Goal: Information Seeking & Learning: Learn about a topic

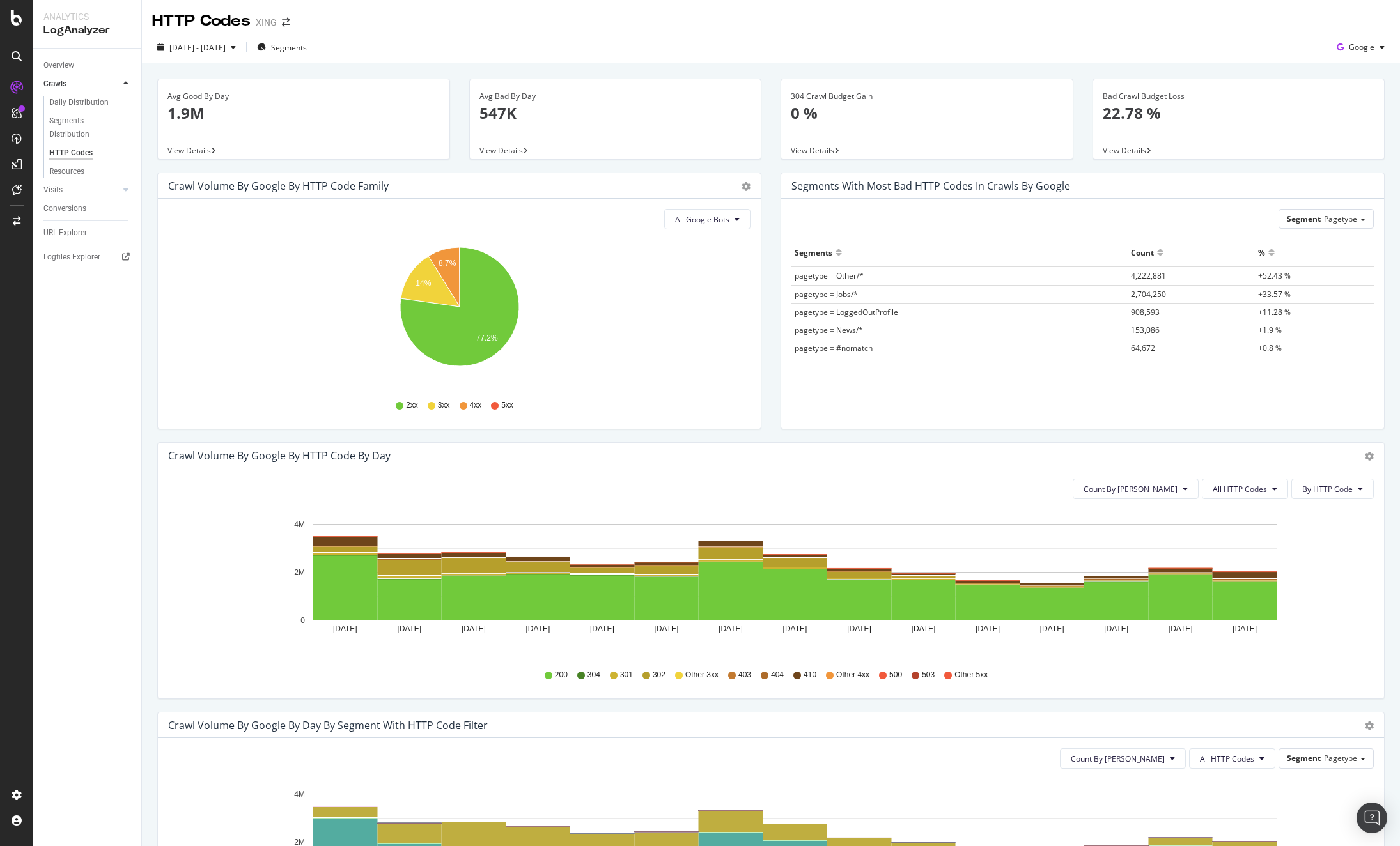
scroll to position [2, 0]
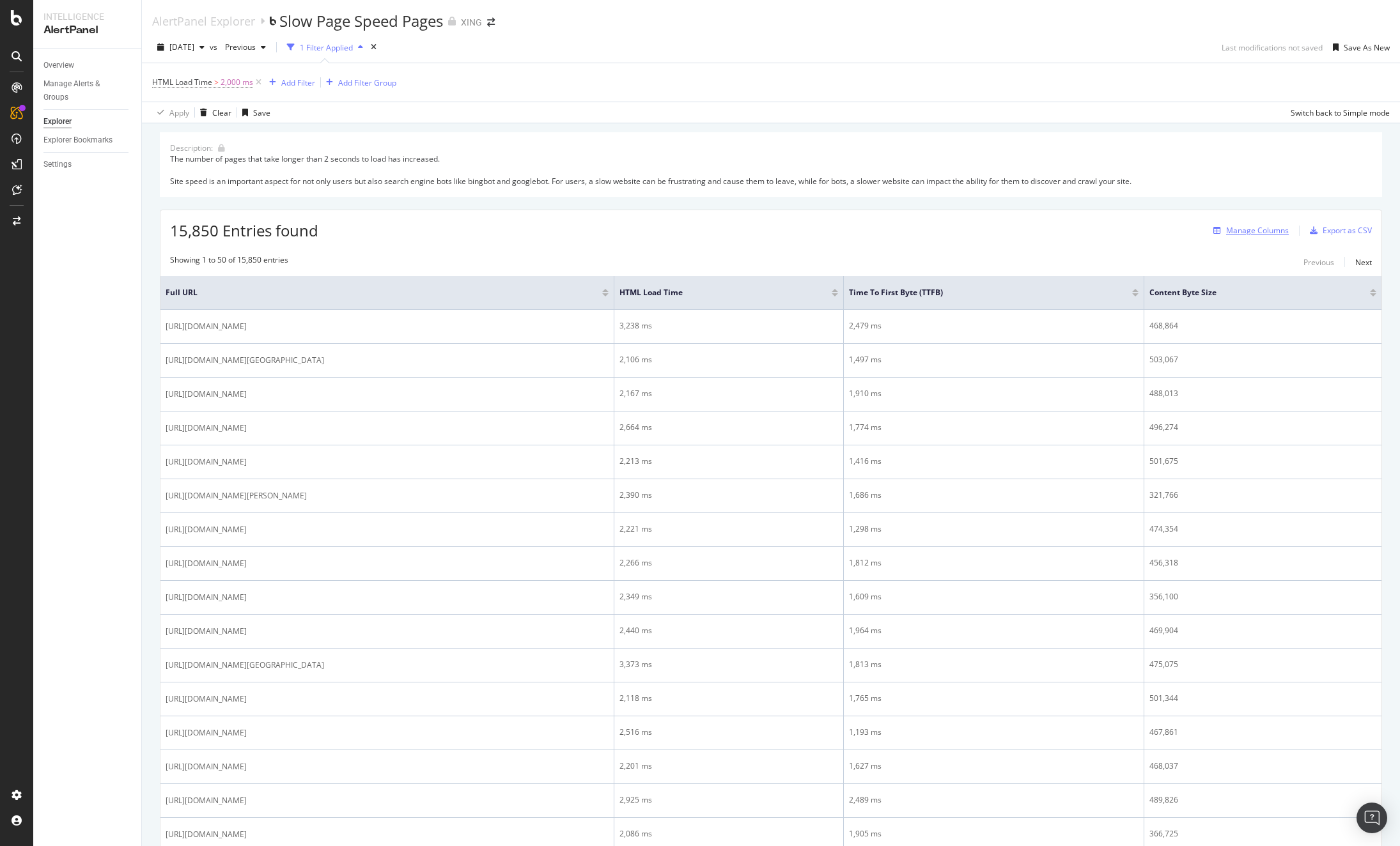
click at [1230, 226] on div "Manage Columns" at bounding box center [1257, 229] width 62 height 11
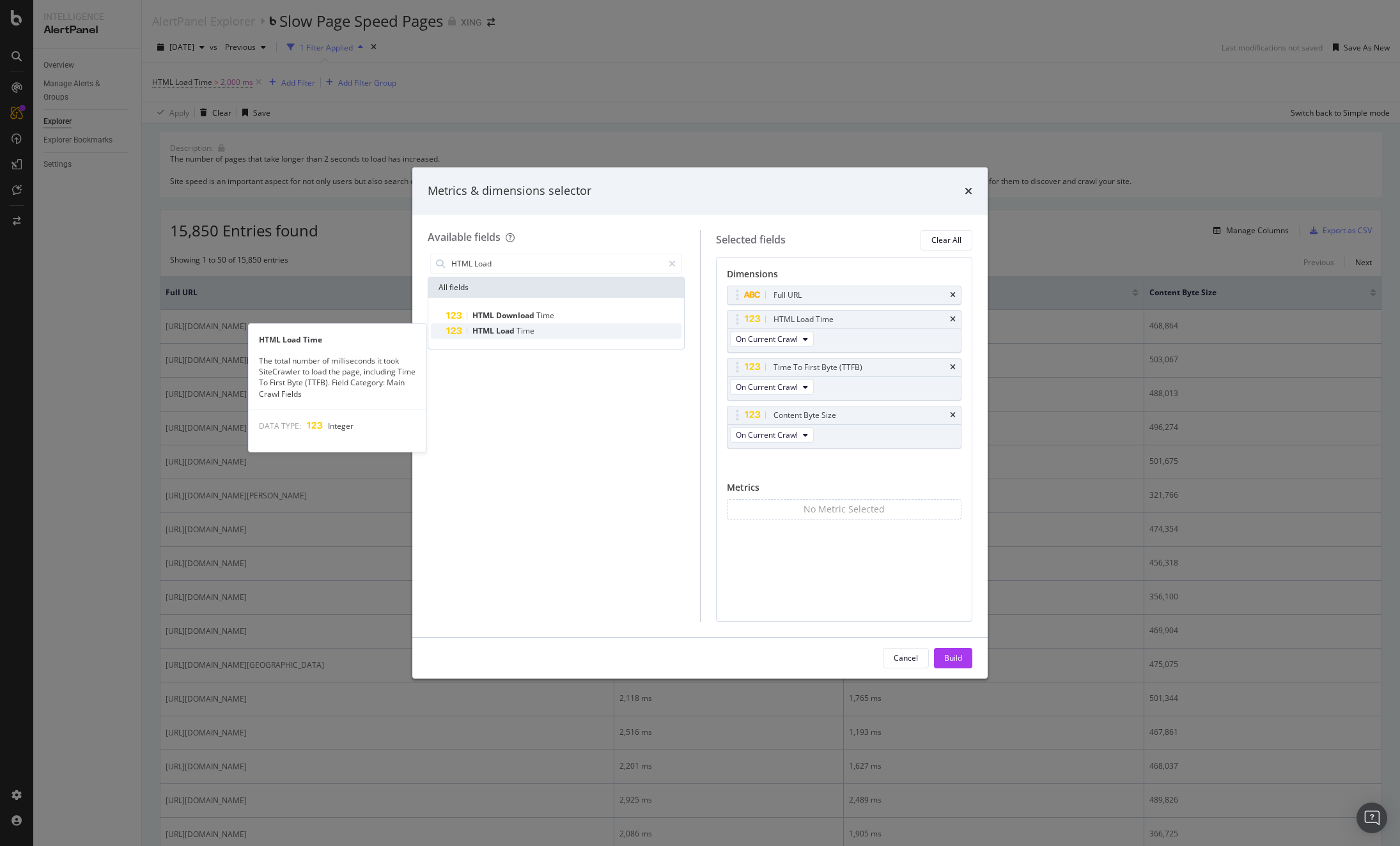
click at [507, 334] on span "Load" at bounding box center [506, 330] width 21 height 11
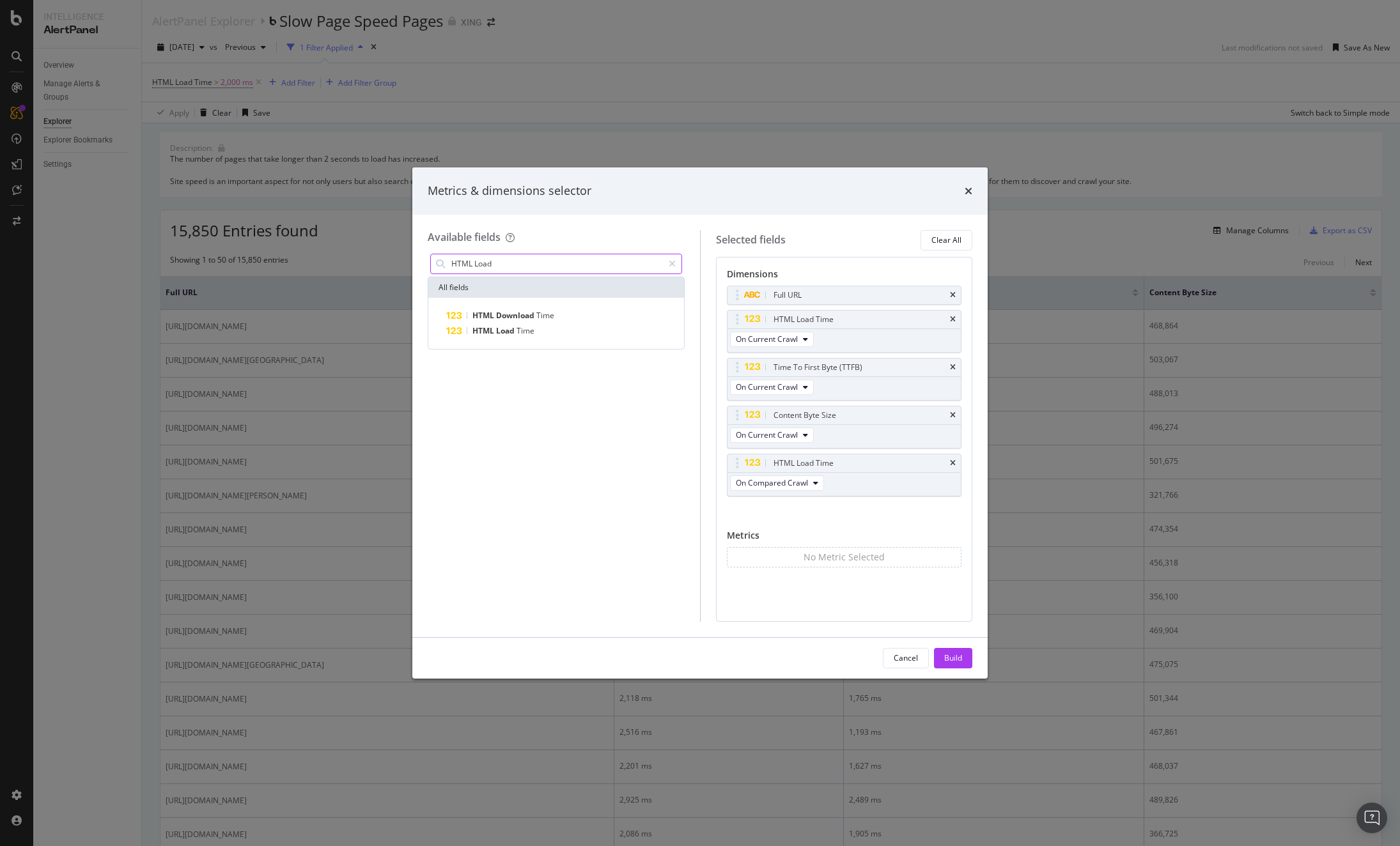
click at [486, 267] on input "HTML Load" at bounding box center [556, 264] width 213 height 20
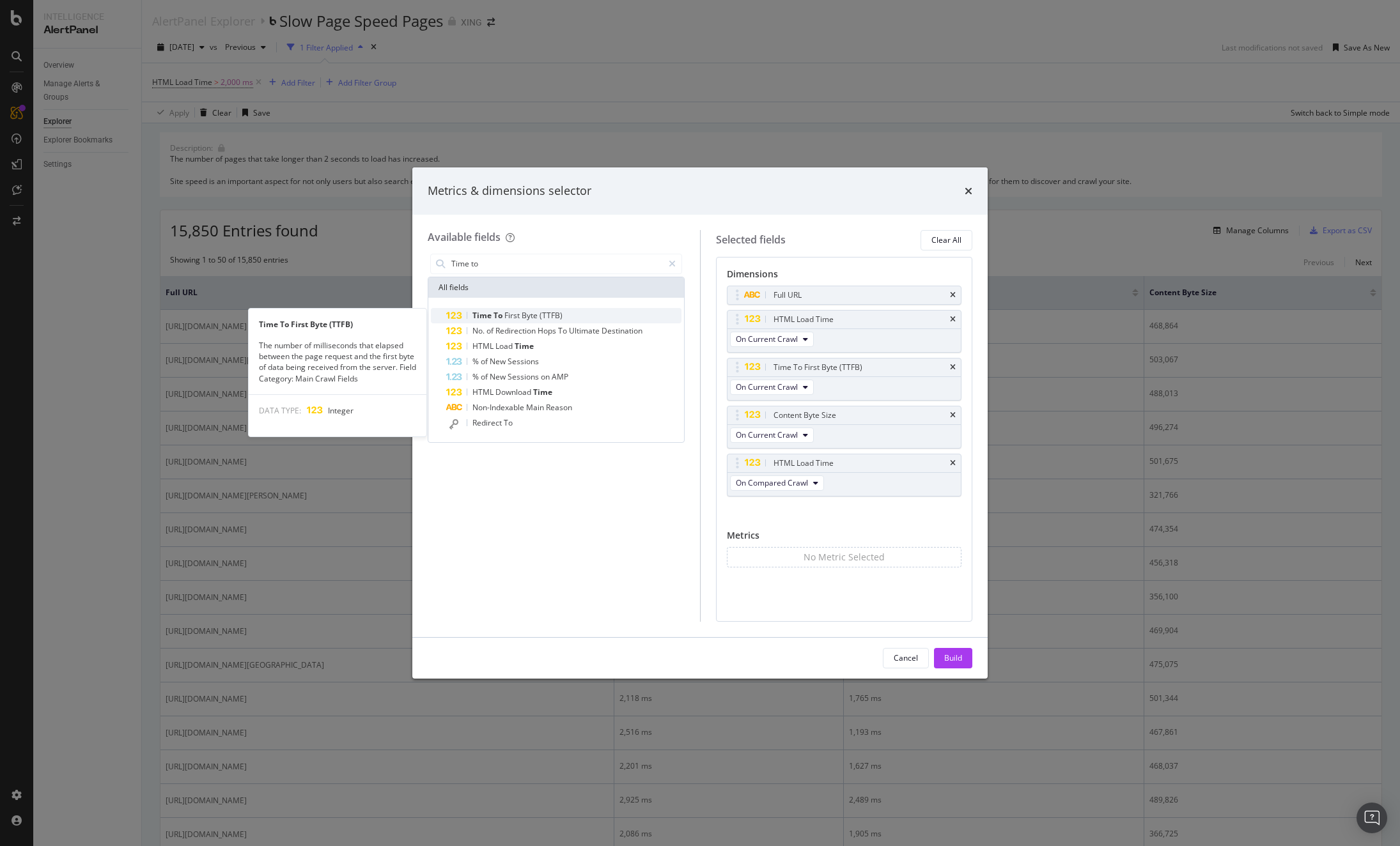
click at [487, 317] on span "Time" at bounding box center [483, 315] width 21 height 11
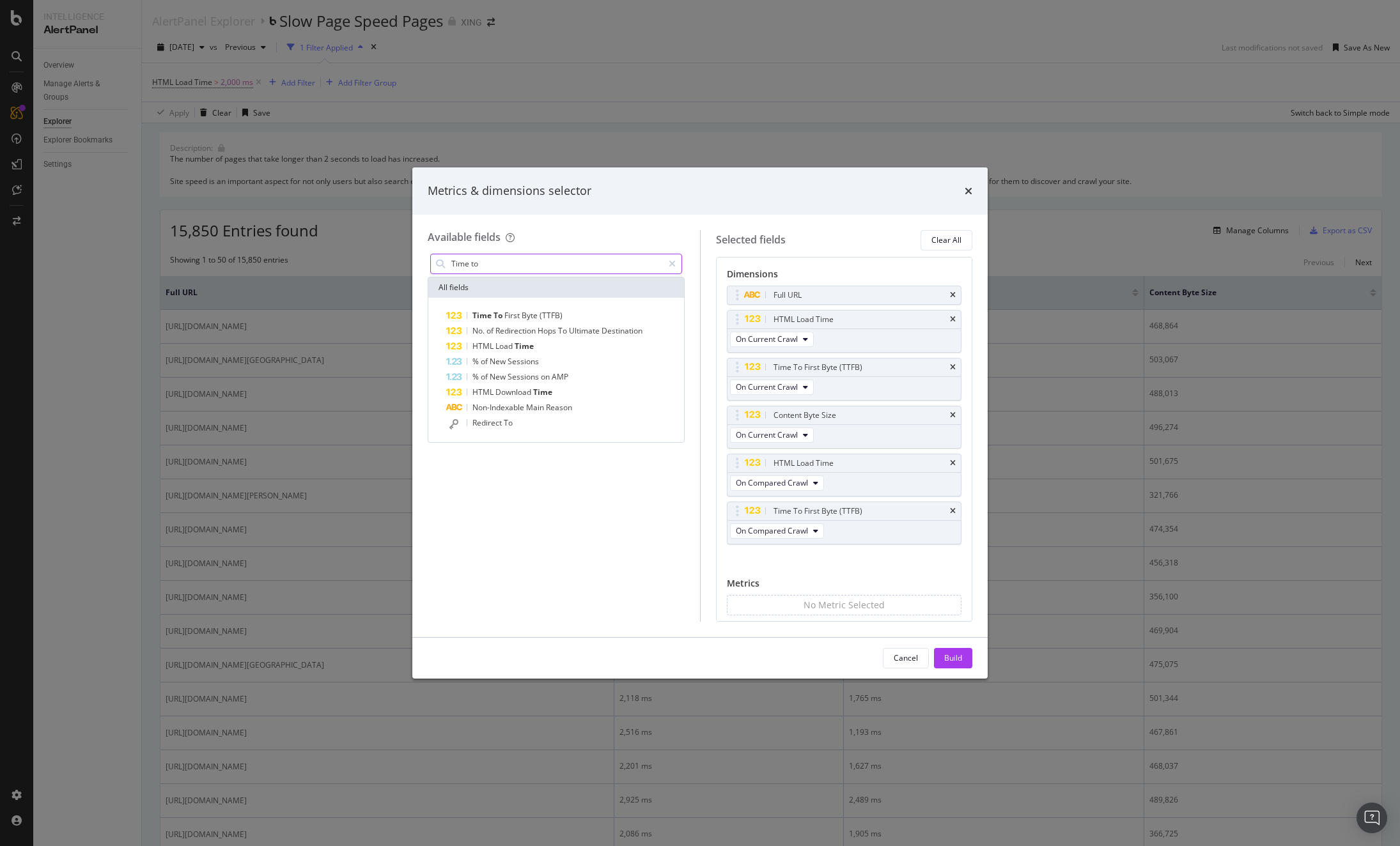
click at [497, 259] on input "Time to" at bounding box center [556, 264] width 213 height 20
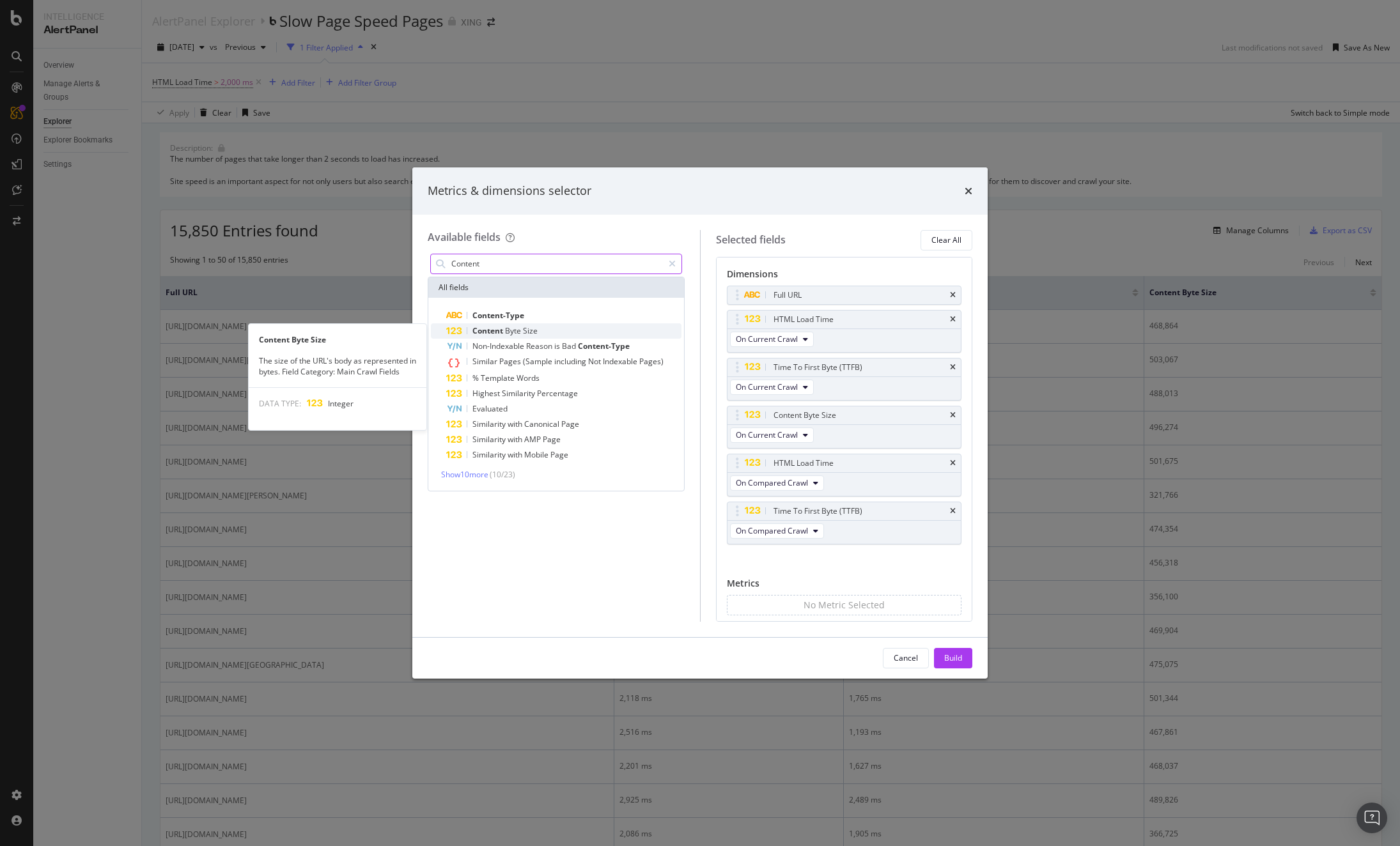
type input "Content"
click at [494, 336] on div "Content Byte Size" at bounding box center [563, 331] width 235 height 16
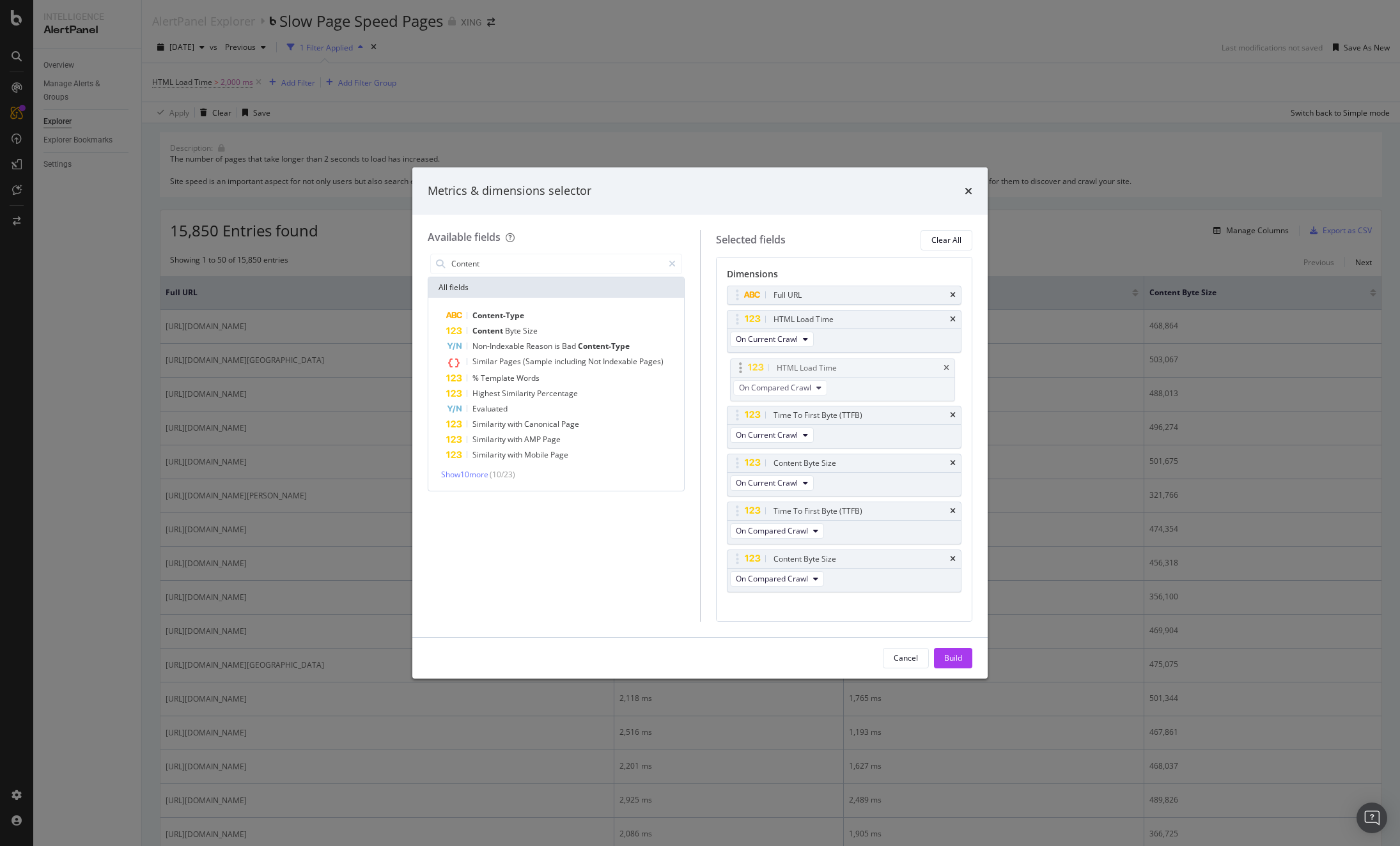
drag, startPoint x: 763, startPoint y: 463, endPoint x: 767, endPoint y: 369, distance: 94.1
click at [767, 369] on body "Intelligence AlertPanel Overview Manage Alerts & Groups Explorer Explorer Bookm…" at bounding box center [700, 423] width 1400 height 846
drag, startPoint x: 755, startPoint y: 504, endPoint x: 755, endPoint y: 456, distance: 48.0
click at [755, 451] on body "Intelligence AlertPanel Overview Manage Alerts & Groups Explorer Explorer Bookm…" at bounding box center [700, 423] width 1400 height 846
click at [958, 652] on div "Build" at bounding box center [953, 659] width 18 height 20
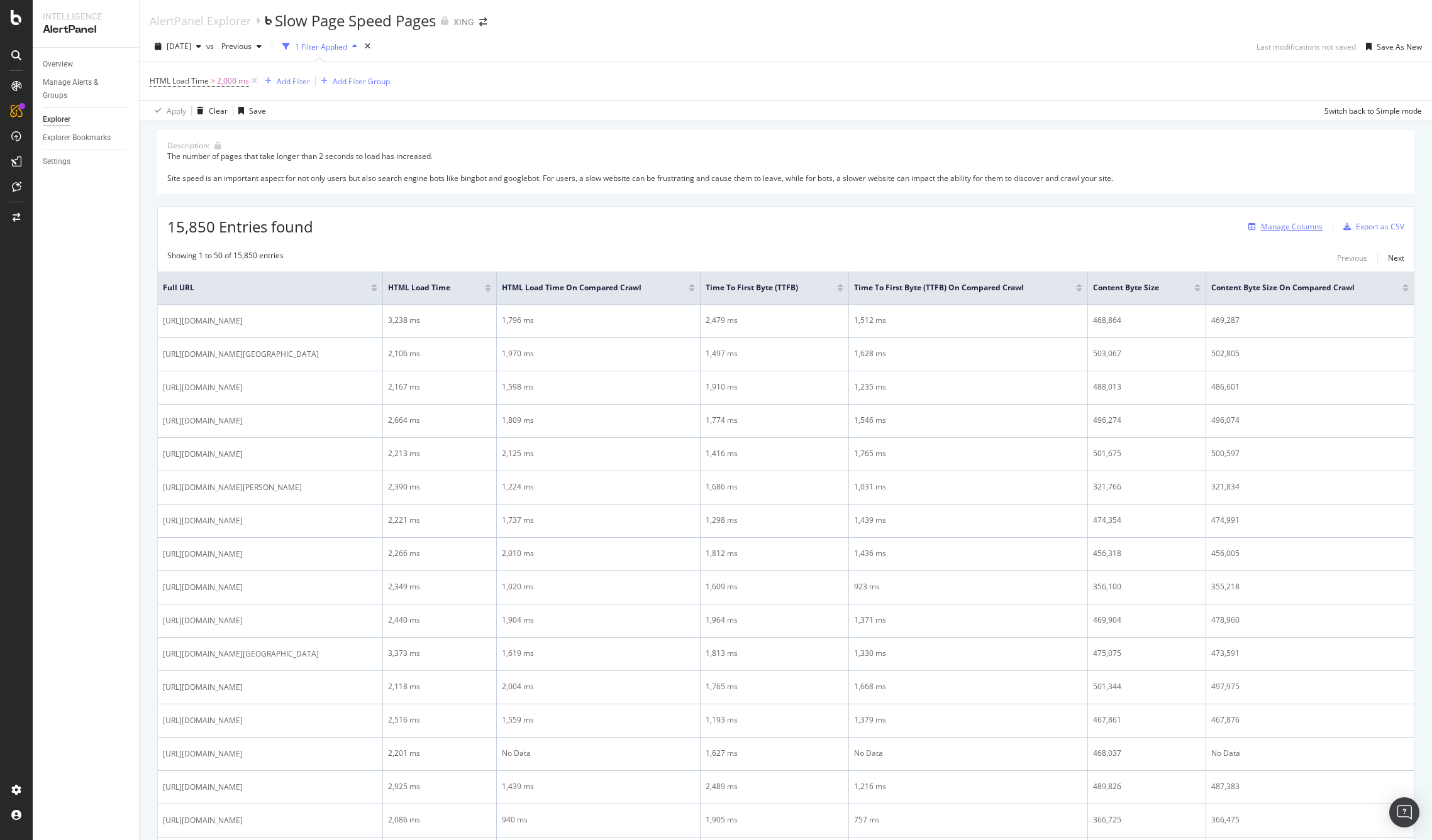
click at [1277, 228] on div "Manage Columns" at bounding box center [1292, 226] width 61 height 11
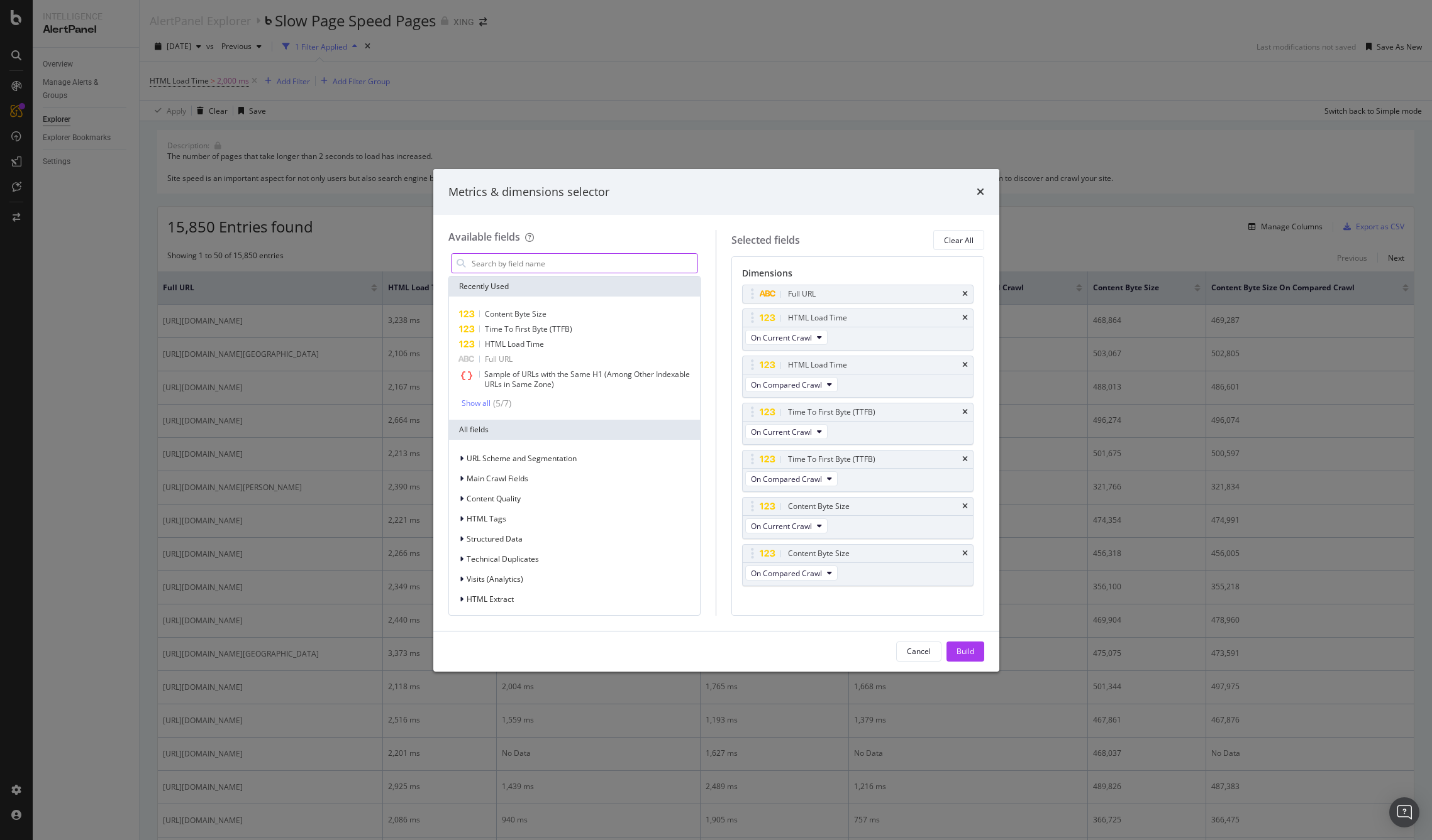
click at [538, 268] on input "modal" at bounding box center [584, 264] width 228 height 19
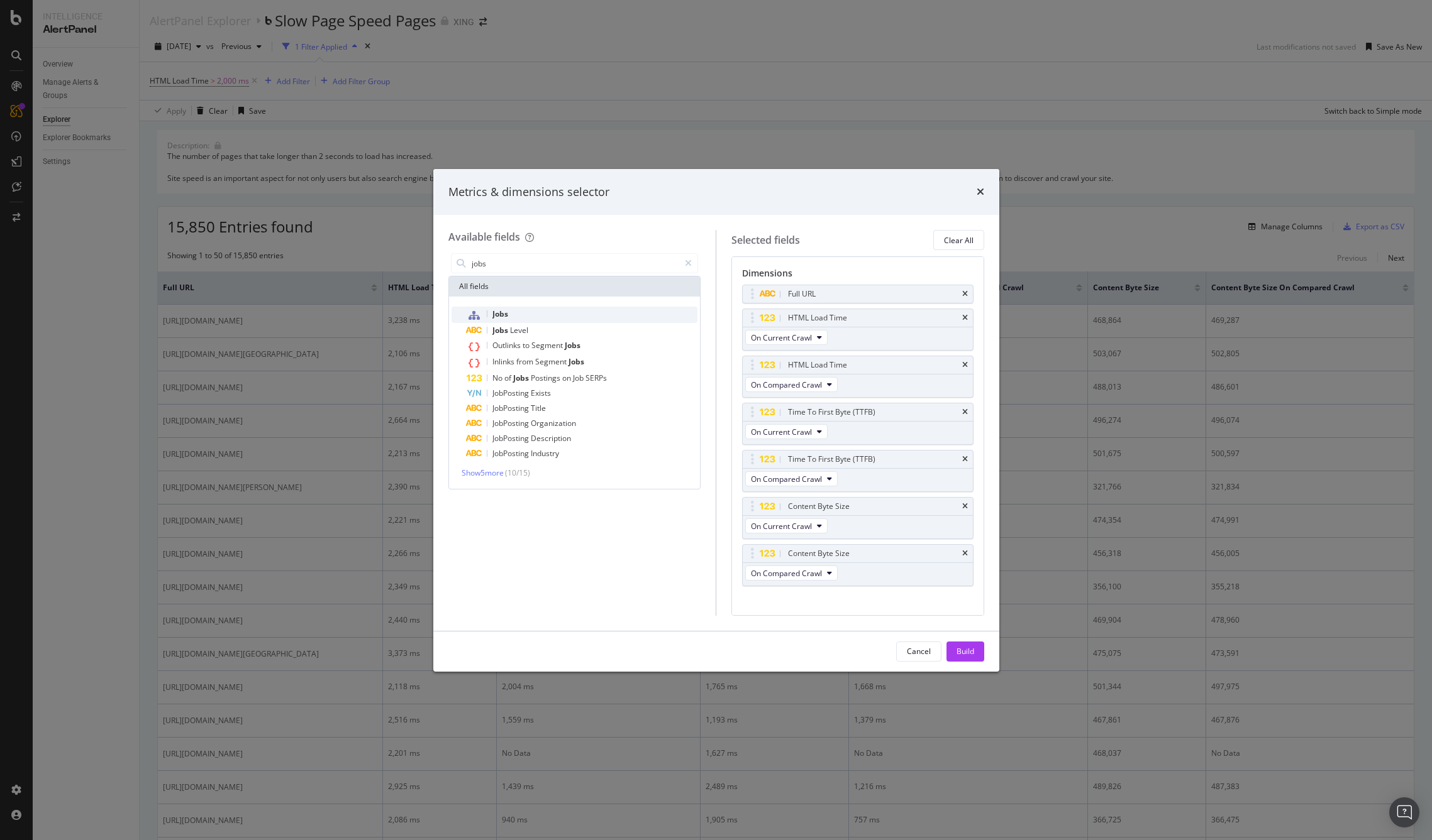
type input "jobs"
click at [512, 308] on div "Jobs" at bounding box center [582, 315] width 231 height 16
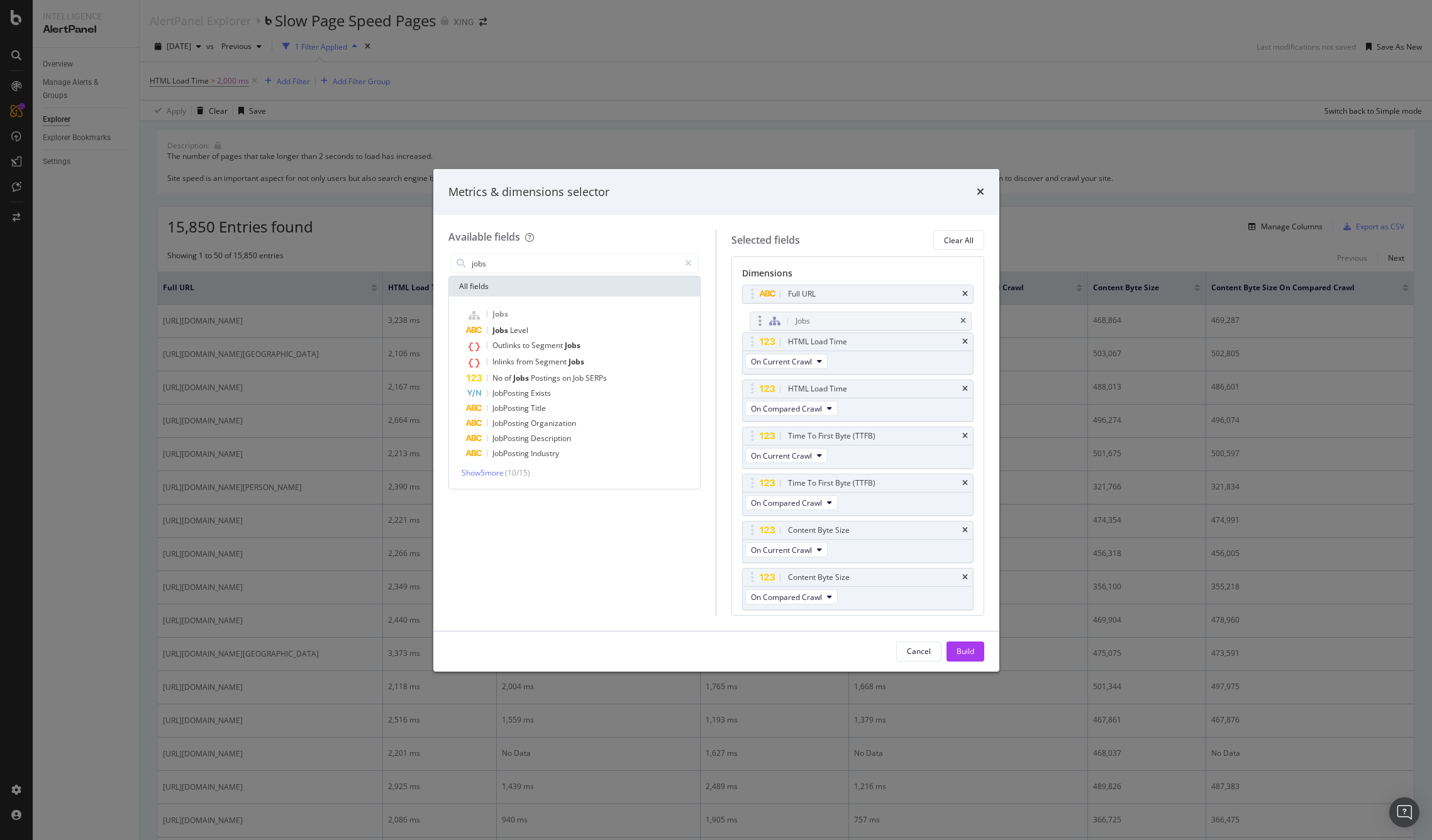
drag, startPoint x: 850, startPoint y: 600, endPoint x: 858, endPoint y: 321, distance: 279.1
click at [858, 321] on body "Intelligence AlertPanel Overview Manage Alerts & Groups Explorer Explorer Bookm…" at bounding box center [716, 420] width 1432 height 840
click at [963, 652] on div "Build" at bounding box center [965, 651] width 17 height 11
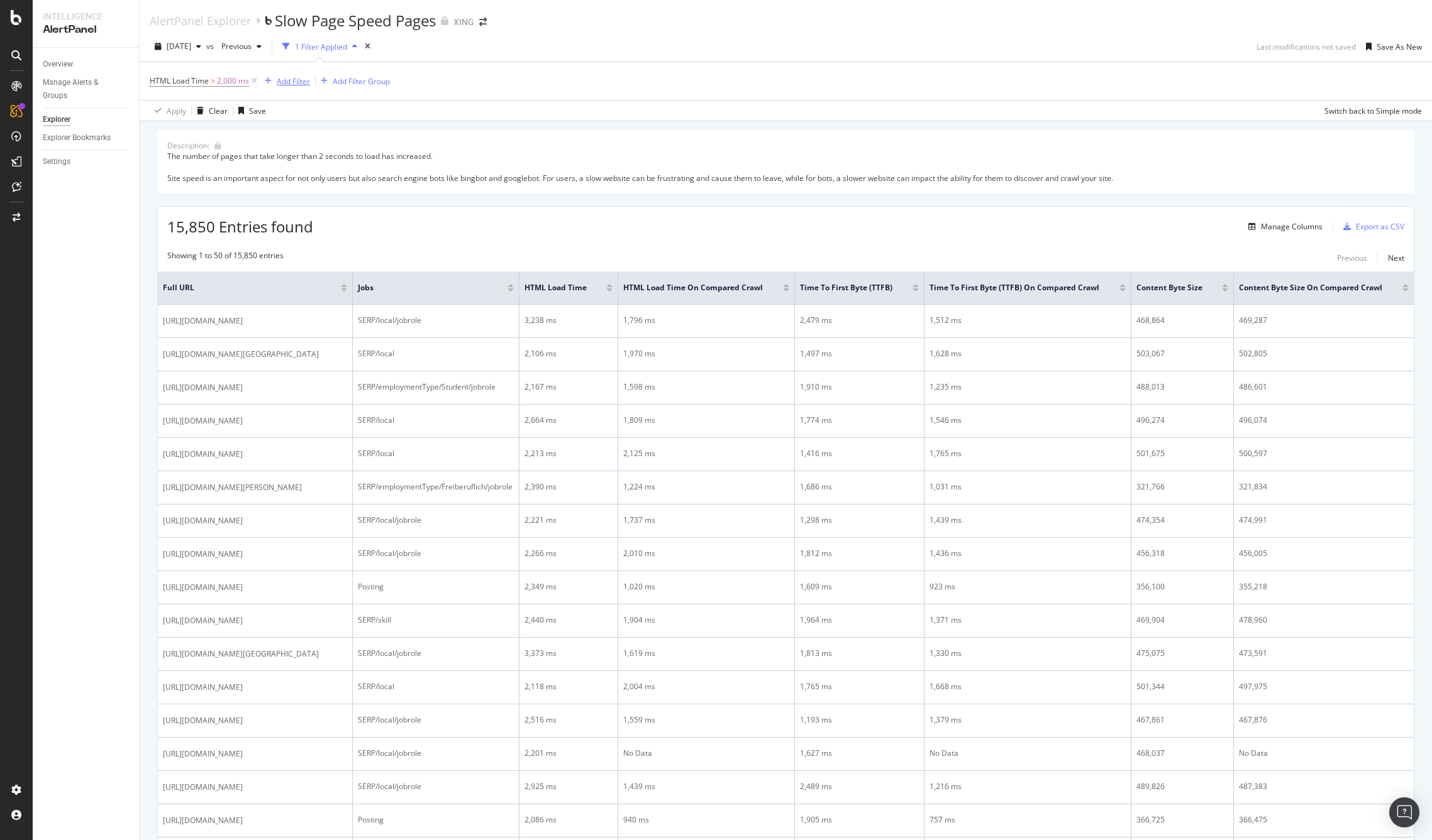
click at [287, 82] on div "Add Filter" at bounding box center [293, 81] width 34 height 11
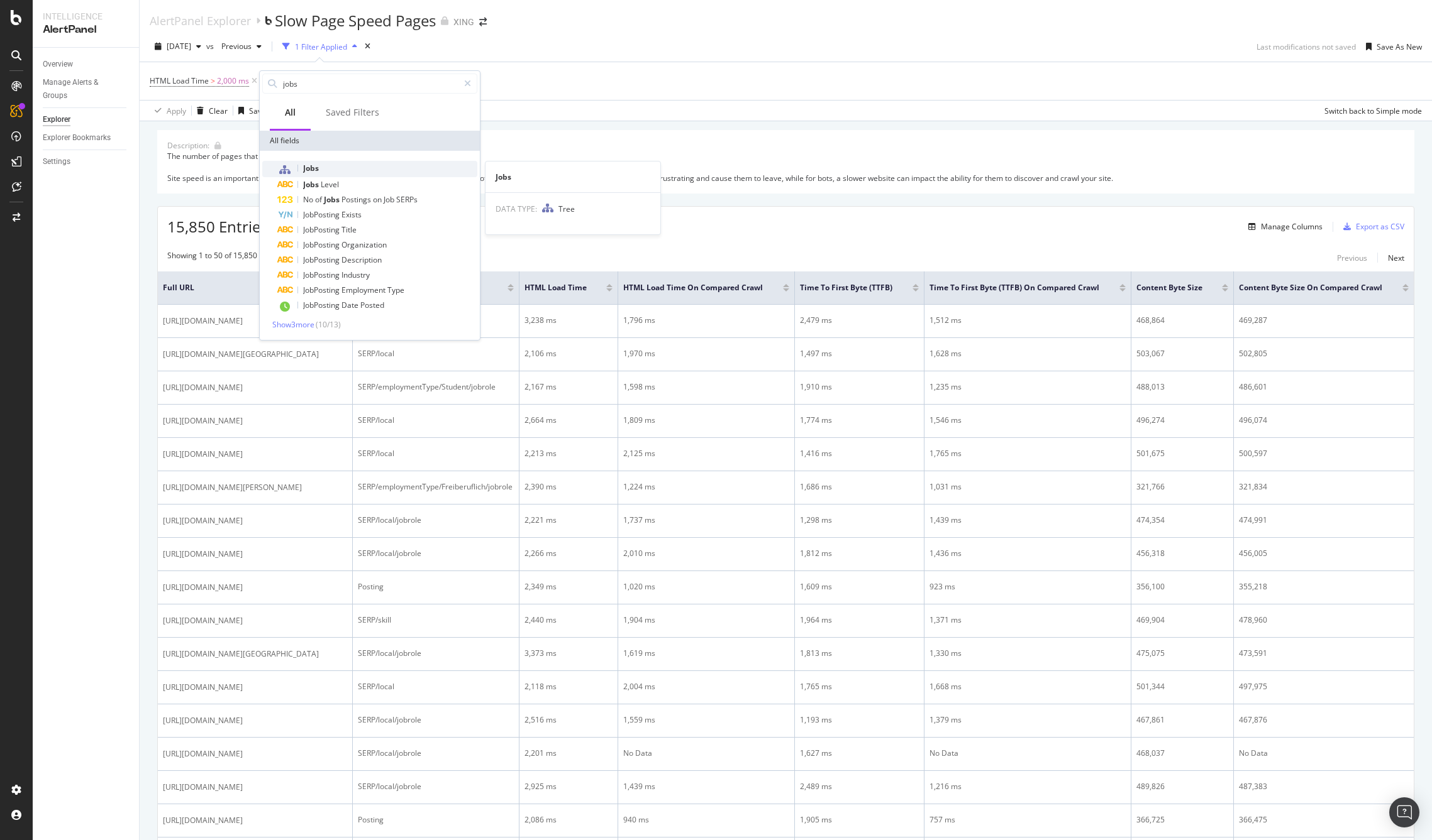
type input "jobs"
click at [312, 165] on span "Jobs" at bounding box center [311, 168] width 15 height 11
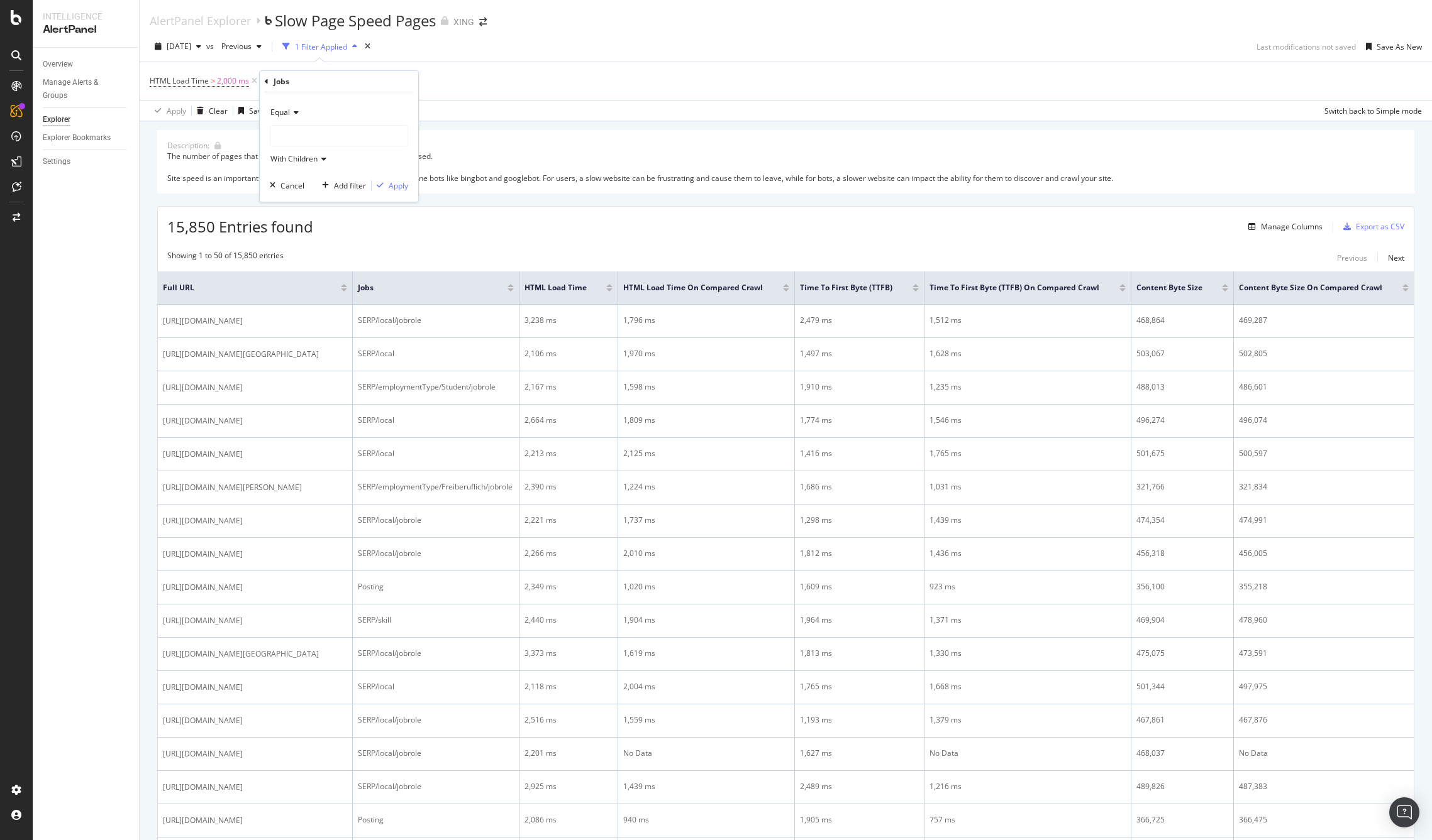
click at [313, 132] on div at bounding box center [339, 135] width 137 height 20
click at [376, 158] on span "Select" at bounding box center [376, 159] width 22 height 11
click at [400, 185] on div "Apply" at bounding box center [399, 185] width 19 height 11
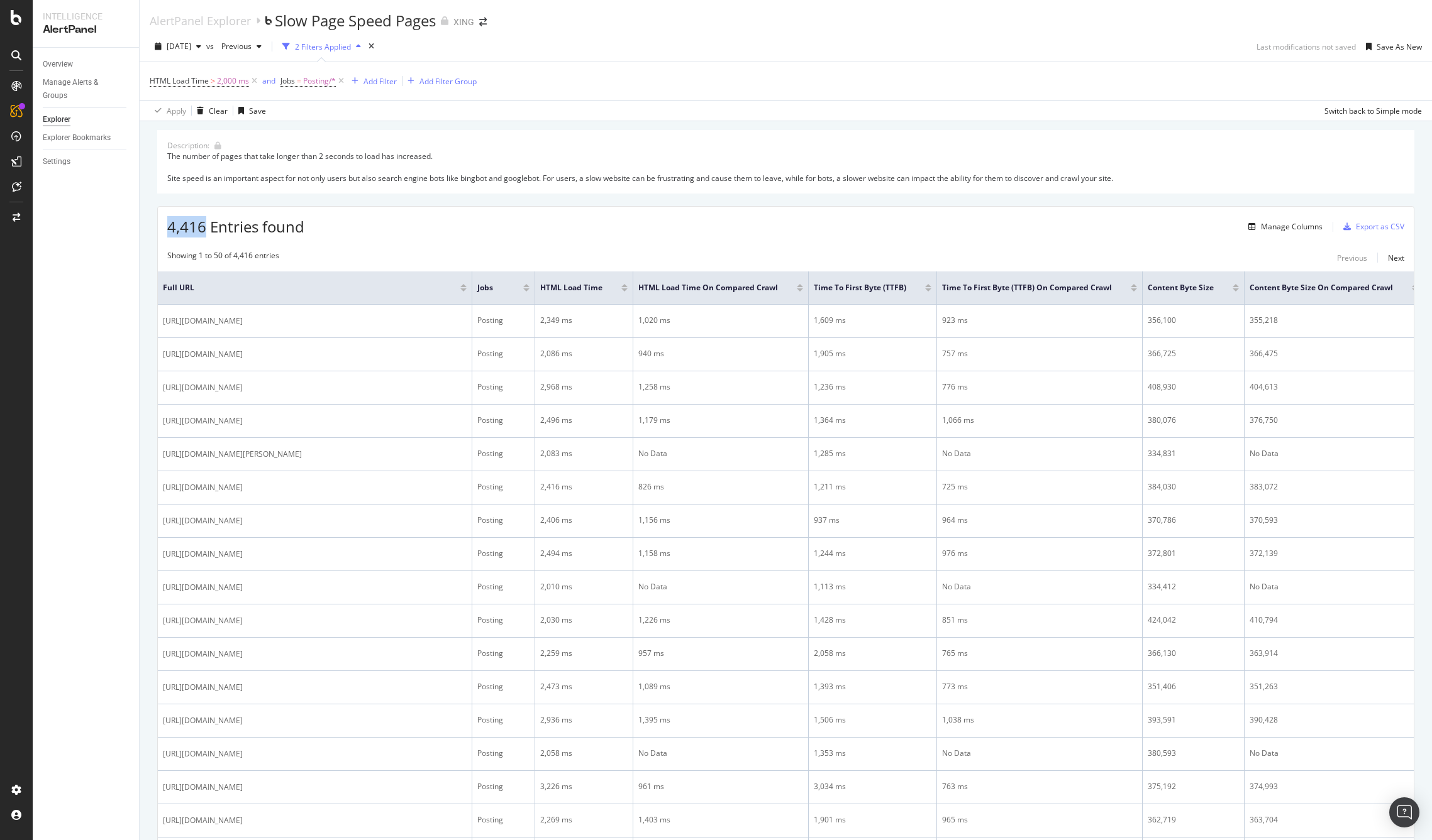
drag, startPoint x: 168, startPoint y: 228, endPoint x: 205, endPoint y: 223, distance: 37.3
click at [205, 223] on span "4,416 Entries found" at bounding box center [235, 227] width 137 height 21
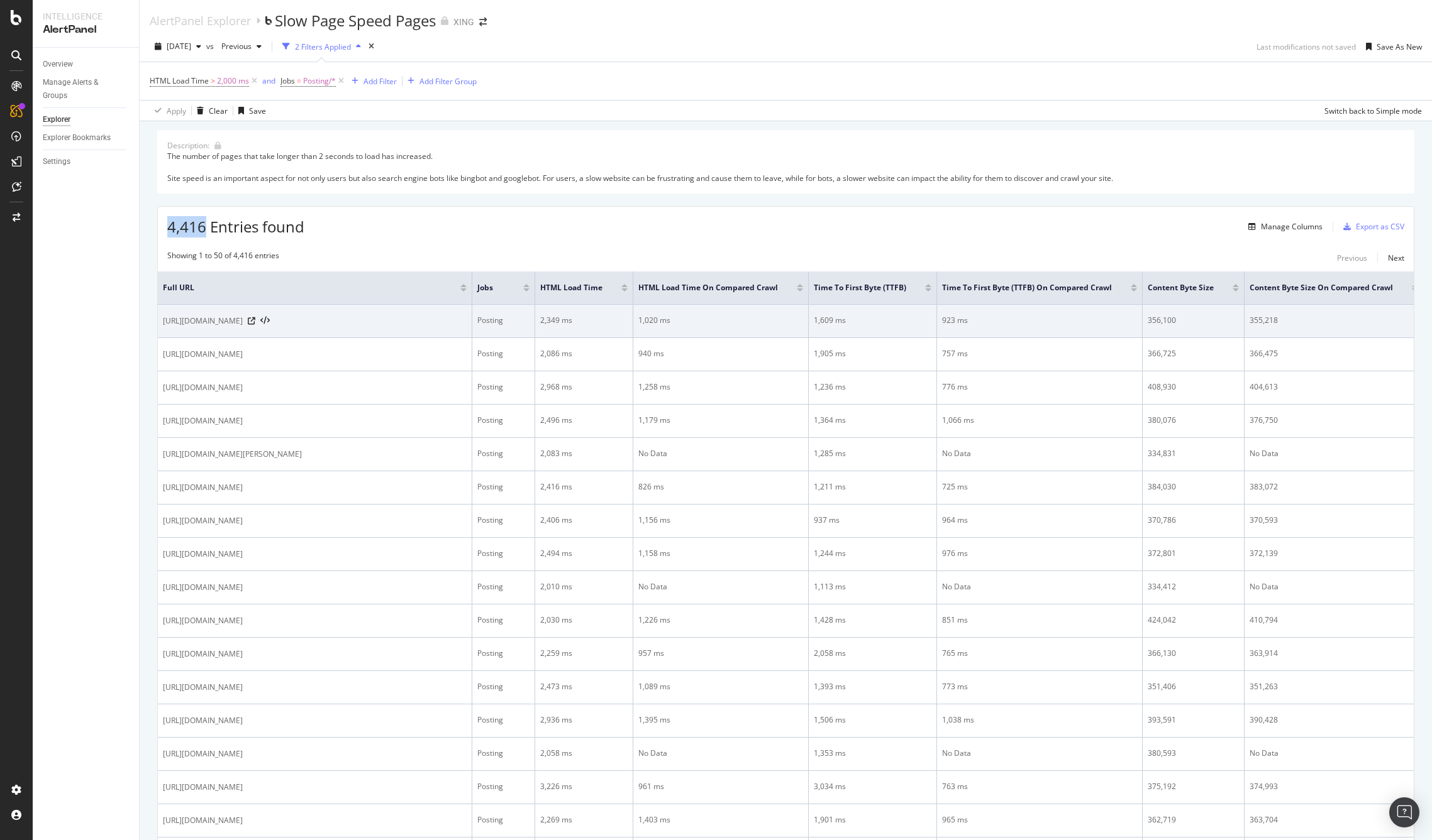
copy span "4,416"
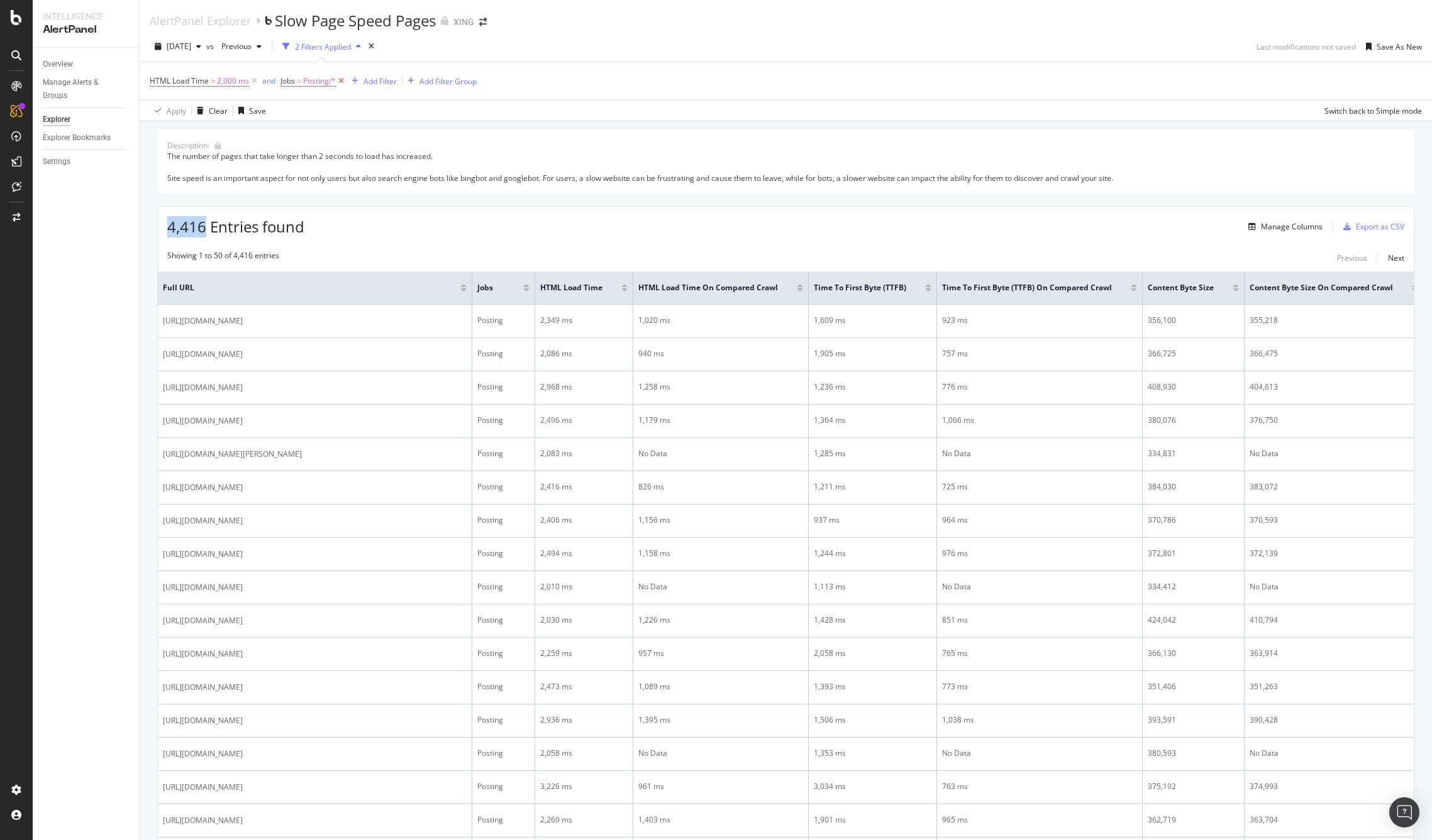
click at [345, 80] on icon at bounding box center [341, 81] width 11 height 12
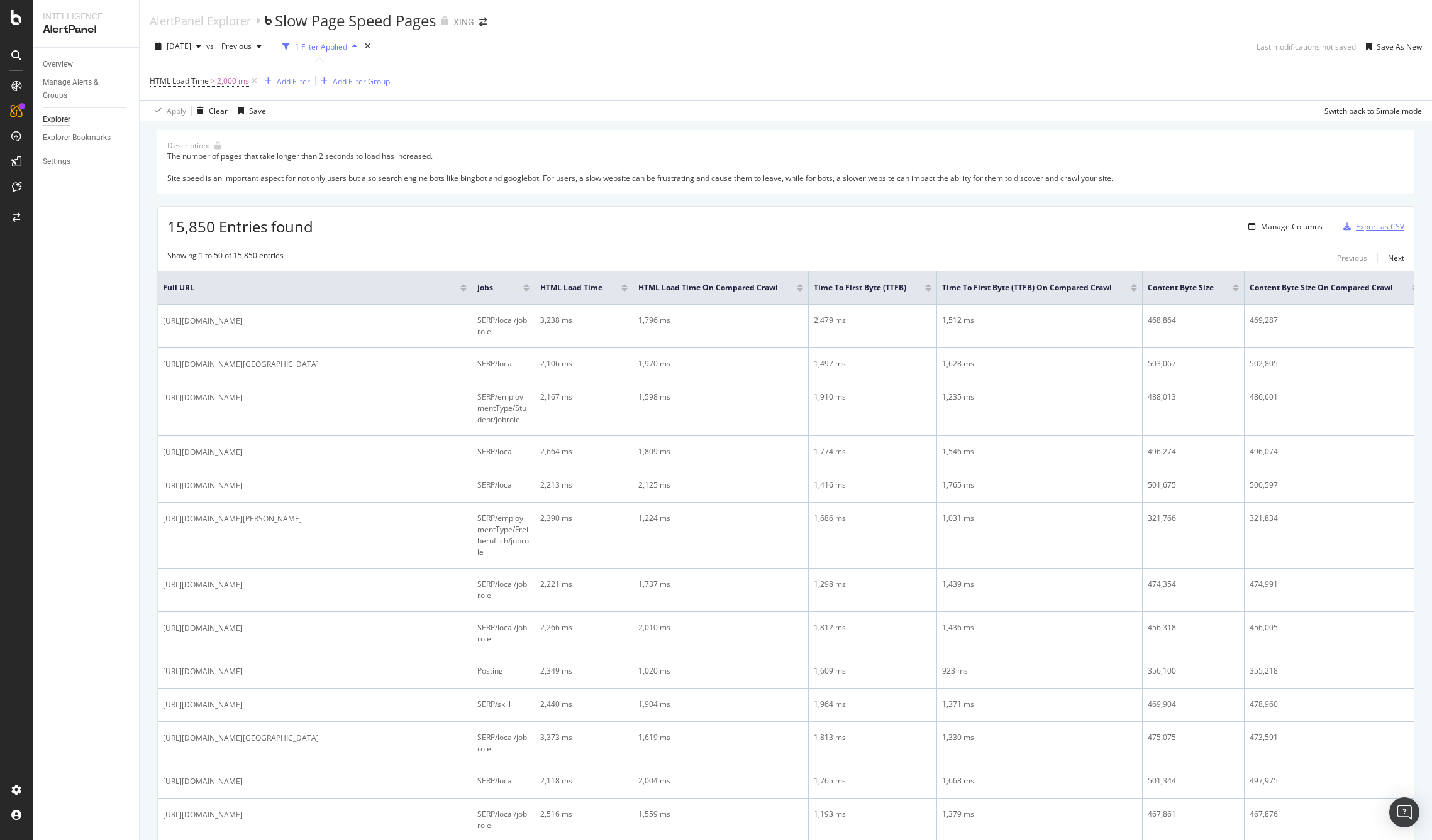
click at [1365, 227] on div "Export as CSV" at bounding box center [1380, 226] width 48 height 11
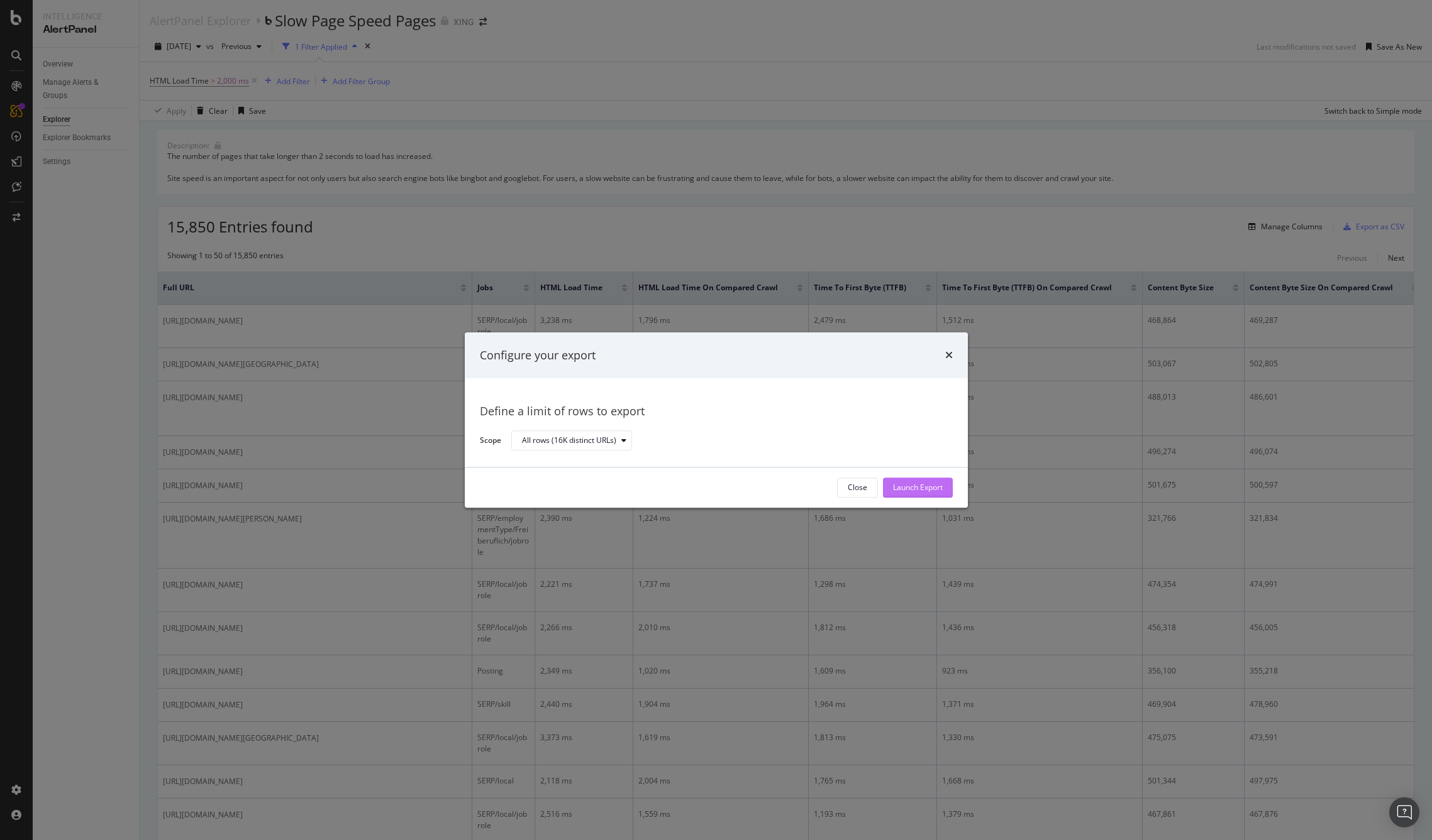
click at [917, 480] on div "Launch Export" at bounding box center [918, 488] width 50 height 19
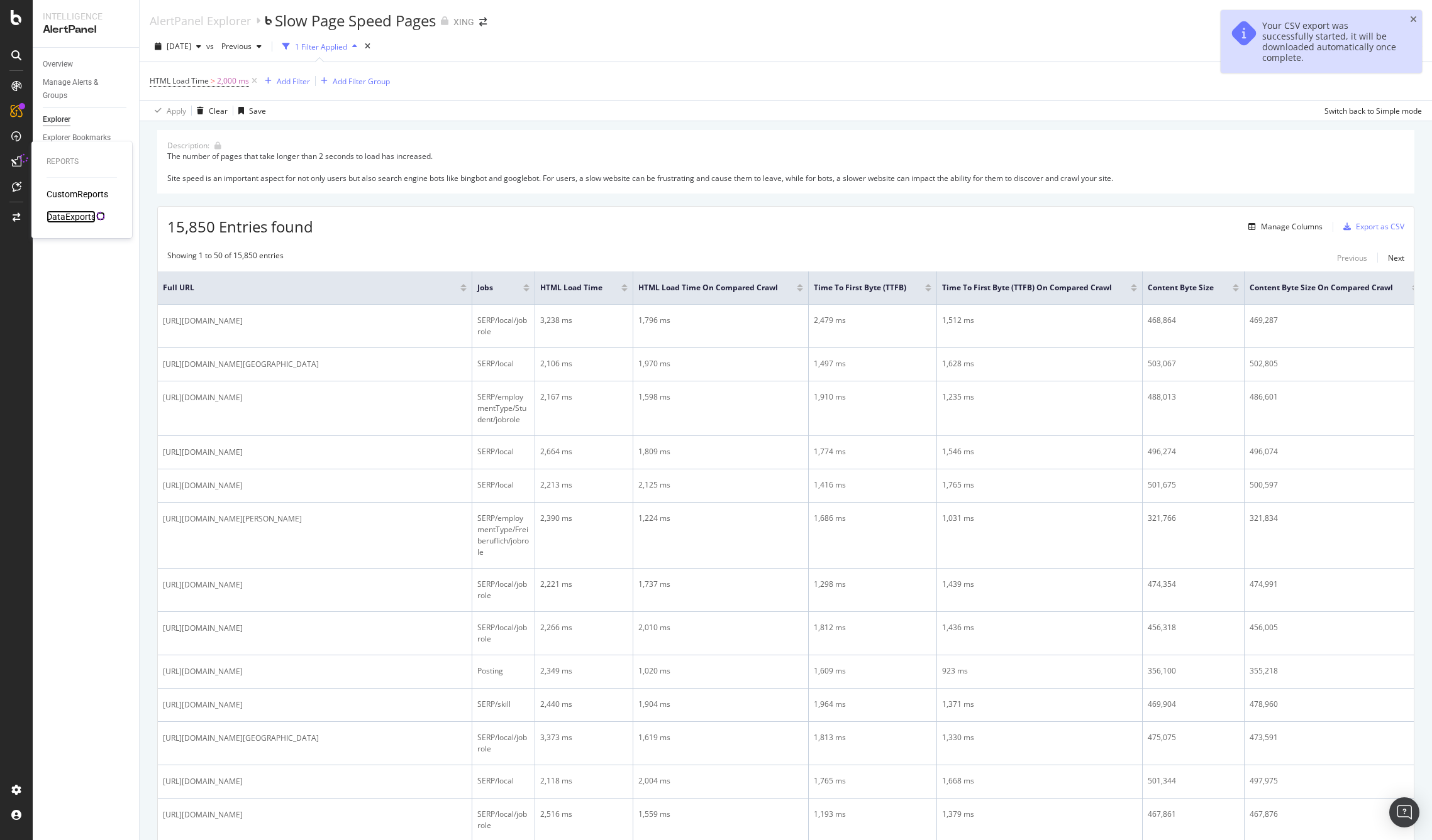
click at [65, 216] on div "DataExports" at bounding box center [70, 216] width 49 height 12
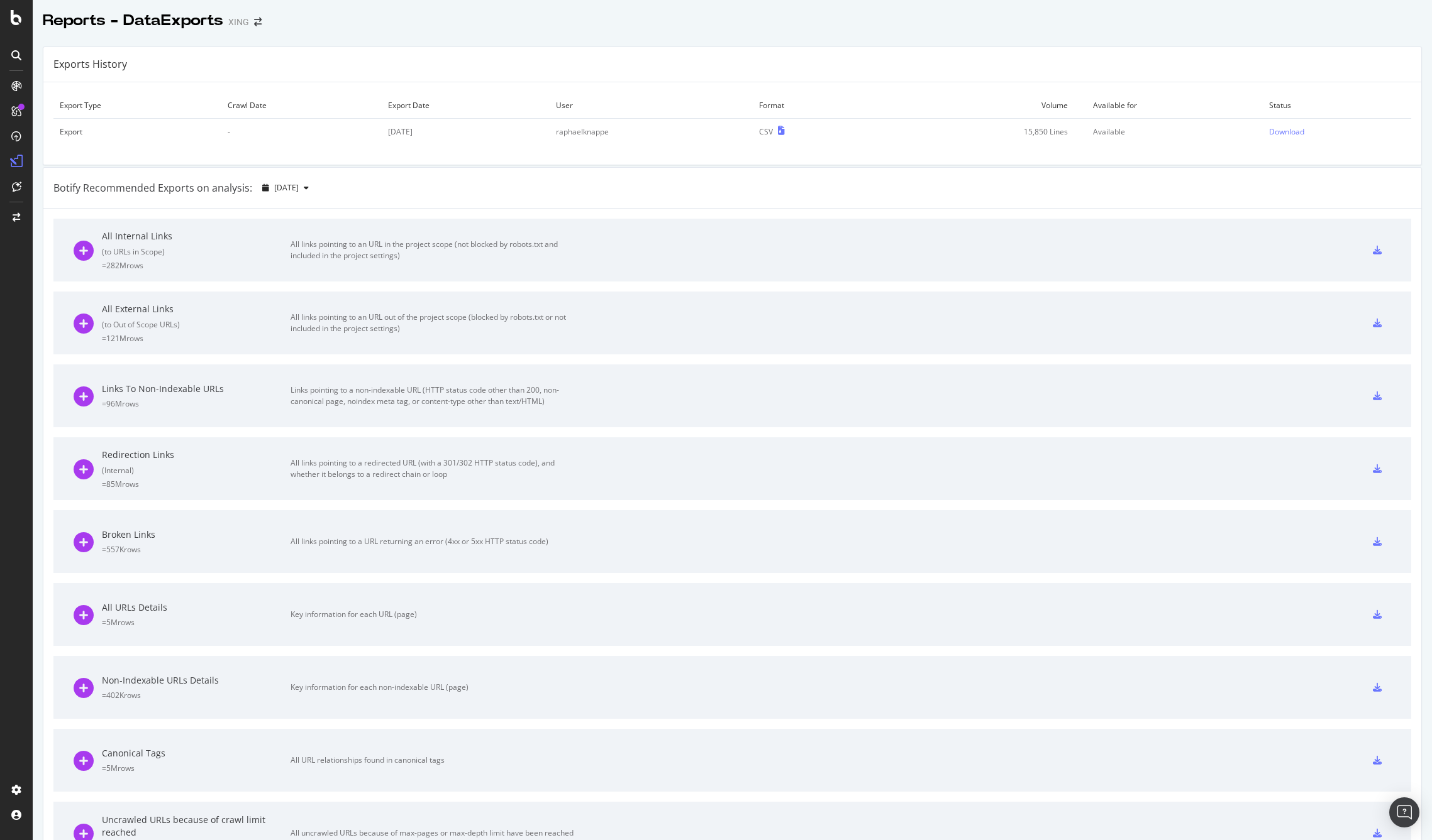
click at [817, 58] on div "Exports History" at bounding box center [732, 64] width 1378 height 36
click at [1269, 131] on div "Download" at bounding box center [1286, 132] width 36 height 11
click at [735, 36] on div at bounding box center [732, 34] width 1399 height 5
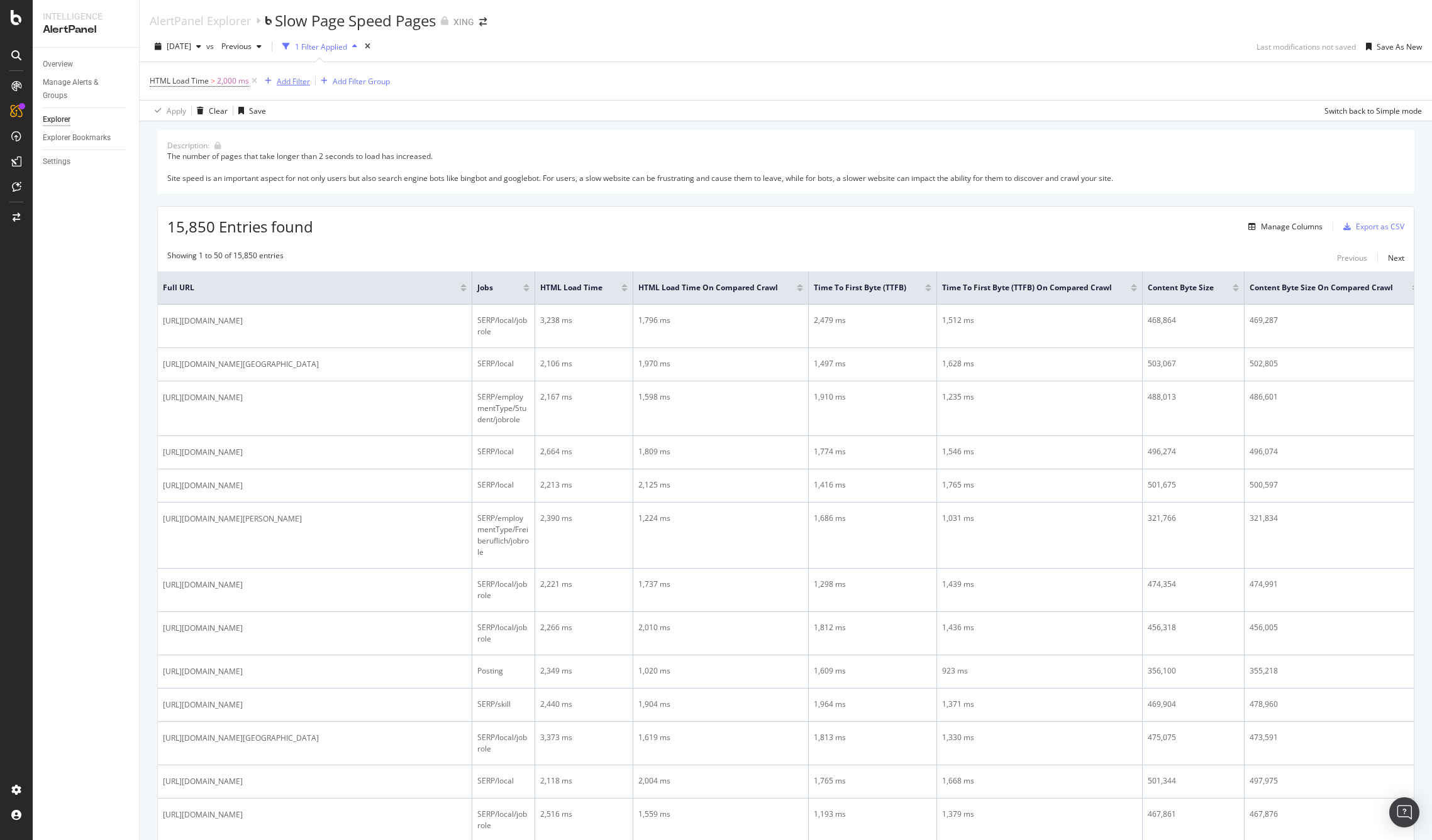
click at [294, 78] on div "Add Filter" at bounding box center [293, 81] width 34 height 11
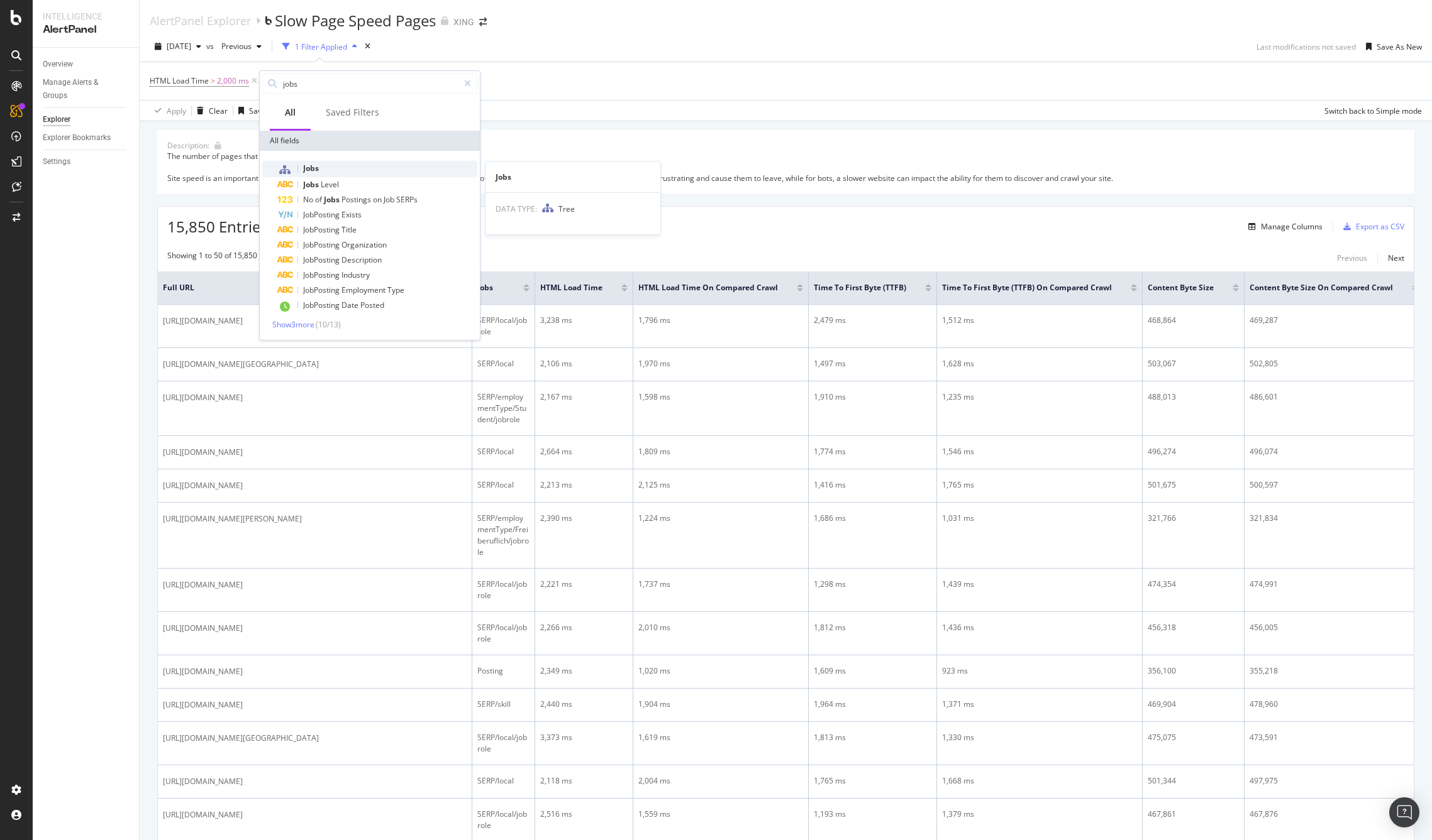
type input "jobs"
click at [328, 173] on div "Jobs" at bounding box center [377, 169] width 200 height 16
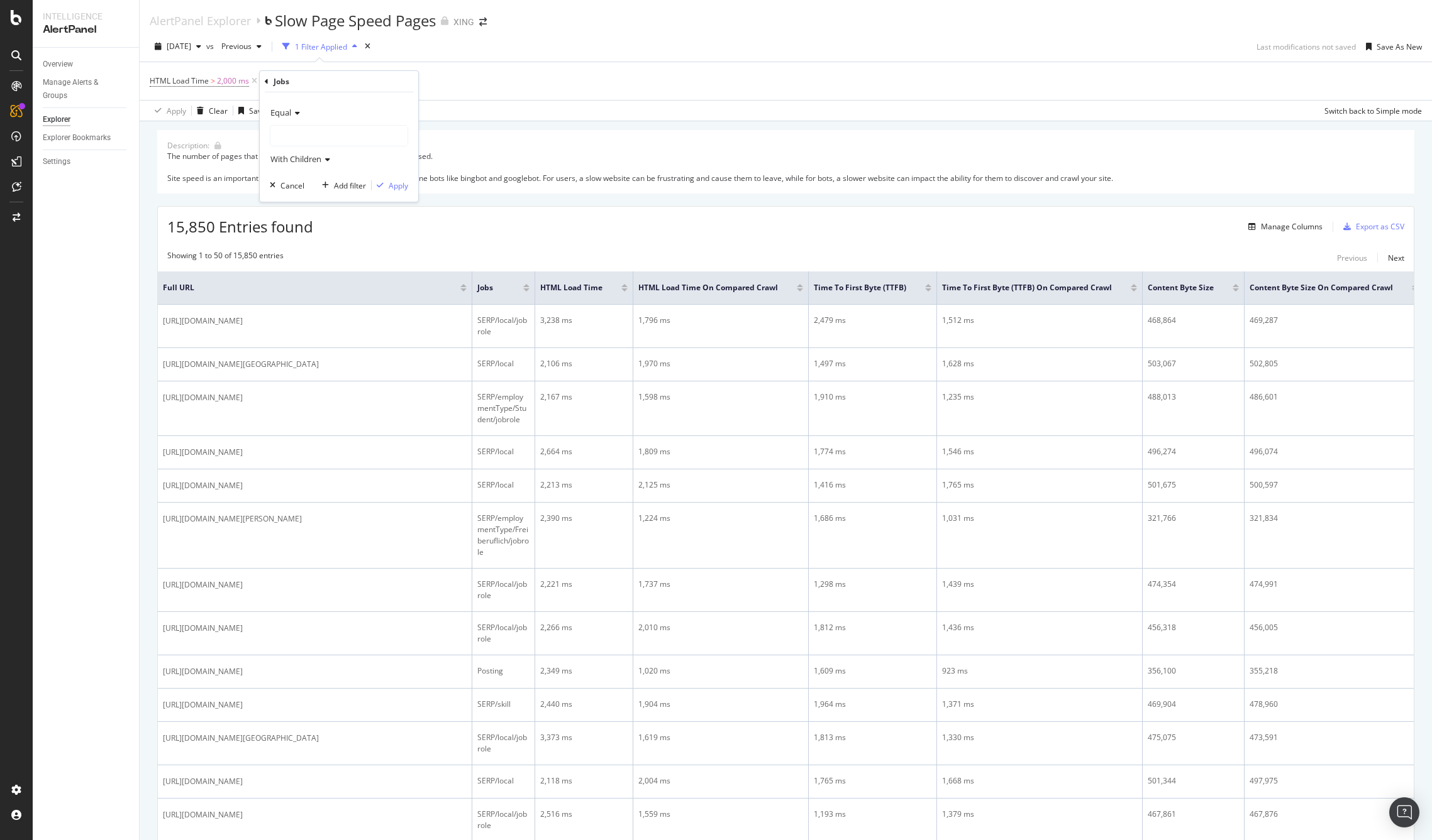
click at [322, 134] on div at bounding box center [339, 135] width 137 height 20
click at [400, 157] on span "Select" at bounding box center [394, 159] width 22 height 11
click at [394, 187] on div "Apply" at bounding box center [399, 185] width 19 height 11
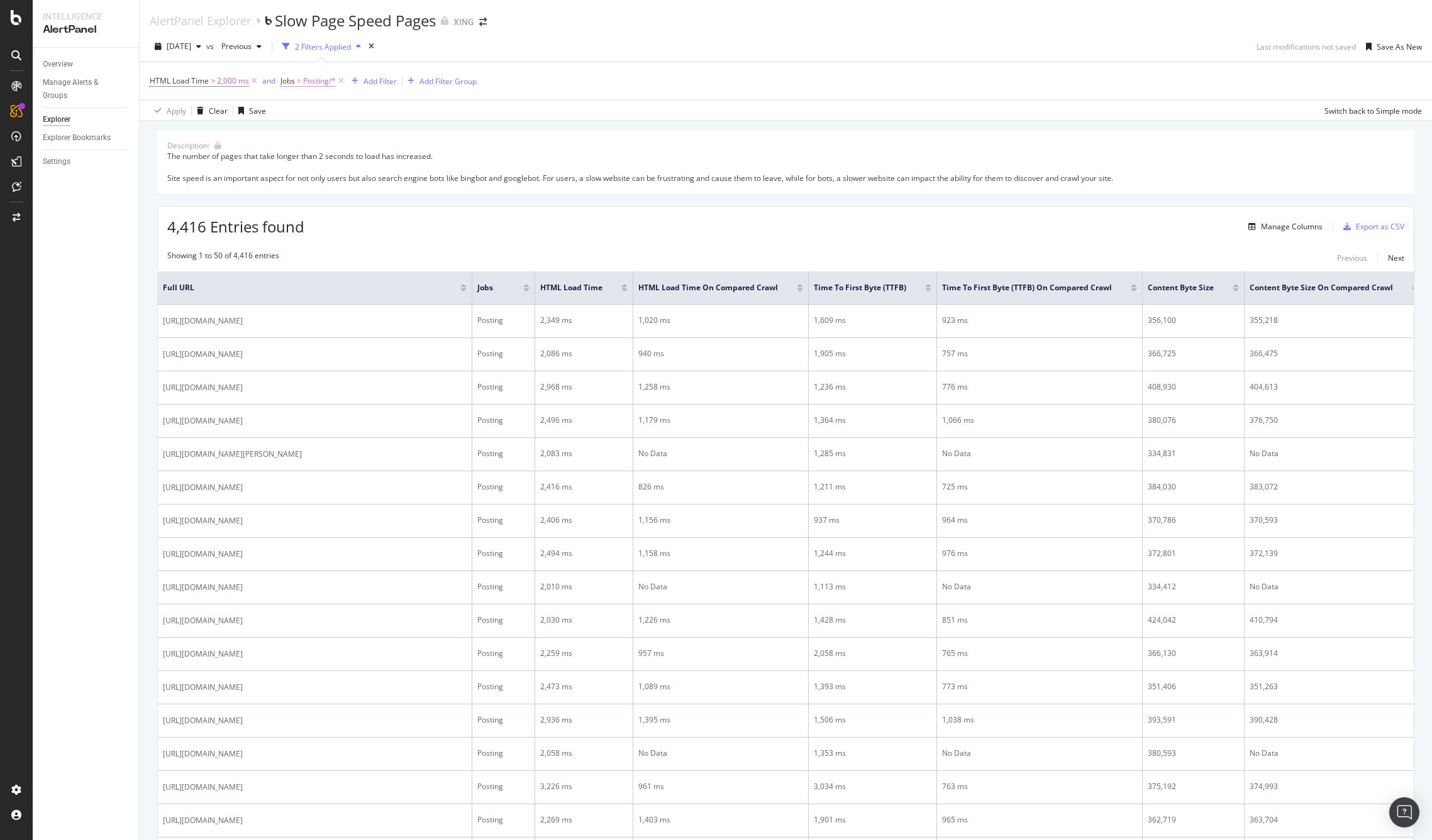
click at [327, 82] on span "Posting/*" at bounding box center [320, 81] width 33 height 17
click at [327, 133] on icon at bounding box center [325, 134] width 9 height 8
click at [423, 171] on span "Select" at bounding box center [415, 171] width 22 height 11
click at [415, 182] on div "Apply" at bounding box center [420, 183] width 19 height 11
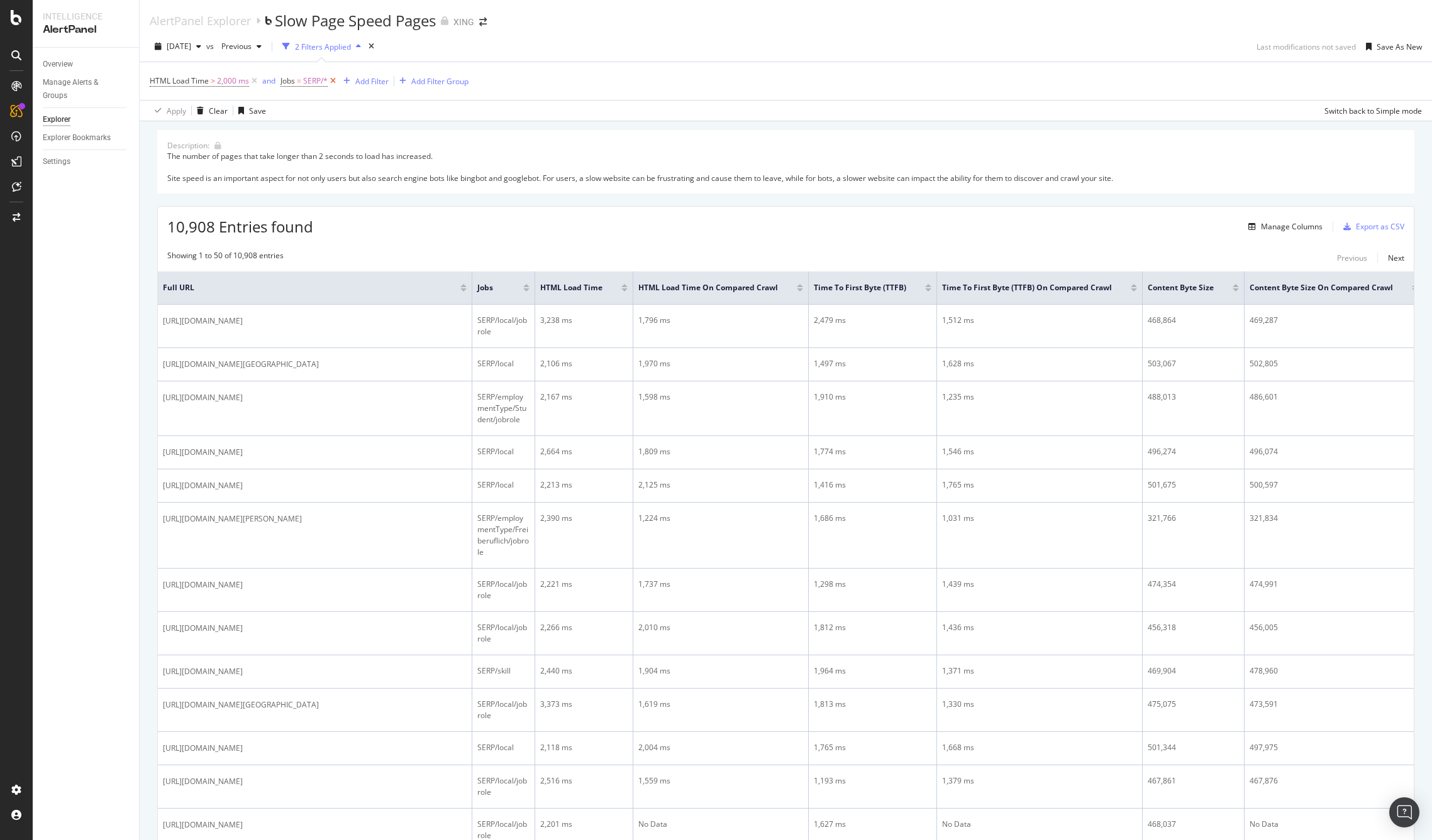
click at [332, 79] on icon at bounding box center [332, 81] width 11 height 12
click at [1376, 225] on div "Export as CSV" at bounding box center [1380, 226] width 48 height 11
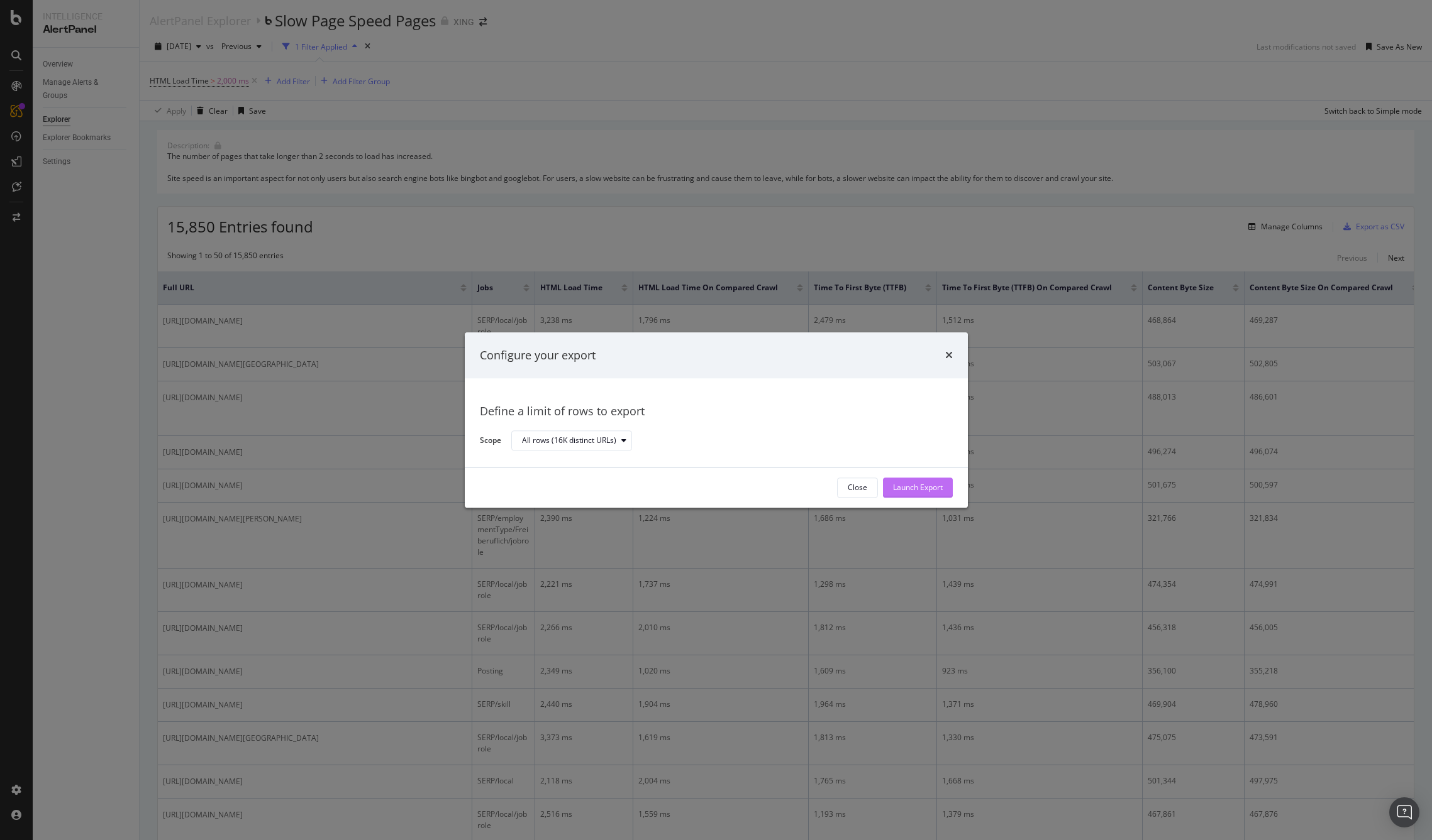
click at [922, 482] on div "Launch Export" at bounding box center [918, 488] width 50 height 19
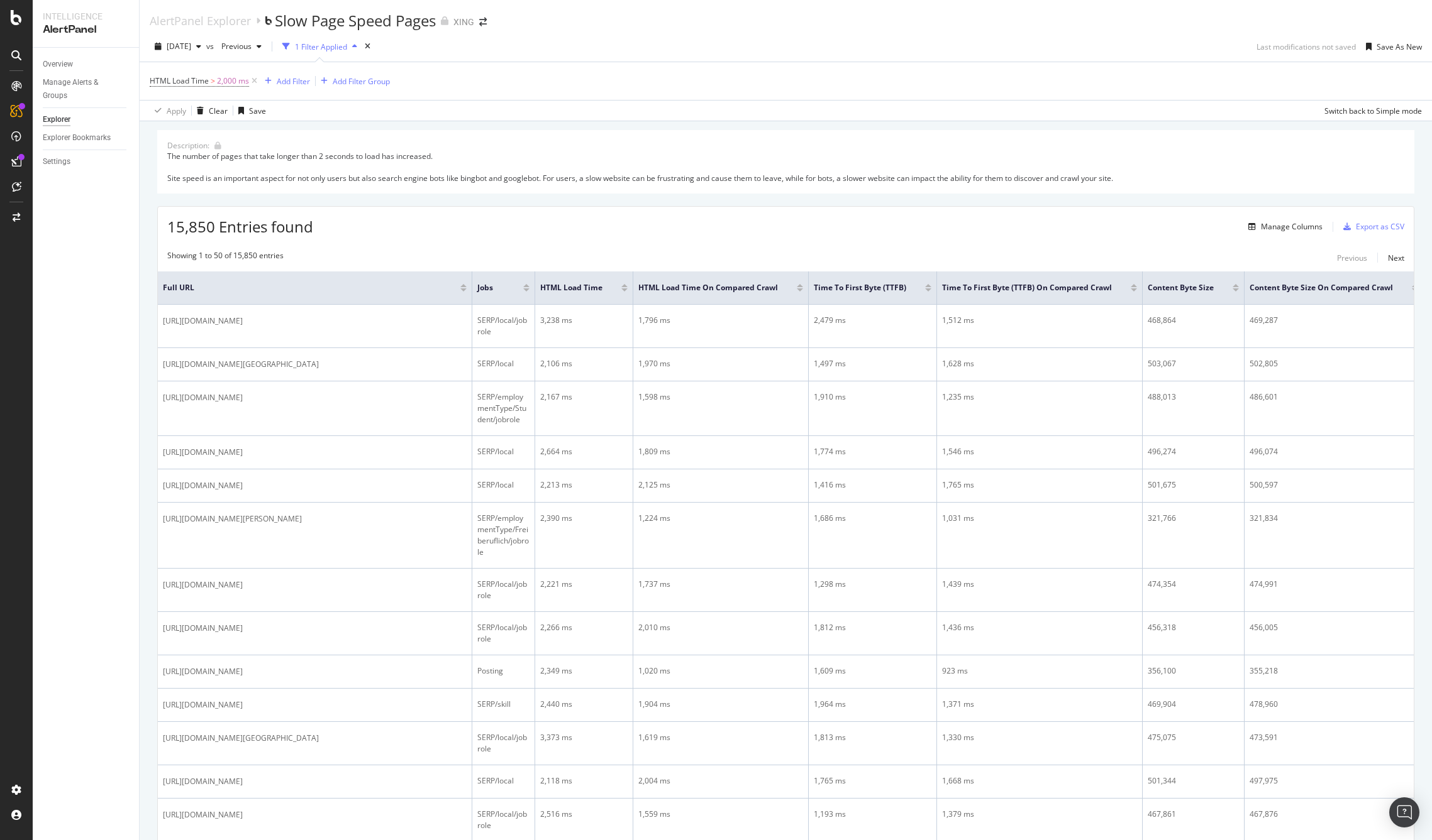
click at [544, 208] on div "15,850 Entries found Manage Columns Export as CSV" at bounding box center [786, 222] width 1256 height 31
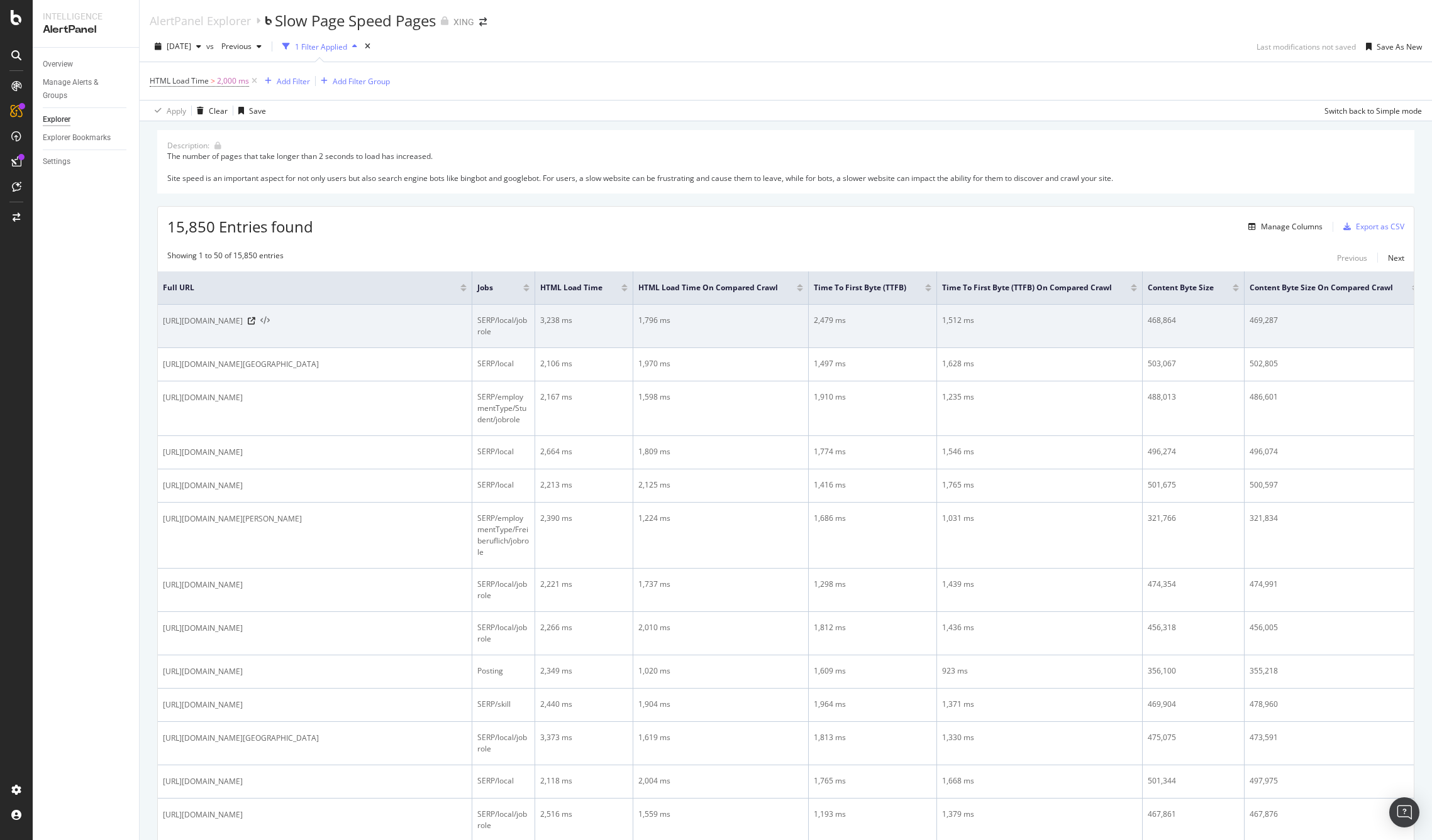
click at [270, 325] on icon at bounding box center [265, 321] width 10 height 9
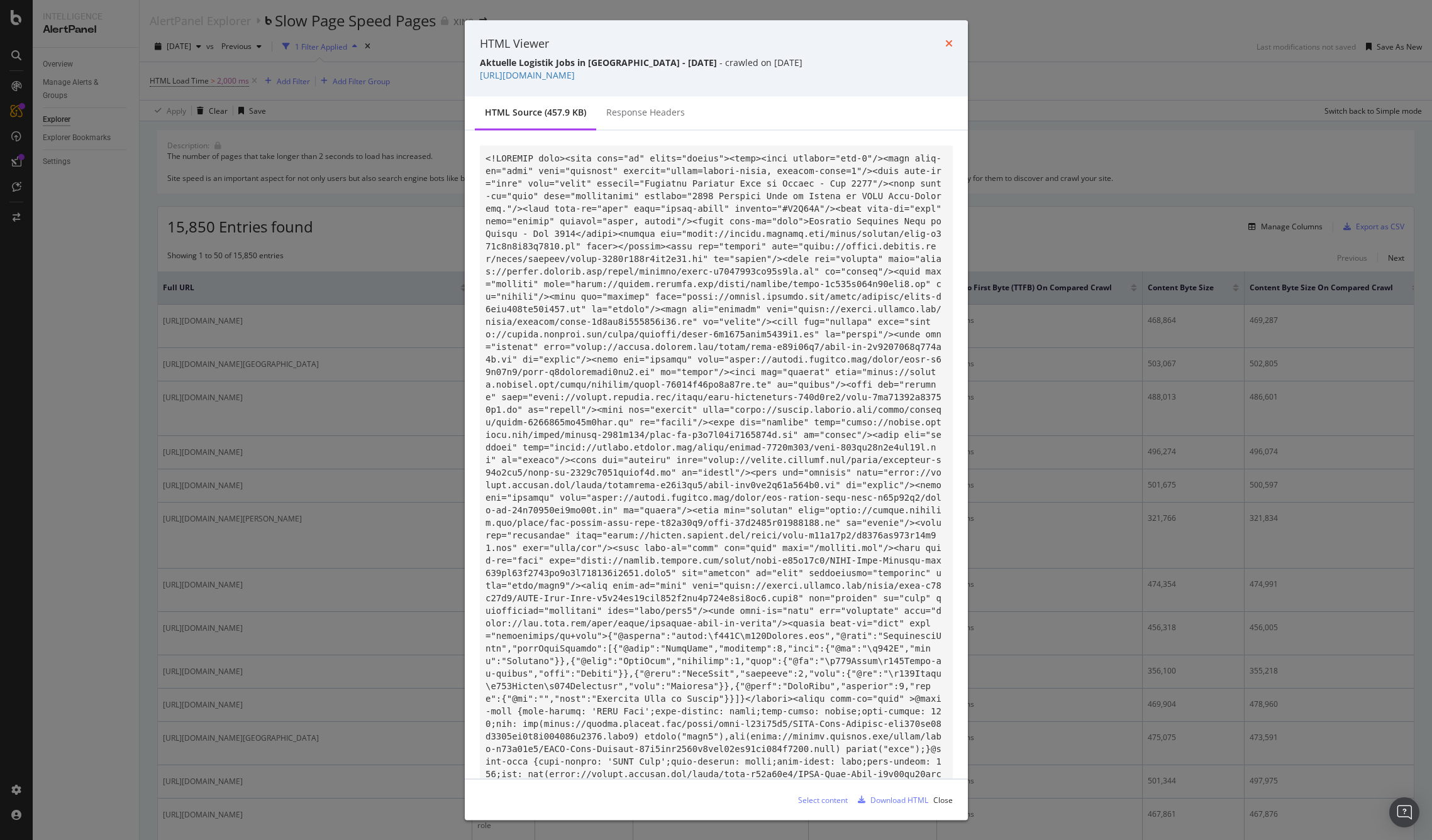
click at [948, 41] on icon "times" at bounding box center [949, 43] width 8 height 10
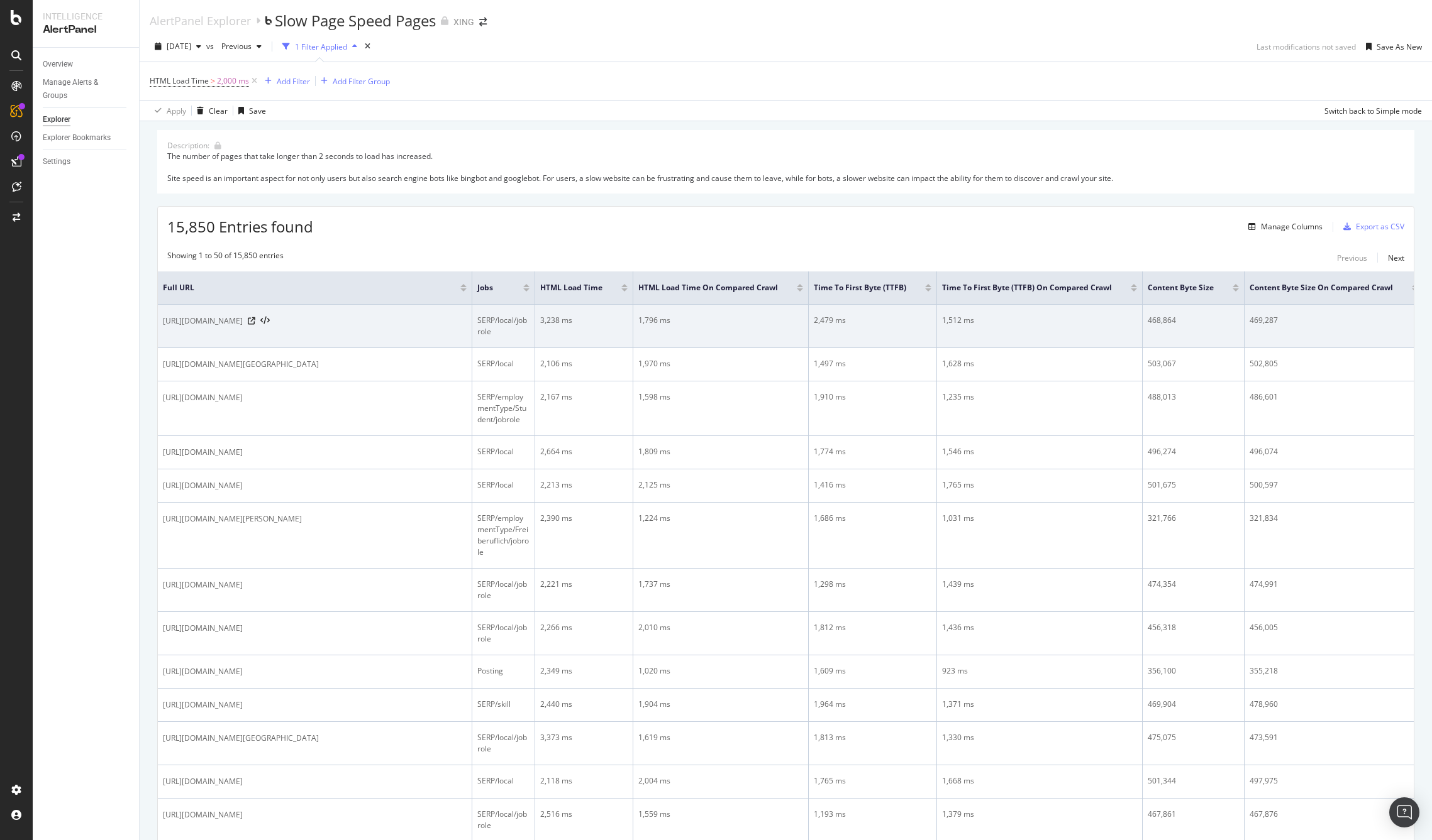
drag, startPoint x: 349, startPoint y: 332, endPoint x: 163, endPoint y: 328, distance: 186.0
click at [163, 327] on span "https://www.xing.com/jobs/skill/logistik-jobs-in-berlin" at bounding box center [203, 321] width 80 height 12
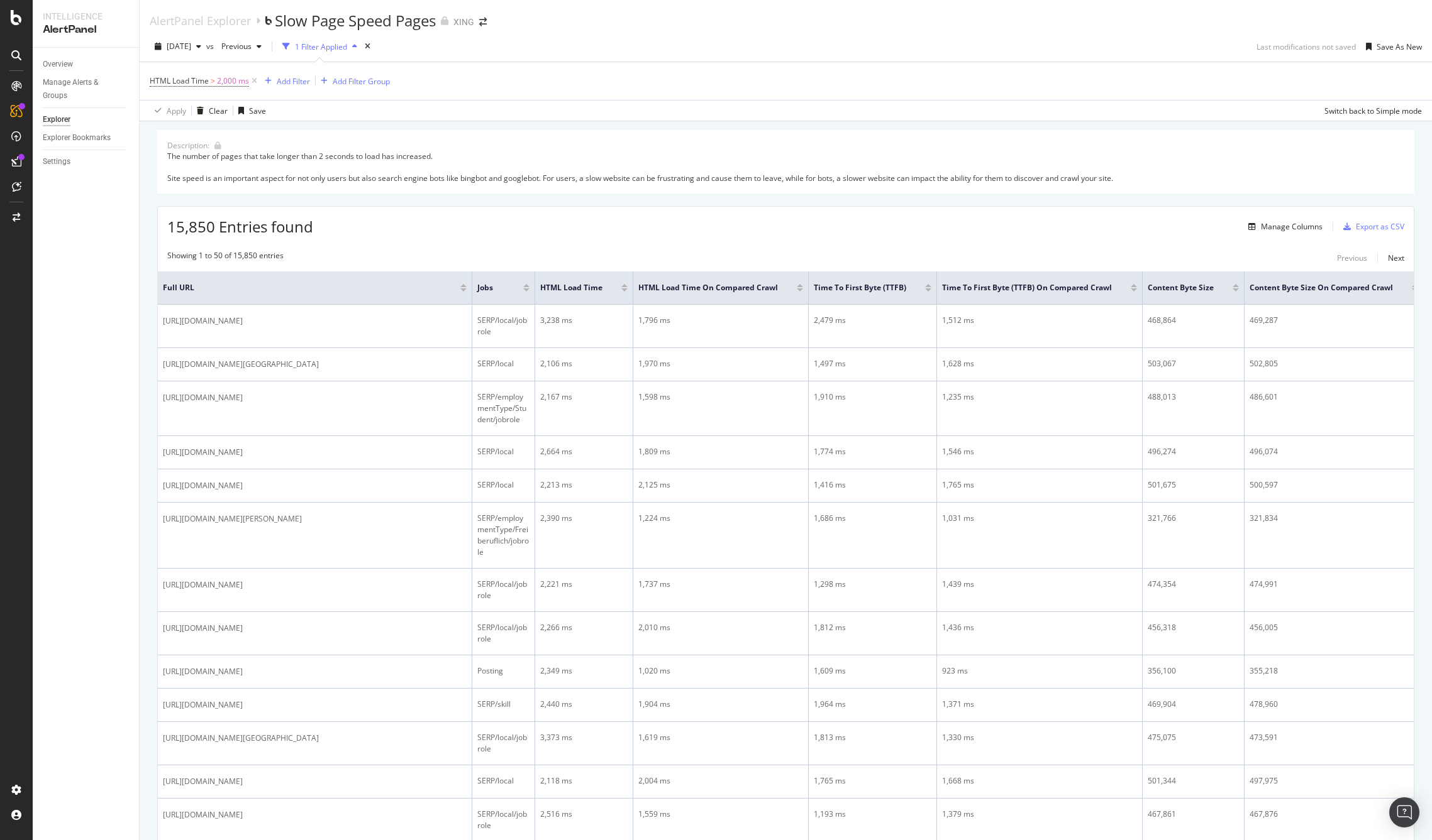
copy span "https://www.xing.com/jobs/skill/logistik-jobs-in-berlin"
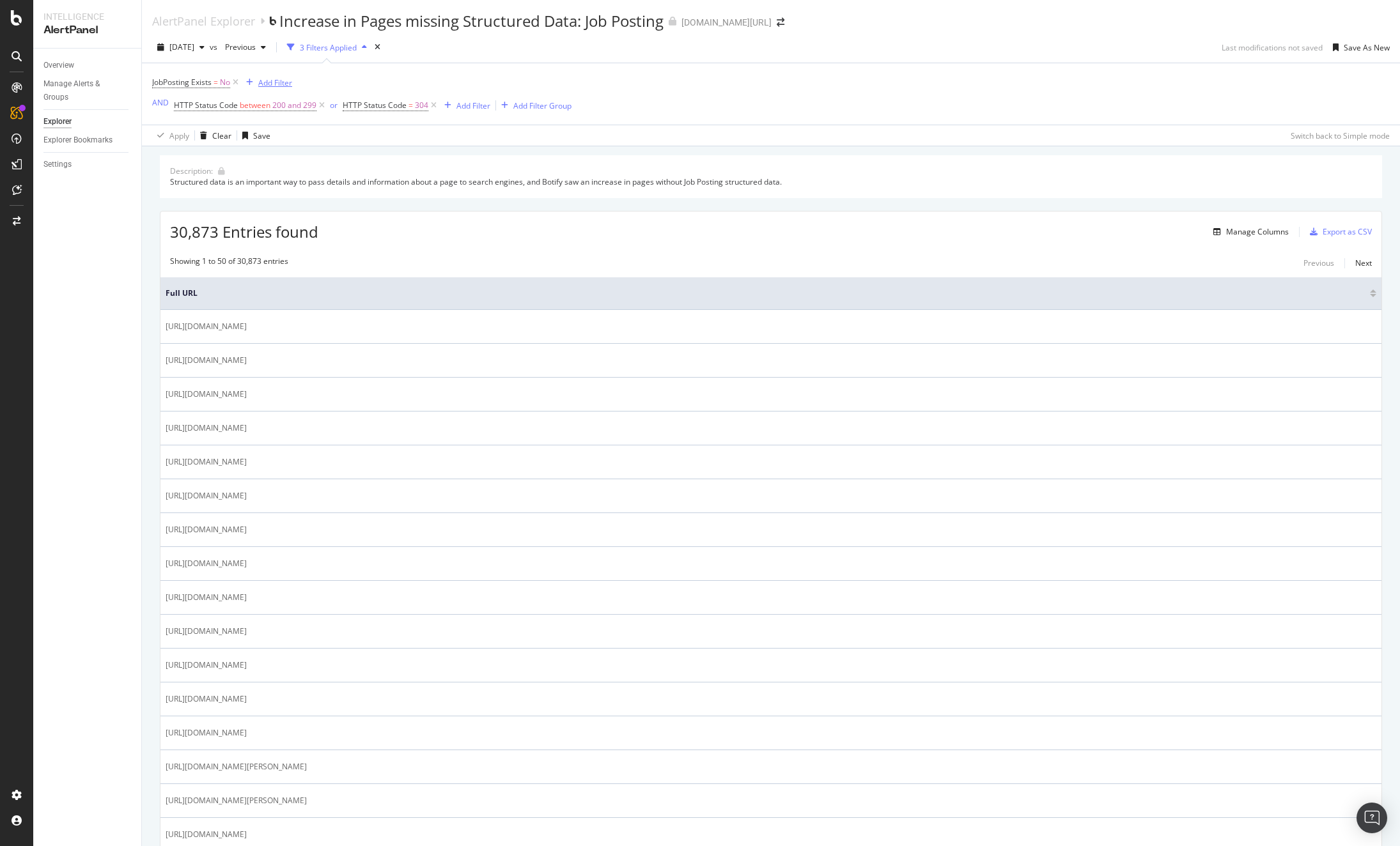
click at [272, 80] on div "Add Filter" at bounding box center [275, 82] width 34 height 11
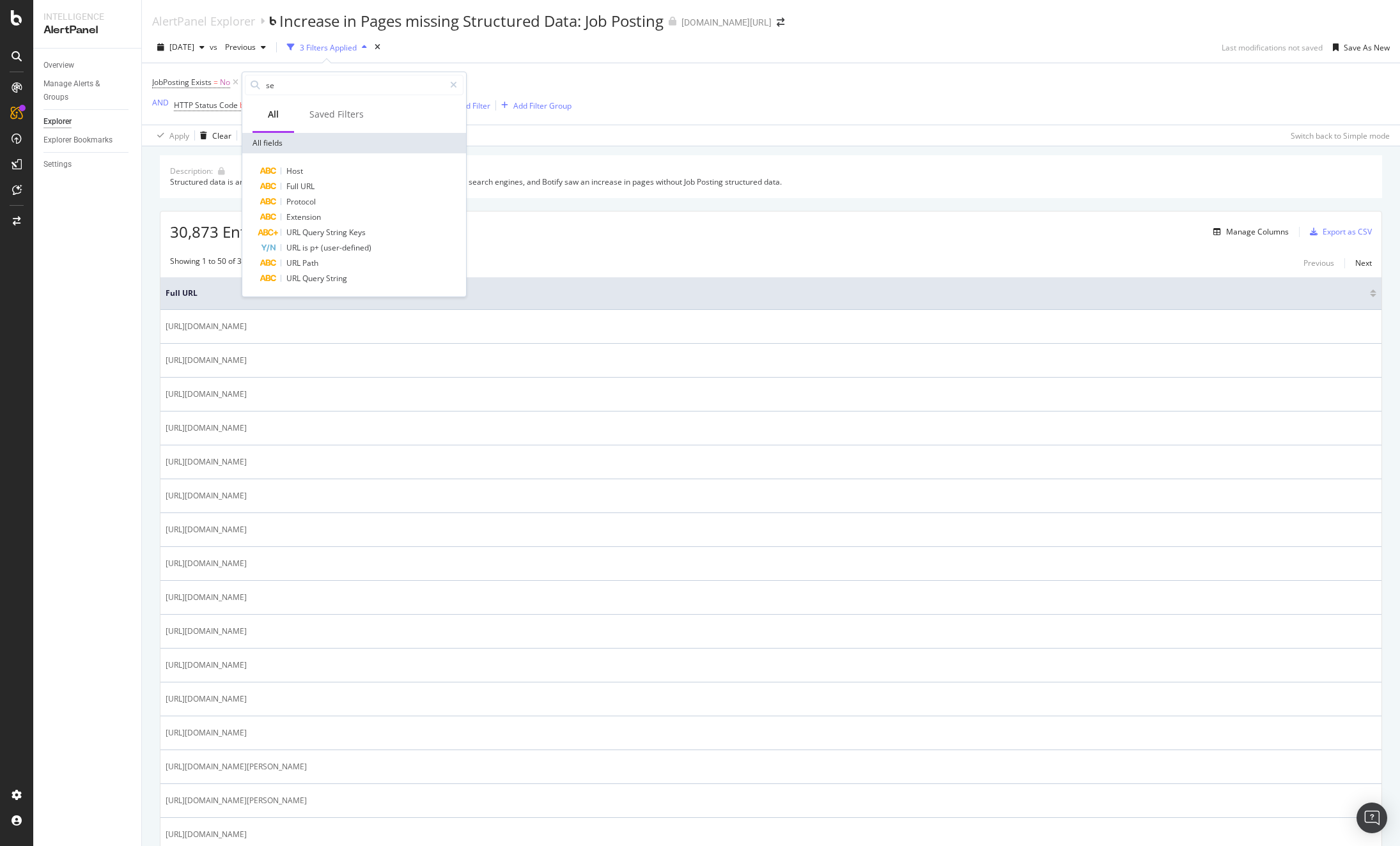
type input "s"
type input "p"
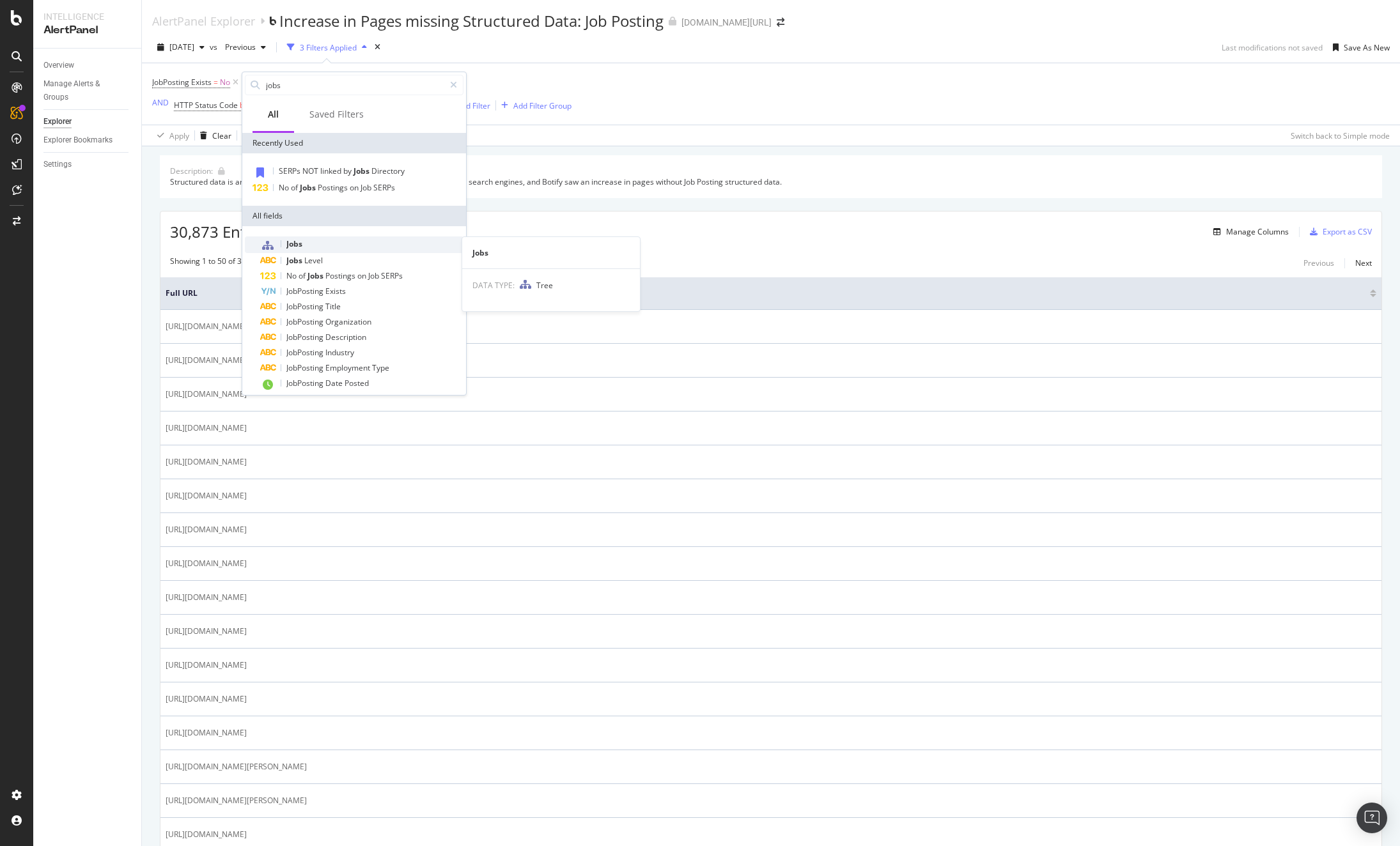
type input "jobs"
click at [295, 241] on span "Jobs" at bounding box center [294, 243] width 16 height 11
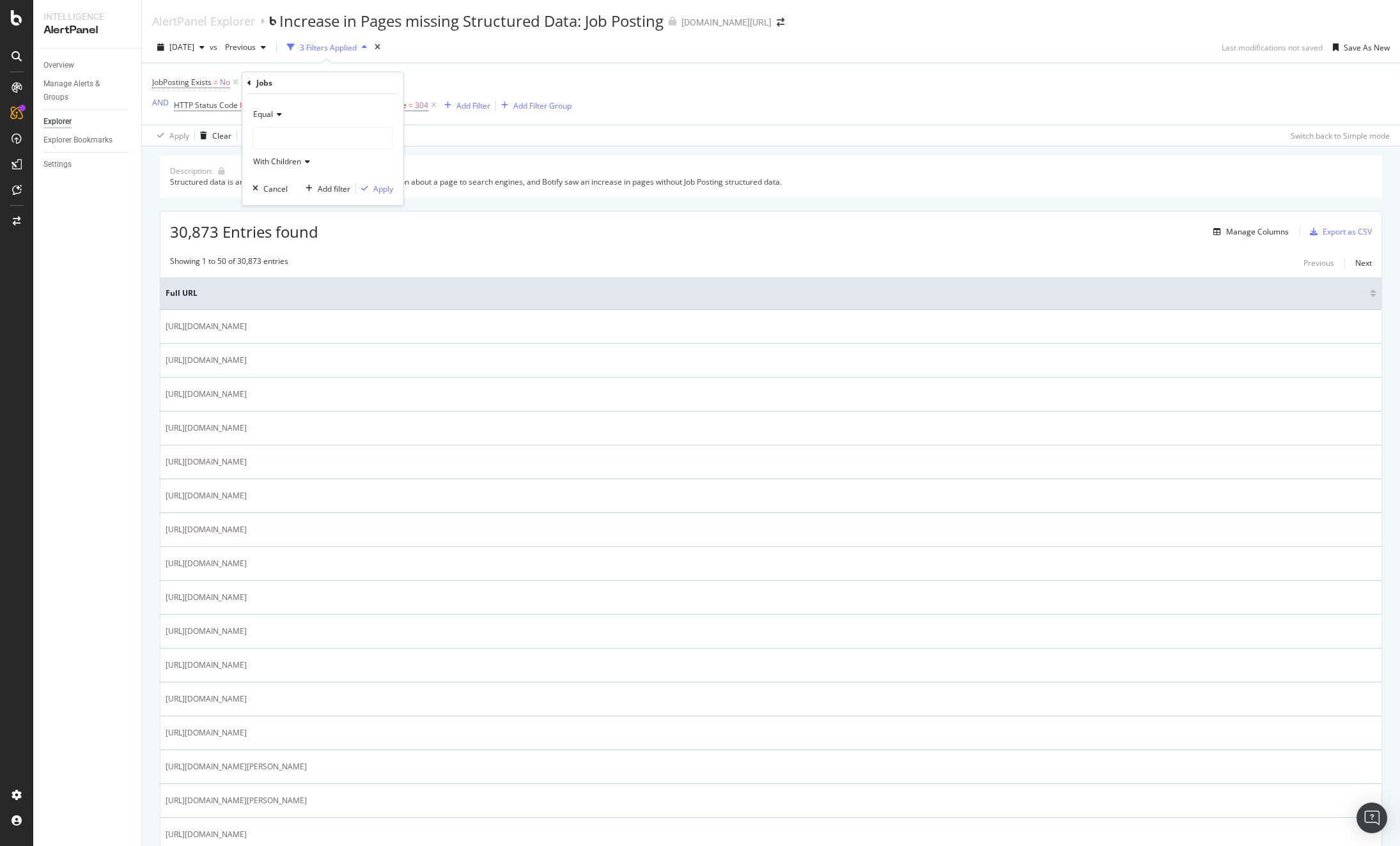
click at [305, 140] on div at bounding box center [322, 138] width 140 height 20
click at [296, 158] on span "22,060 URLS" at bounding box center [318, 162] width 48 height 11
click at [366, 163] on span "Select" at bounding box center [360, 162] width 22 height 11
click at [386, 187] on div "Apply" at bounding box center [383, 188] width 20 height 11
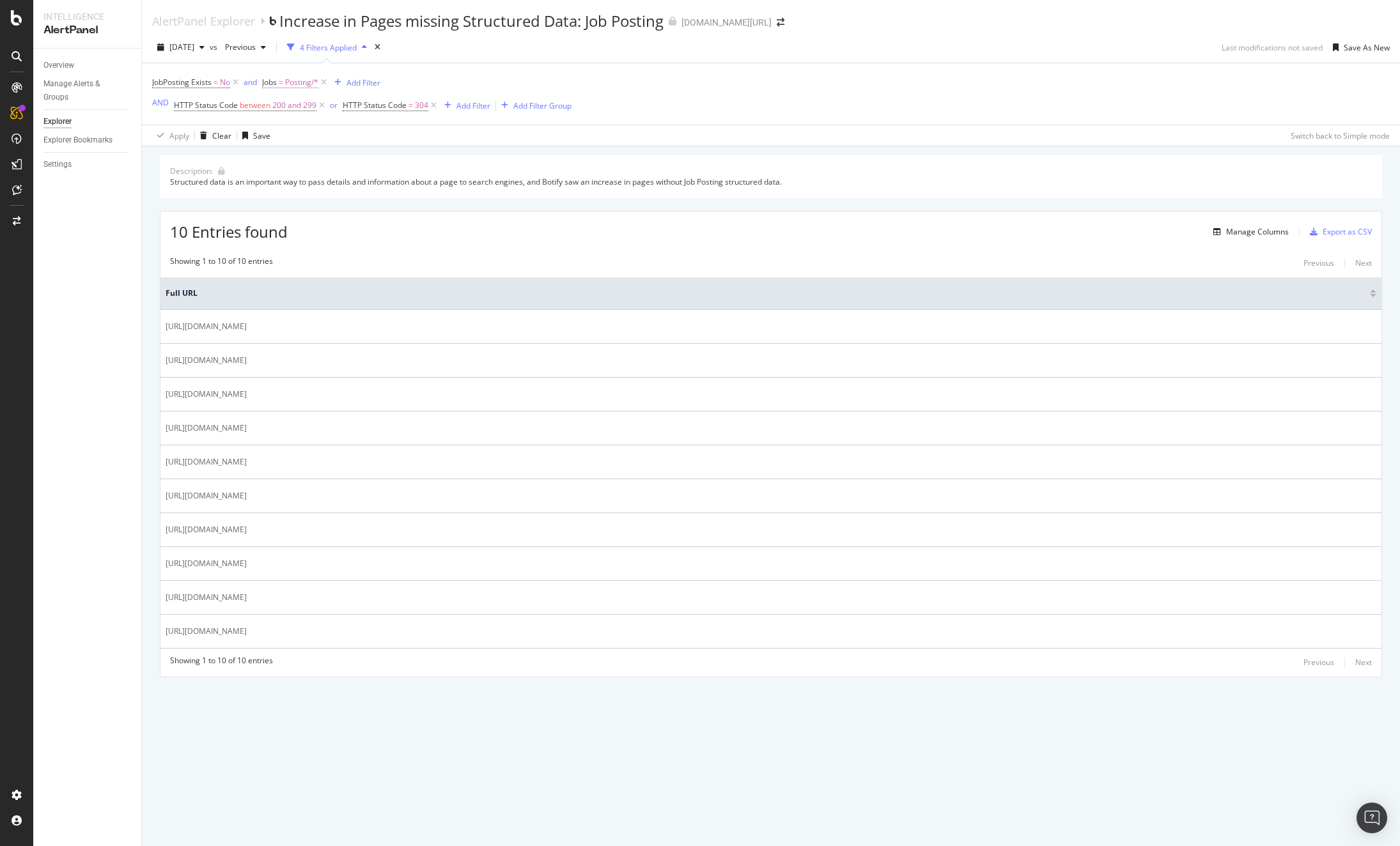
click at [301, 82] on span "Posting/*" at bounding box center [302, 82] width 33 height 18
click at [495, 53] on div "2025 Sep. 4th vs Previous 4 Filters Applied Last modifications not saved Save A…" at bounding box center [770, 50] width 1258 height 25
click at [326, 82] on icon at bounding box center [323, 82] width 11 height 13
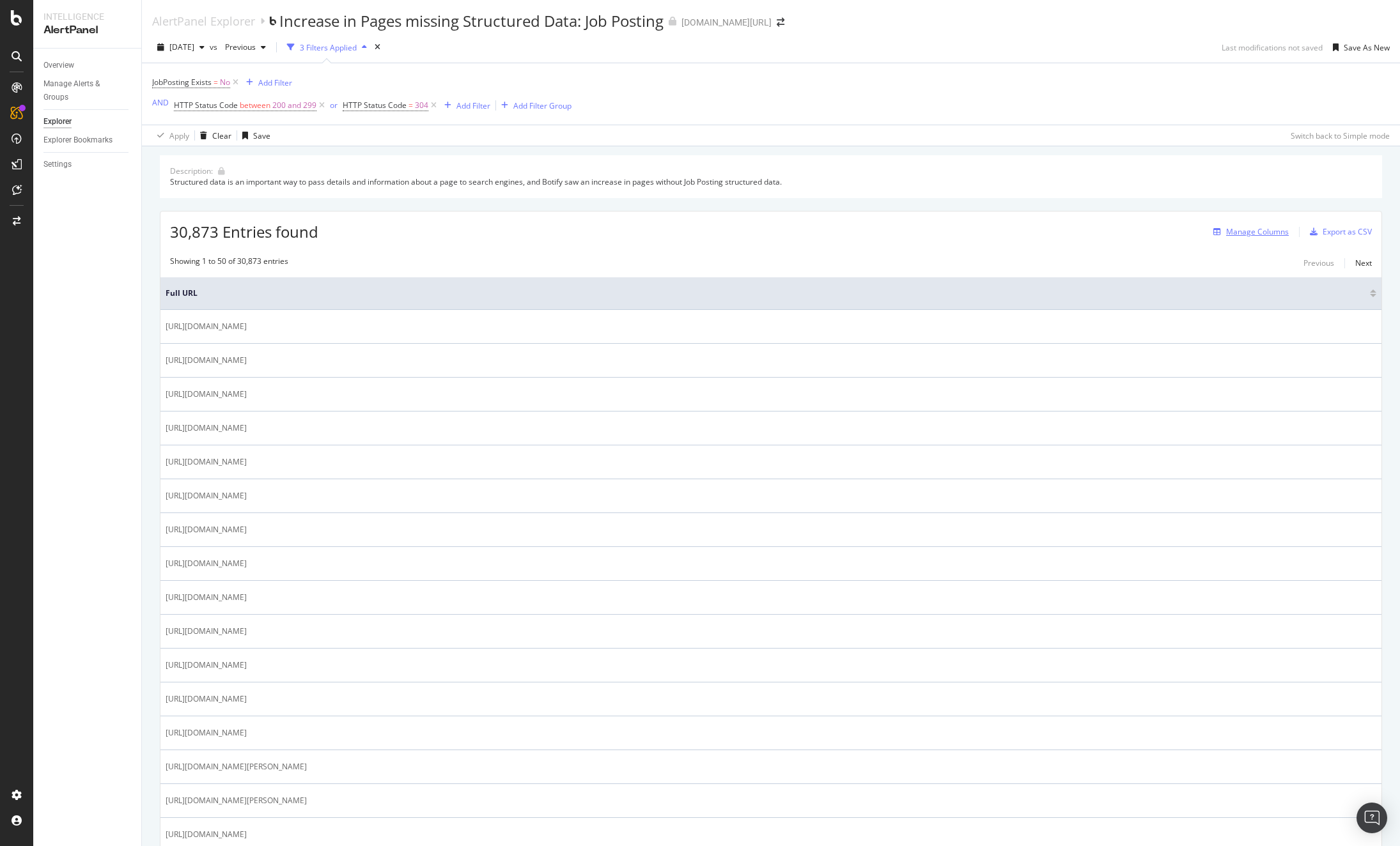
click at [1255, 230] on div "Manage Columns" at bounding box center [1257, 231] width 62 height 11
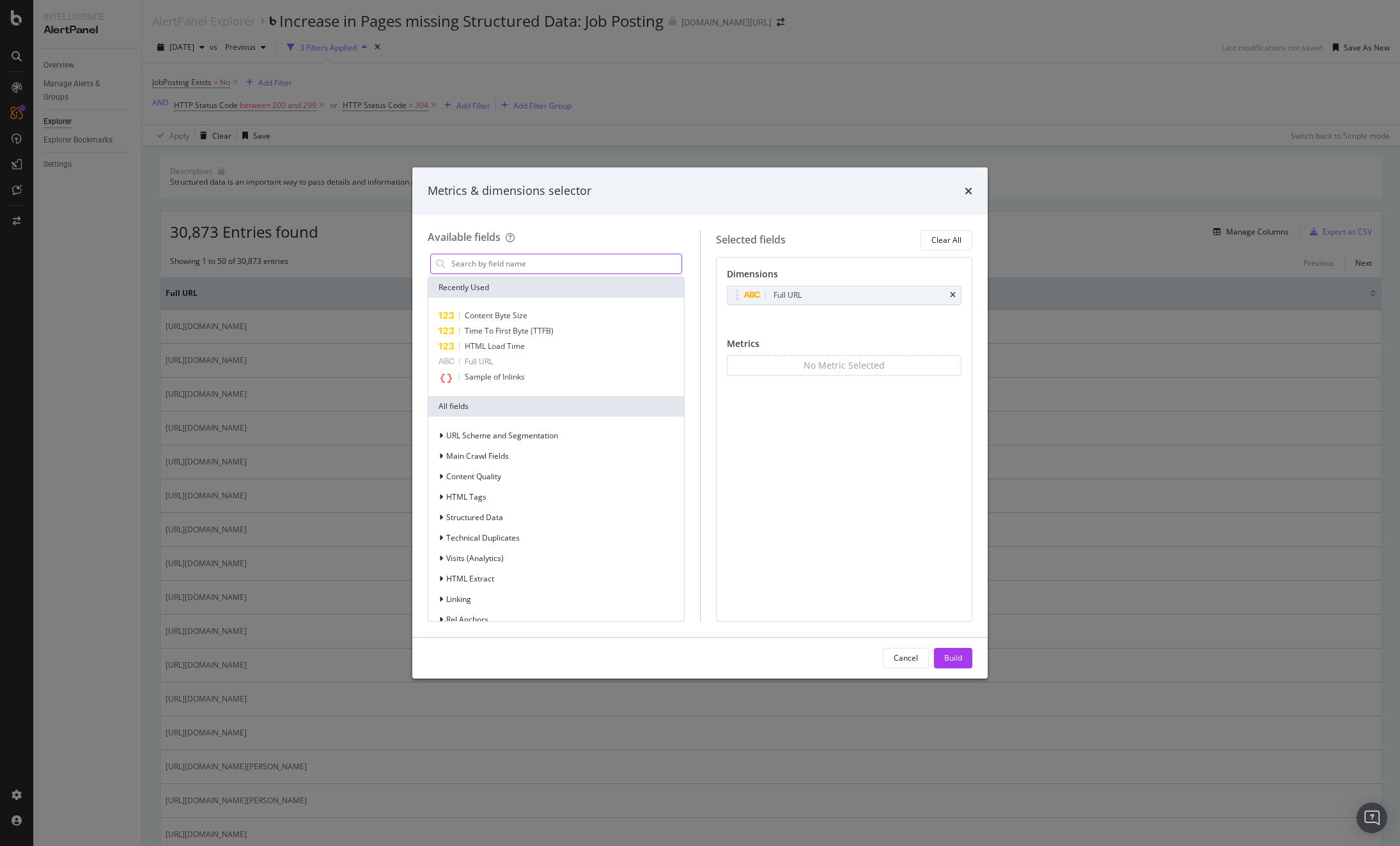
click at [536, 266] on input "modal" at bounding box center [565, 264] width 231 height 20
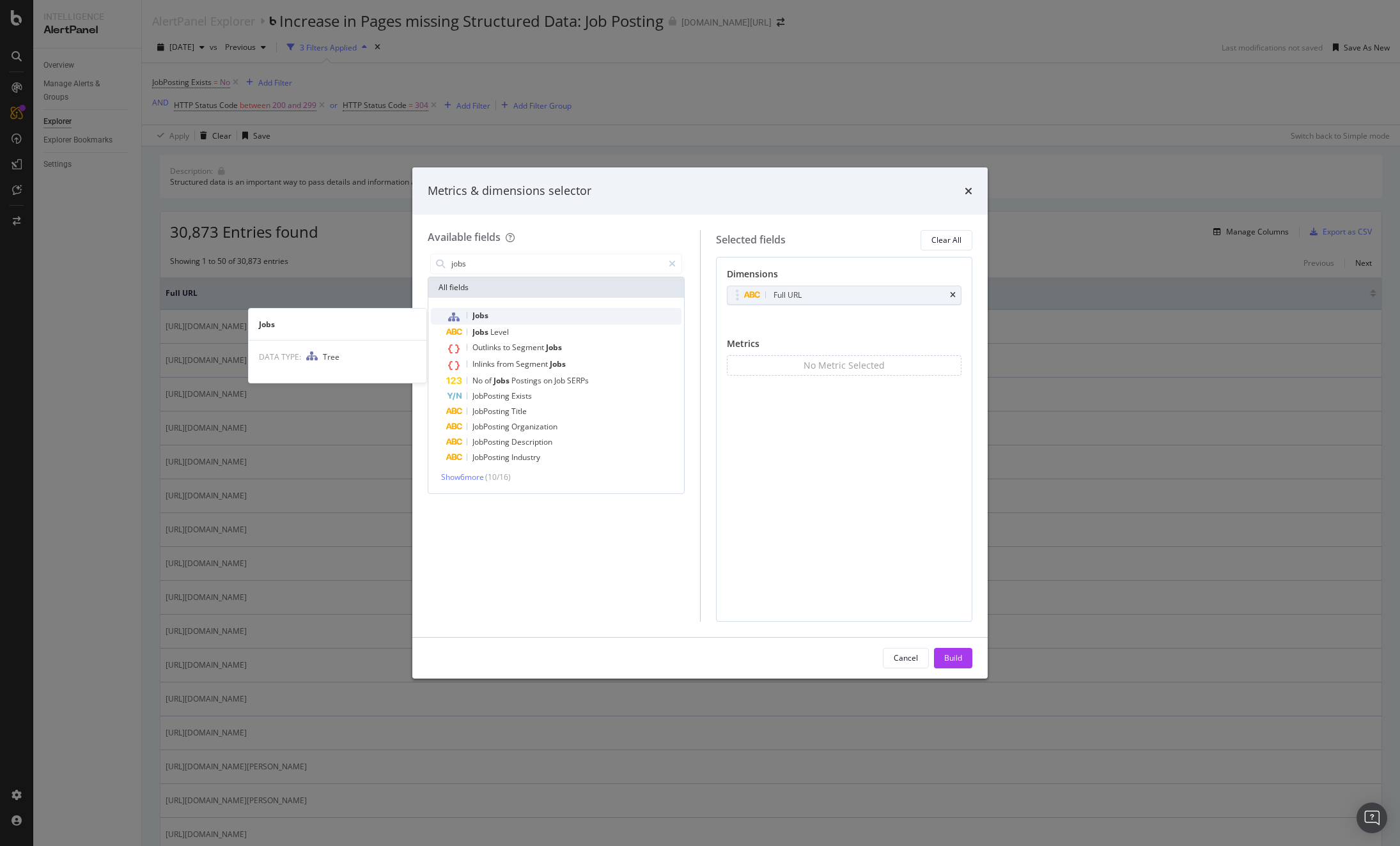
type input "jobs"
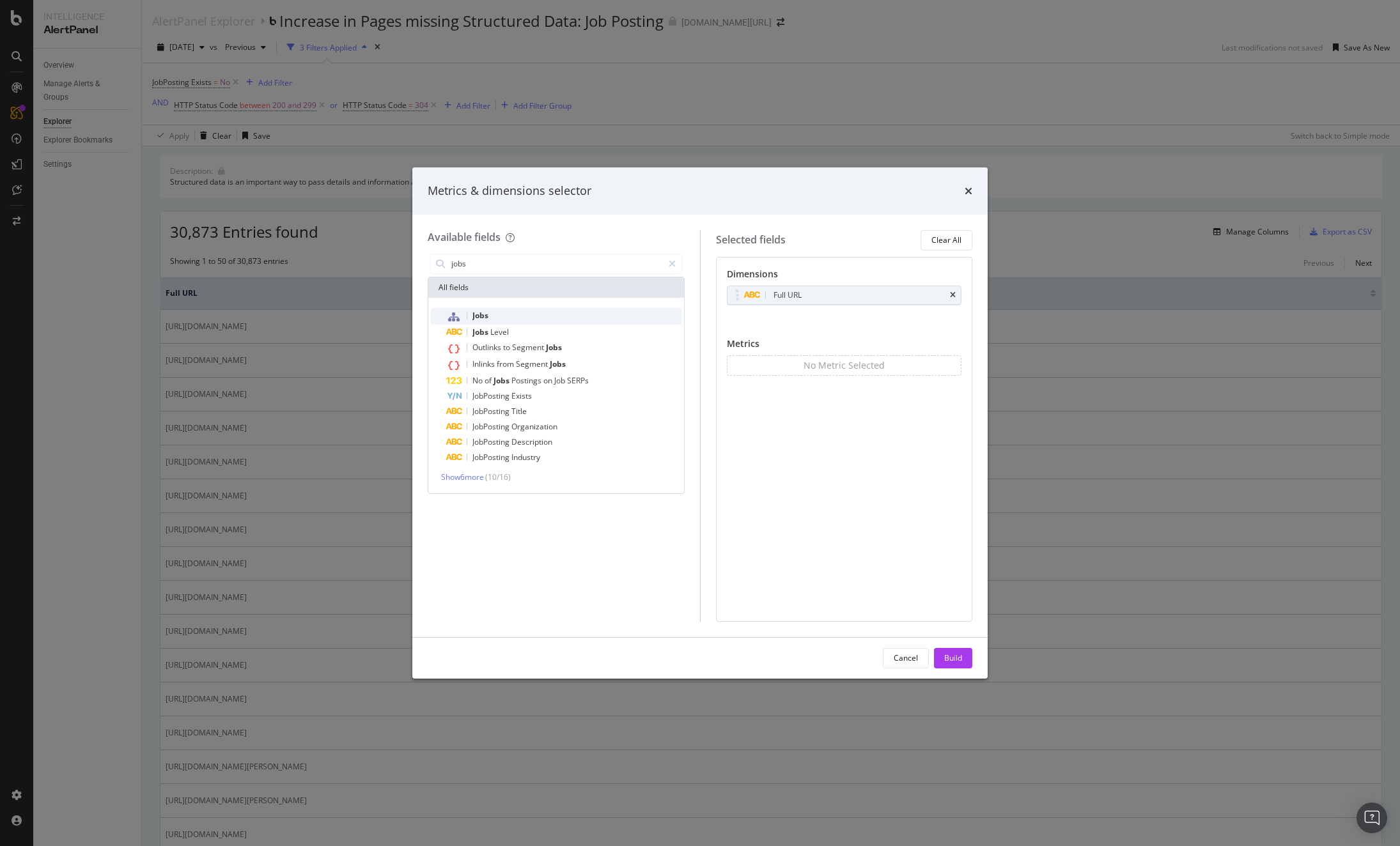
click at [474, 317] on span "Jobs" at bounding box center [480, 315] width 16 height 11
click at [962, 656] on button "Build" at bounding box center [953, 658] width 38 height 20
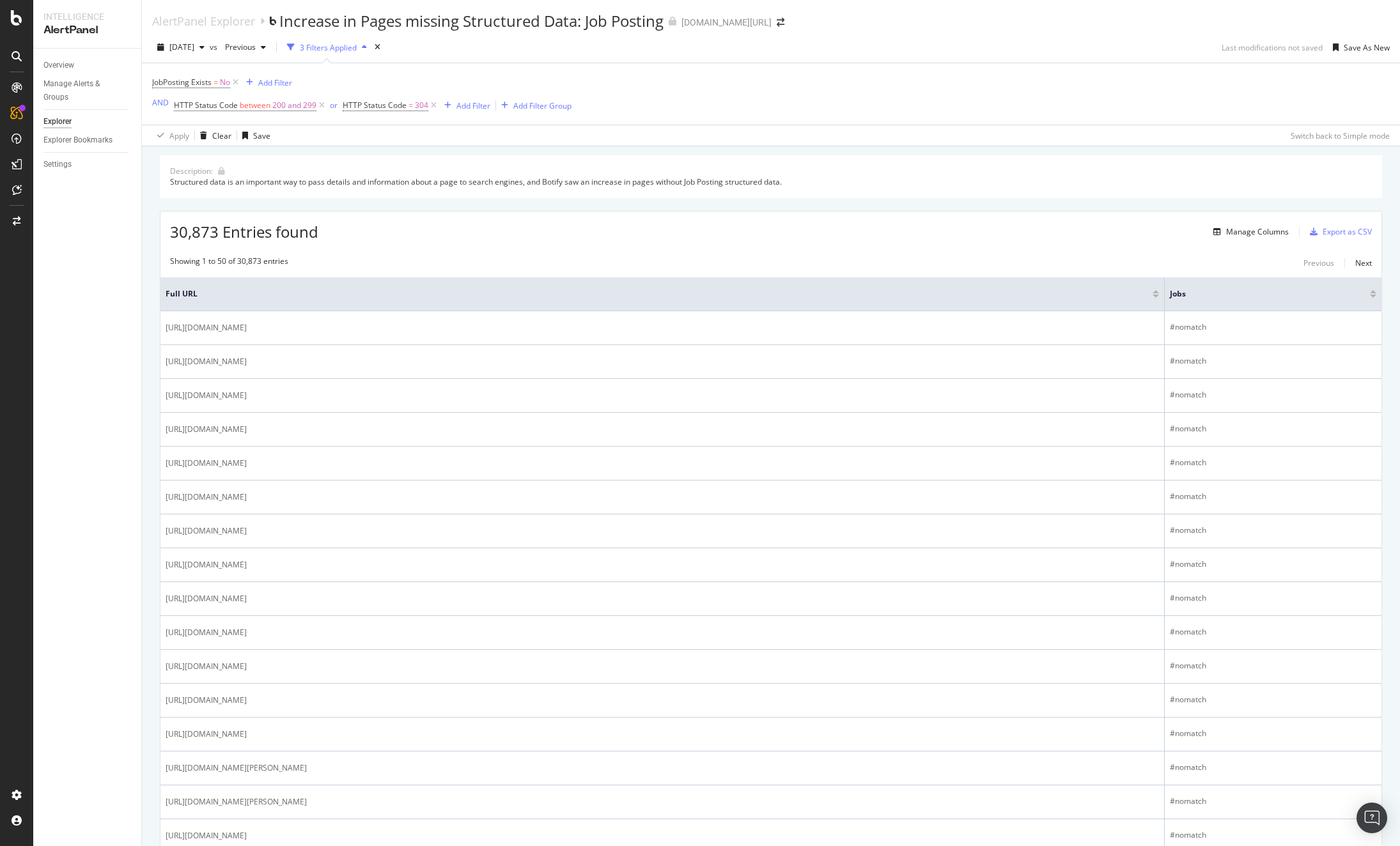
click at [282, 80] on div "Add Filter" at bounding box center [275, 82] width 34 height 11
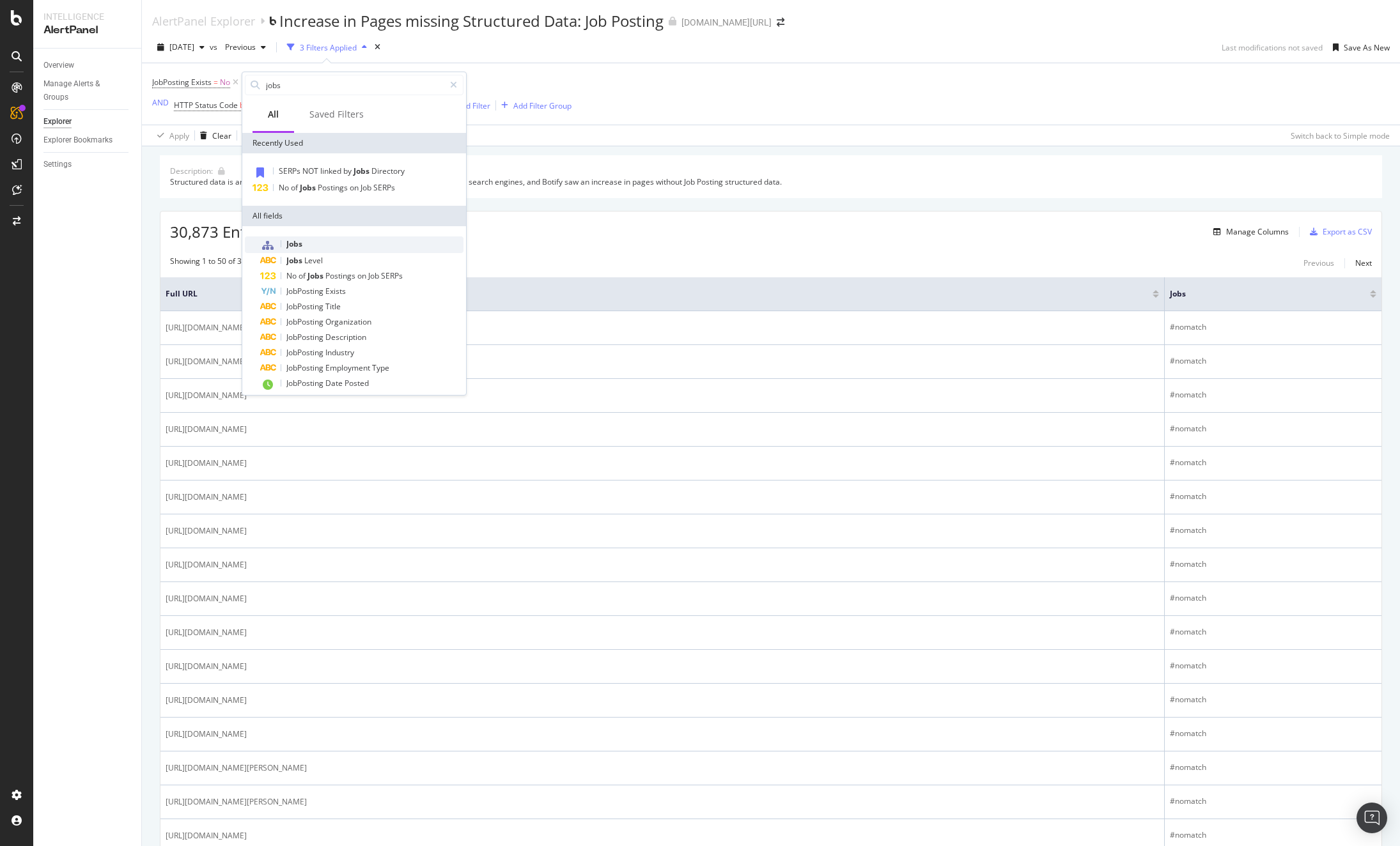
click at [300, 242] on span "Jobs" at bounding box center [294, 243] width 16 height 11
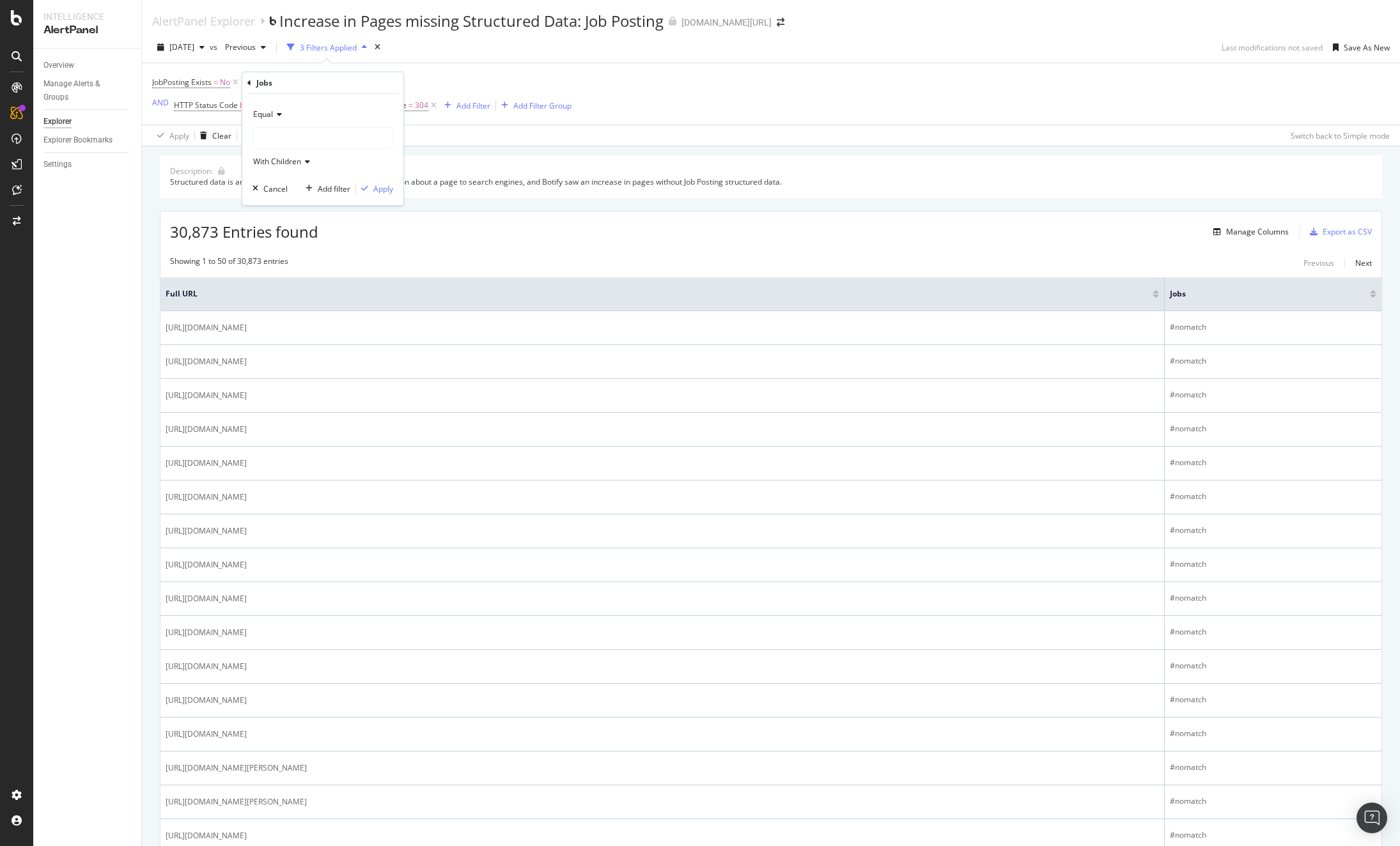
click at [313, 140] on div at bounding box center [322, 138] width 140 height 20
click at [375, 178] on div "#nomatch 20,431 URLS" at bounding box center [325, 178] width 137 height 17
click at [384, 188] on div "Apply" at bounding box center [383, 188] width 20 height 11
click at [335, 81] on icon at bounding box center [334, 82] width 11 height 13
click at [264, 79] on div "Add Filter" at bounding box center [275, 82] width 34 height 11
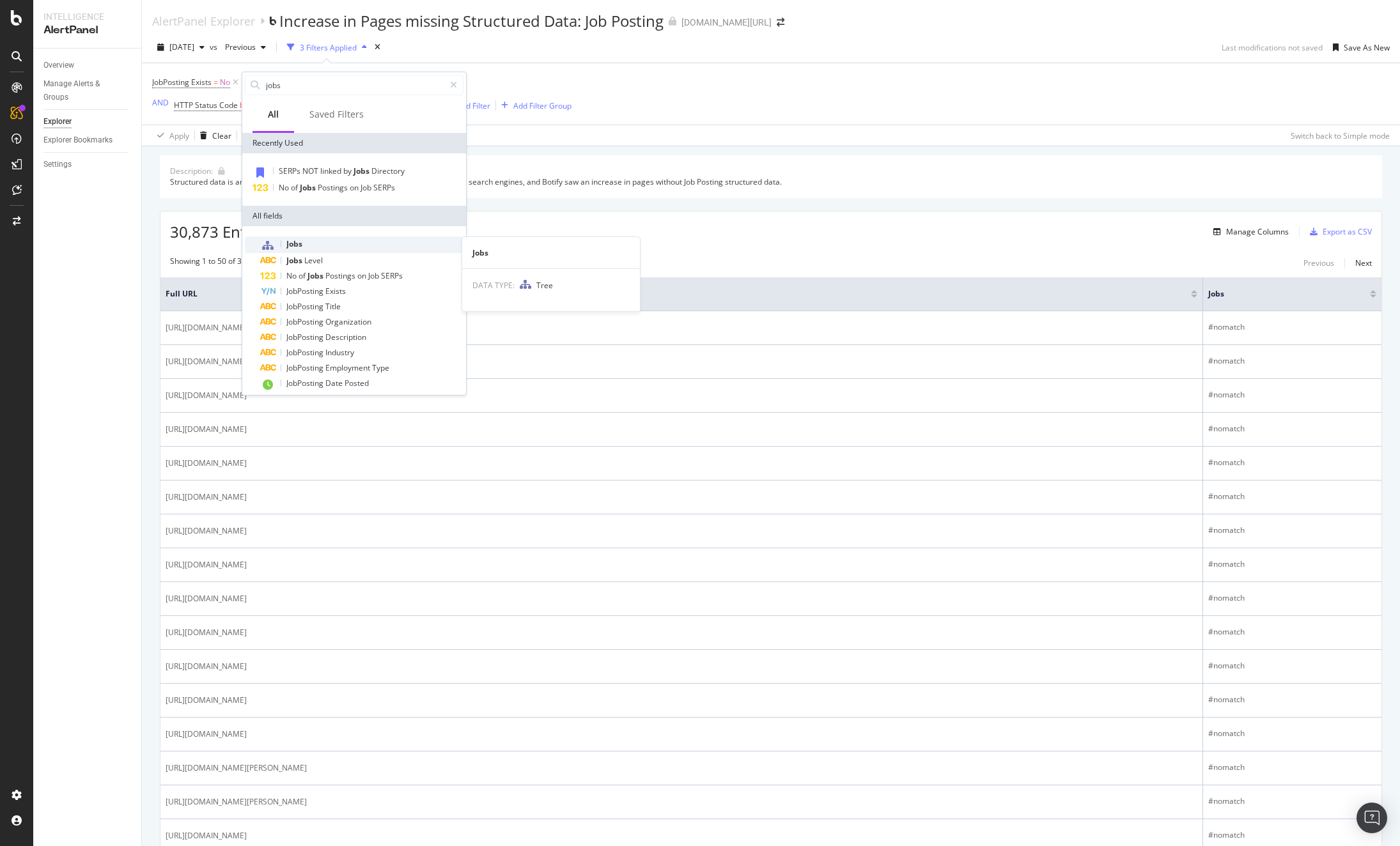
click at [292, 243] on span "Jobs" at bounding box center [294, 243] width 16 height 11
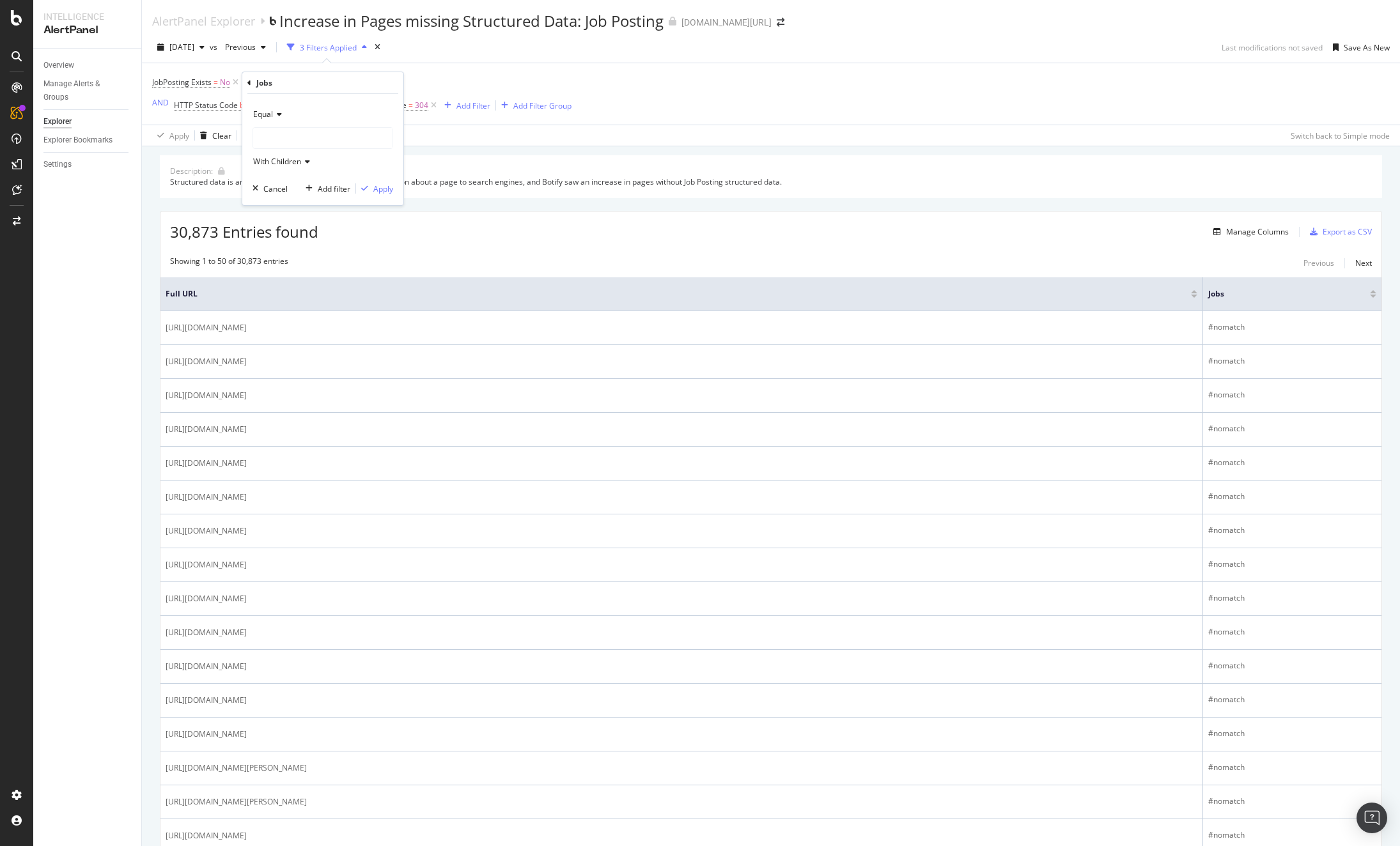
click at [328, 140] on div at bounding box center [322, 138] width 140 height 20
click at [367, 205] on span "Select" at bounding box center [363, 206] width 22 height 11
click at [381, 189] on div "Apply" at bounding box center [383, 188] width 20 height 11
click at [294, 79] on span "Directory/*" at bounding box center [305, 82] width 40 height 18
click at [309, 136] on icon at bounding box center [312, 137] width 9 height 8
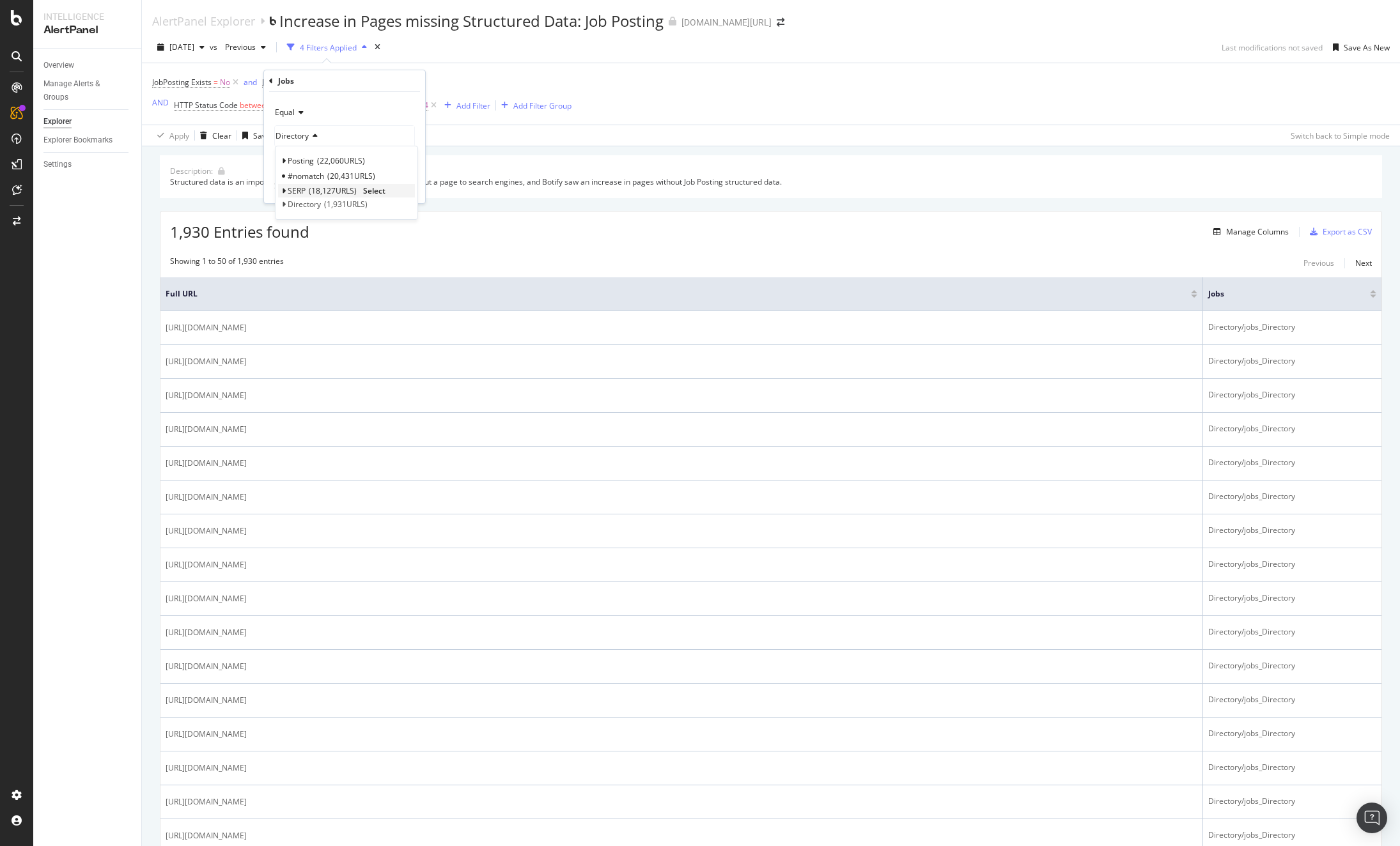
click at [378, 191] on span "Select" at bounding box center [374, 190] width 22 height 11
click at [410, 185] on div "Apply" at bounding box center [405, 186] width 20 height 11
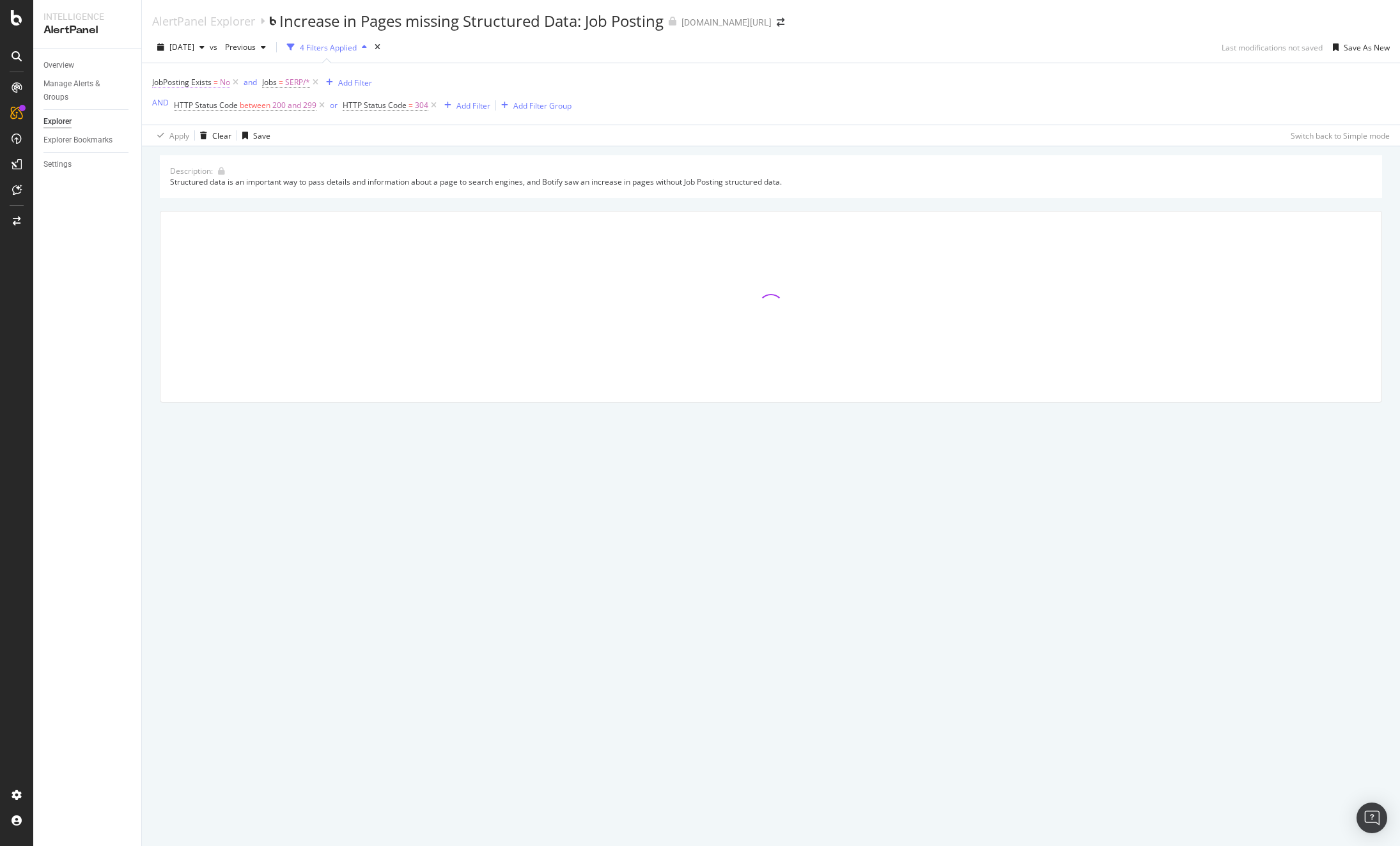
click at [188, 78] on span "JobPosting Exists" at bounding box center [182, 82] width 60 height 11
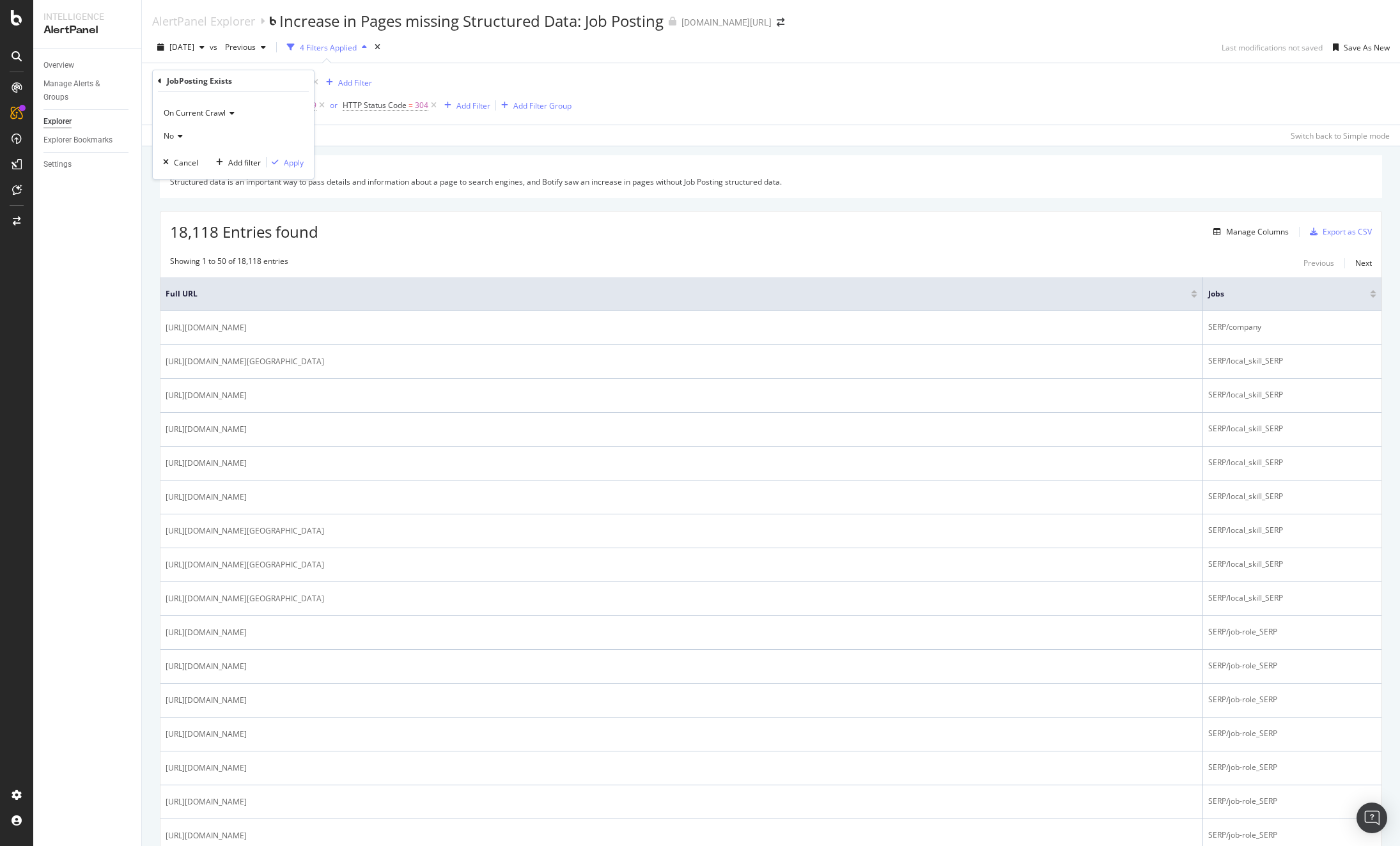
click at [162, 82] on div "JobPosting Exists" at bounding box center [233, 81] width 151 height 21
click at [162, 80] on div "JobPosting Exists" at bounding box center [233, 81] width 151 height 21
click at [158, 80] on icon at bounding box center [160, 81] width 4 height 8
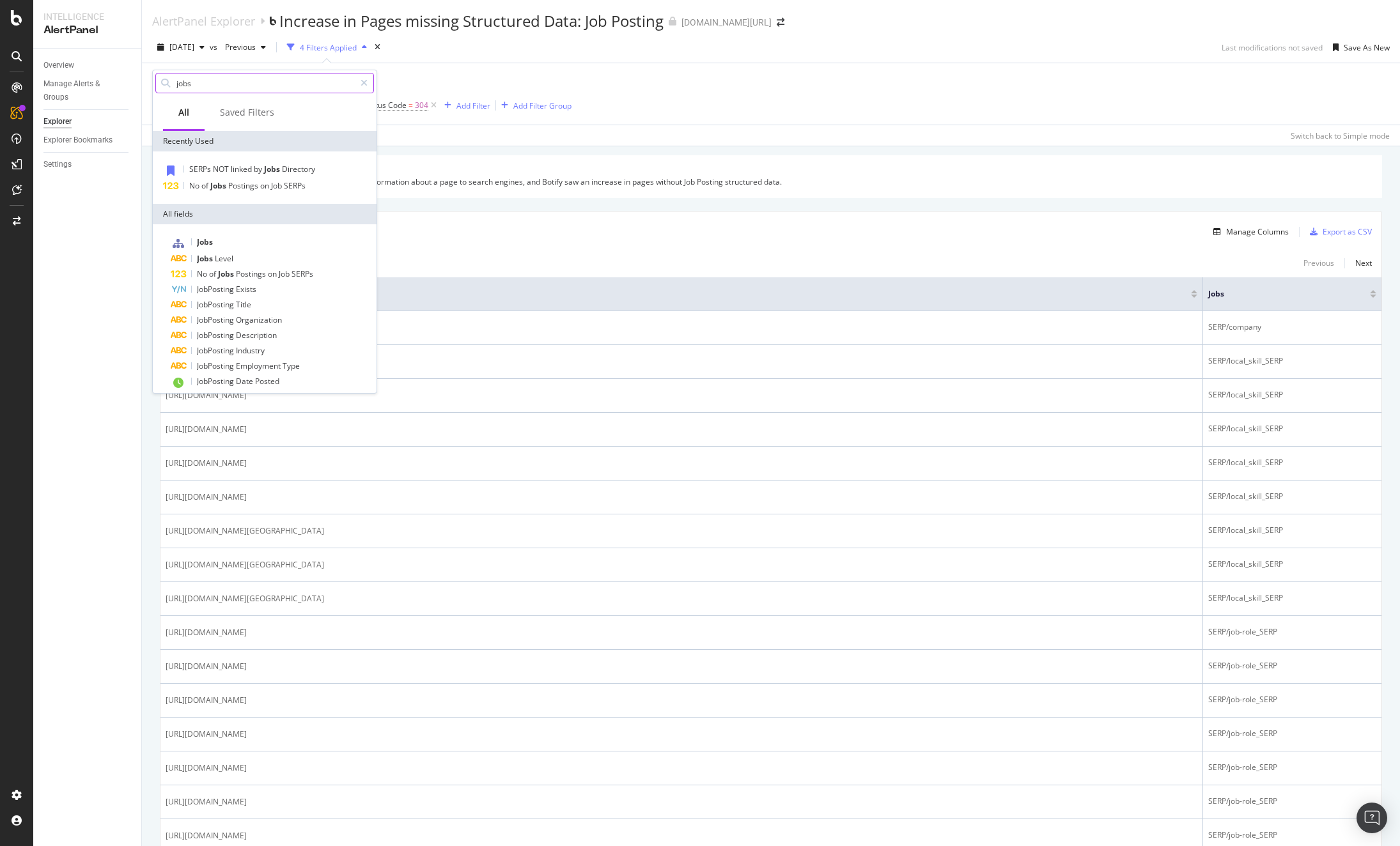
click at [220, 80] on input "jobs" at bounding box center [265, 83] width 180 height 20
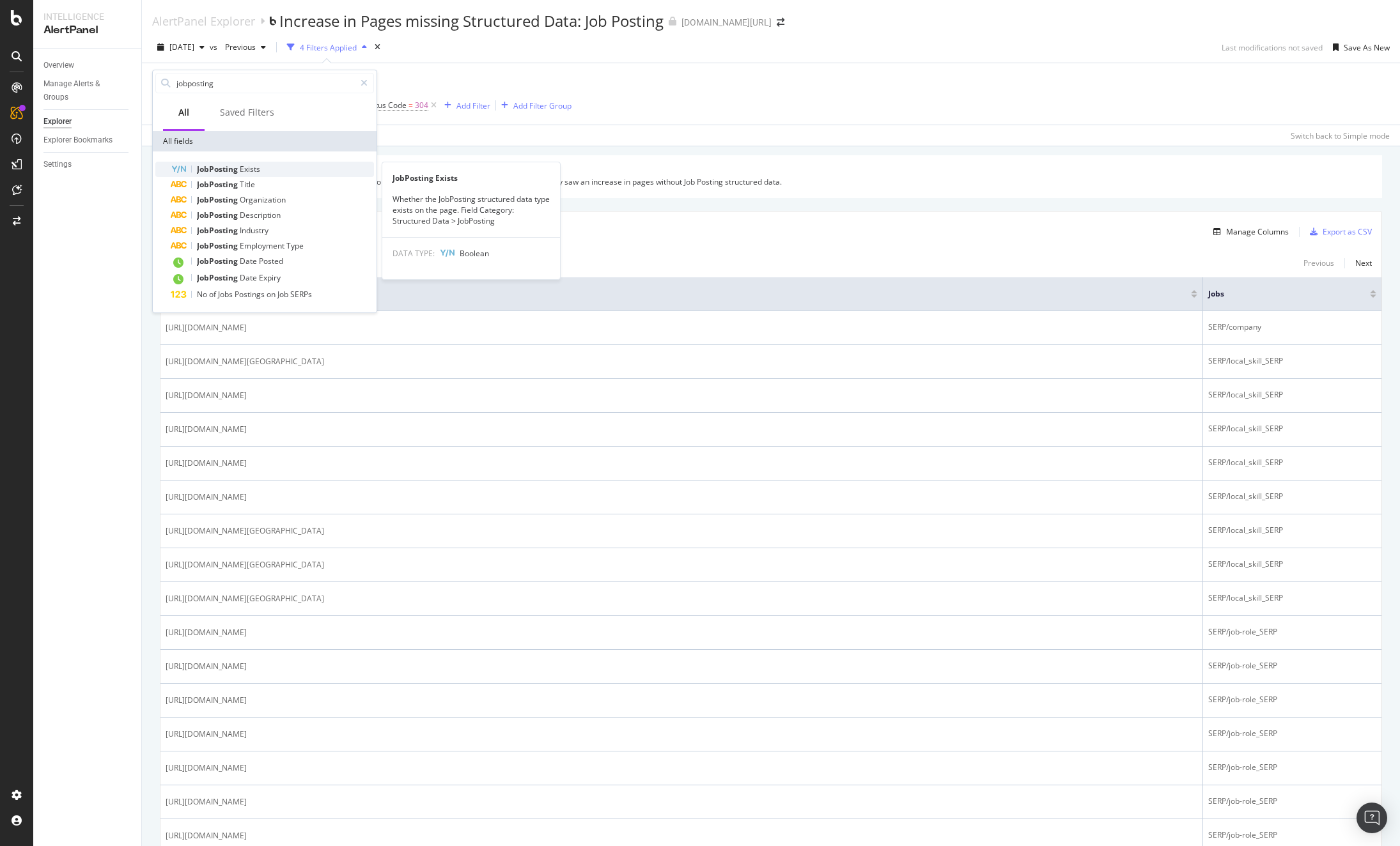
type input "jobposting"
click at [230, 168] on span "JobPosting" at bounding box center [219, 169] width 43 height 11
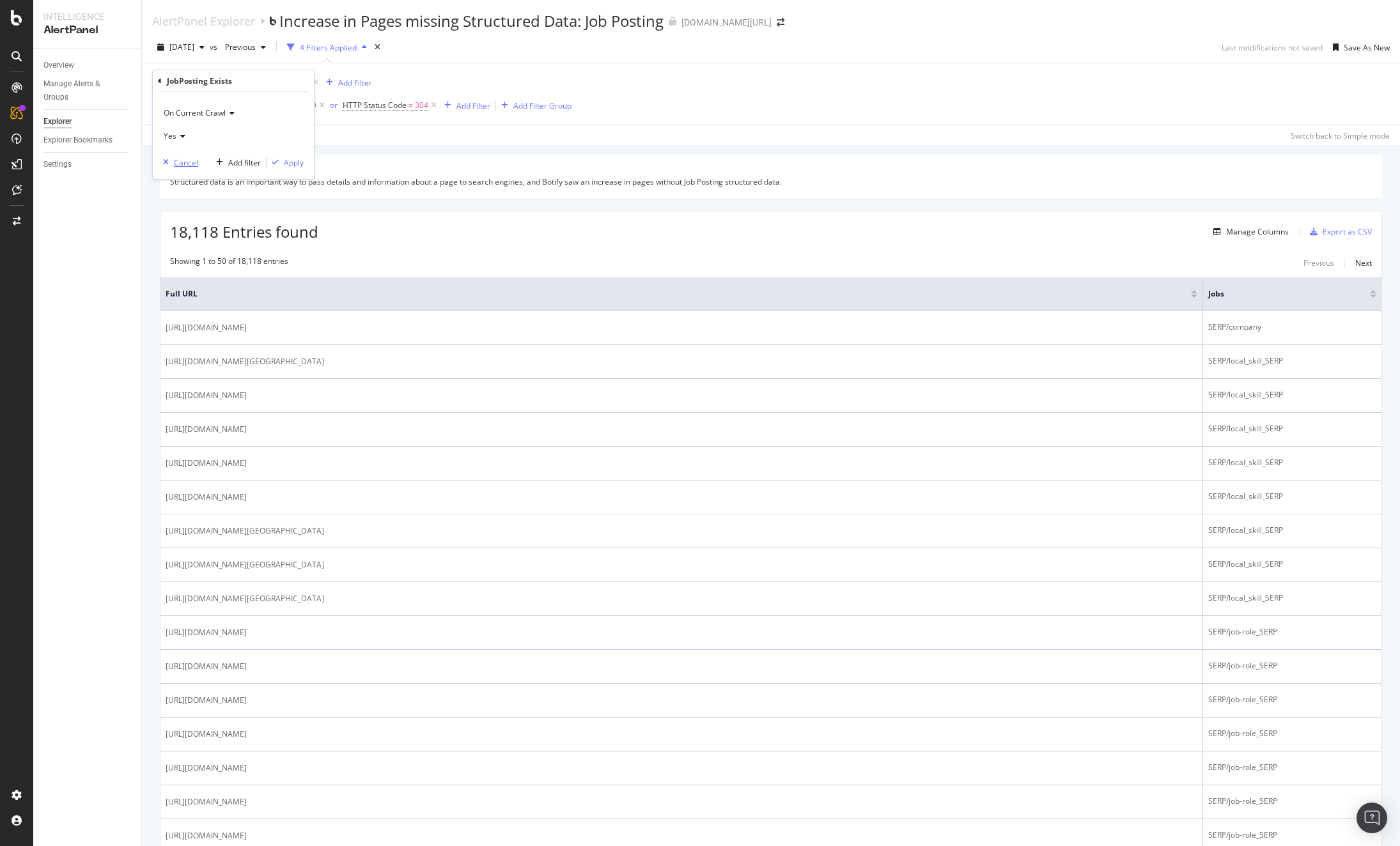
click at [183, 158] on div "Cancel" at bounding box center [185, 162] width 24 height 11
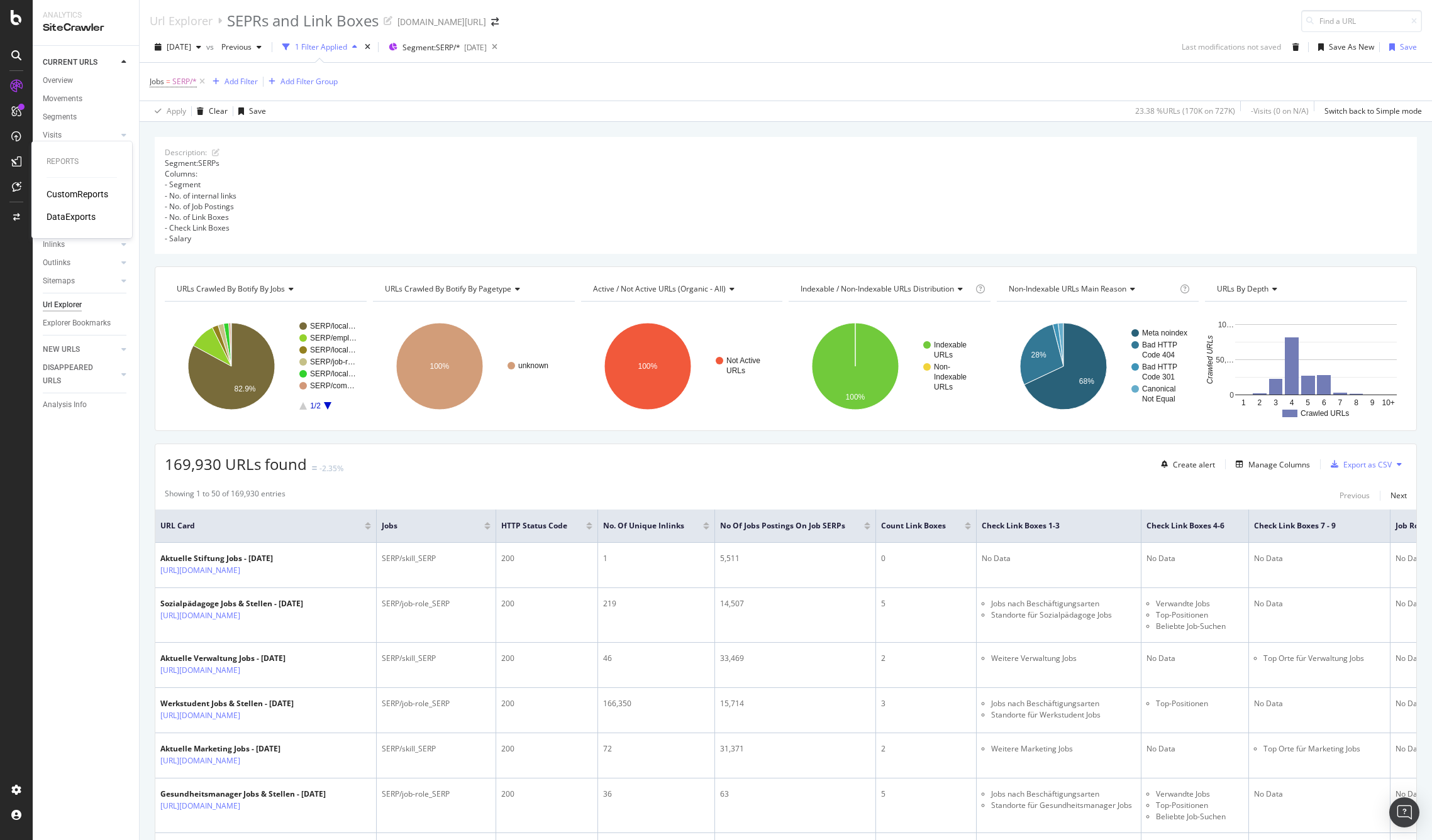
click at [71, 192] on div "CustomReports" at bounding box center [77, 194] width 61 height 12
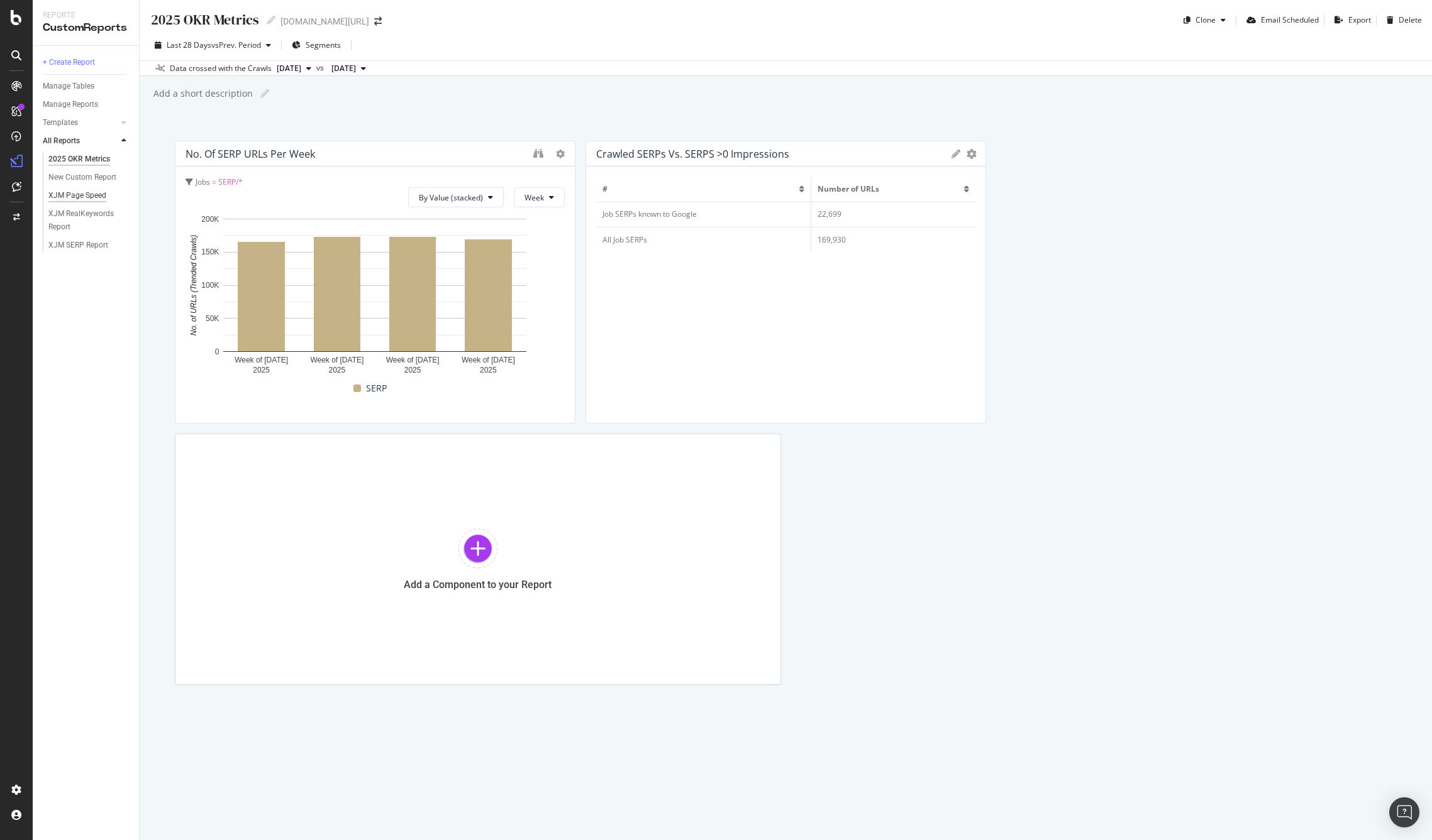
click at [76, 194] on div "XJM Page Speed" at bounding box center [77, 196] width 58 height 13
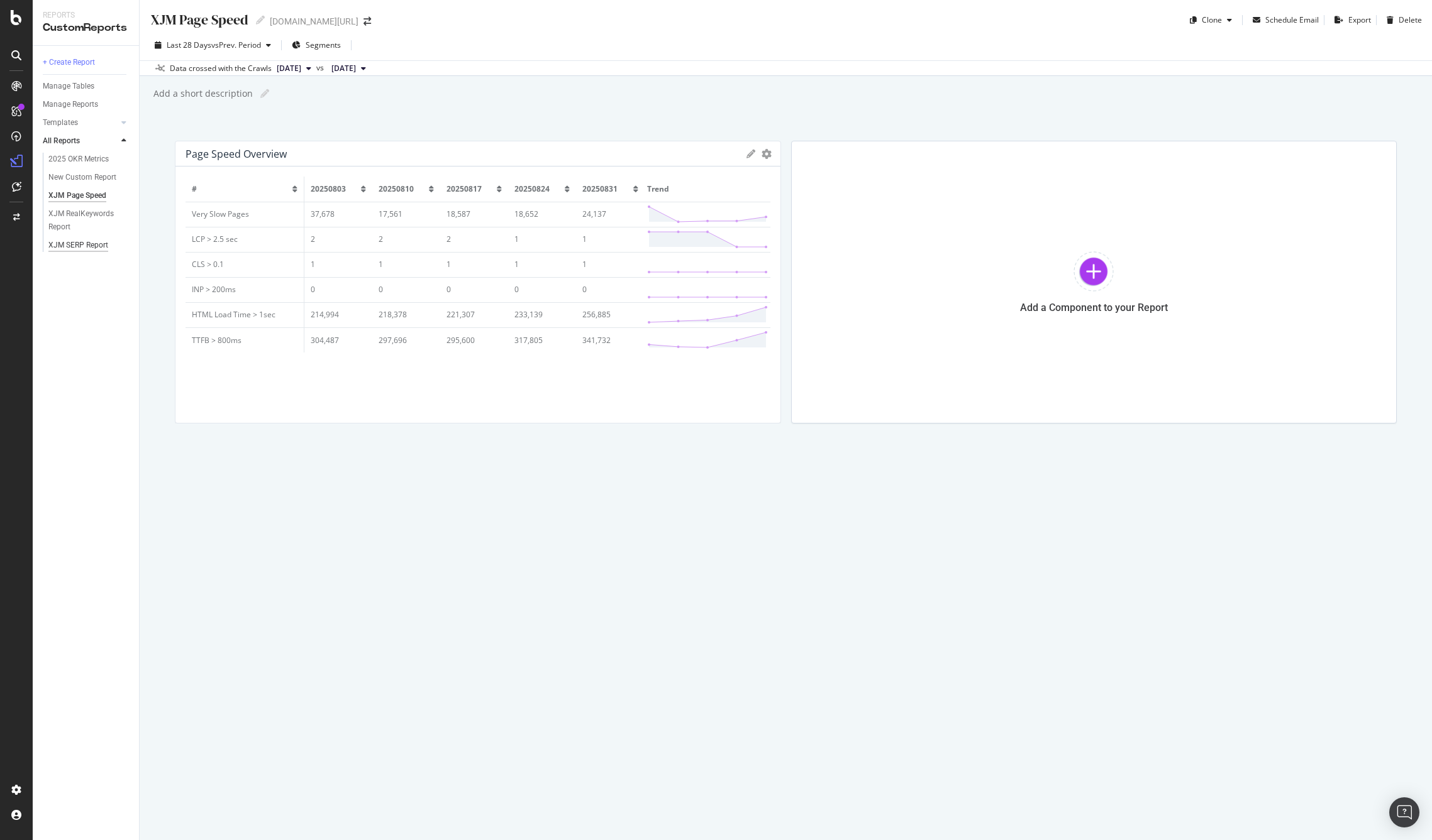
click at [78, 243] on div "XJM SERP Report" at bounding box center [78, 246] width 60 height 13
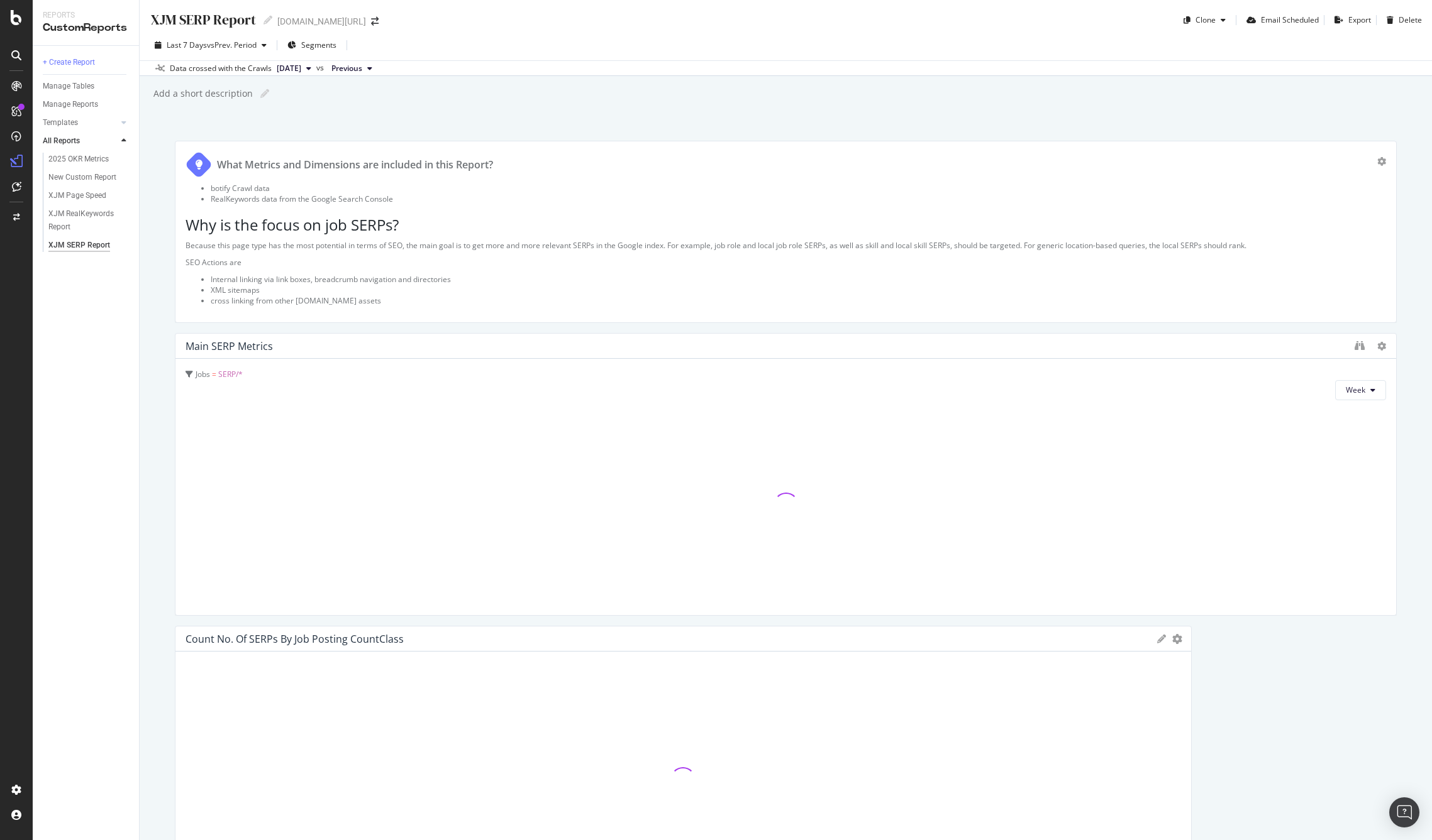
scroll to position [365, 0]
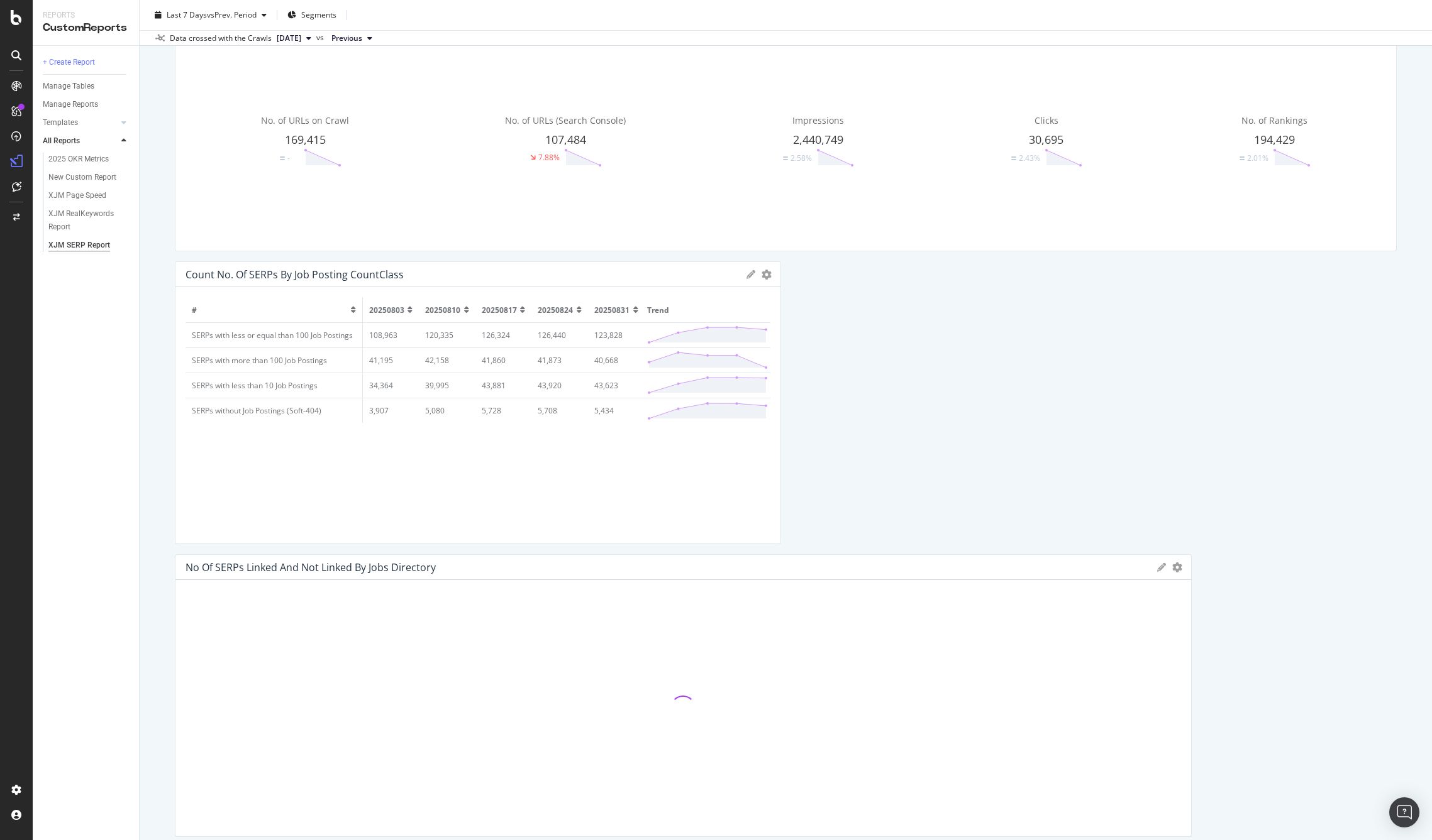
drag, startPoint x: 1183, startPoint y: 444, endPoint x: 761, endPoint y: 438, distance: 422.0
click at [761, 438] on div "Count No. of SERPs by Job Posting CountClass Export as CSV Delete Add to Custom…" at bounding box center [477, 402] width 606 height 283
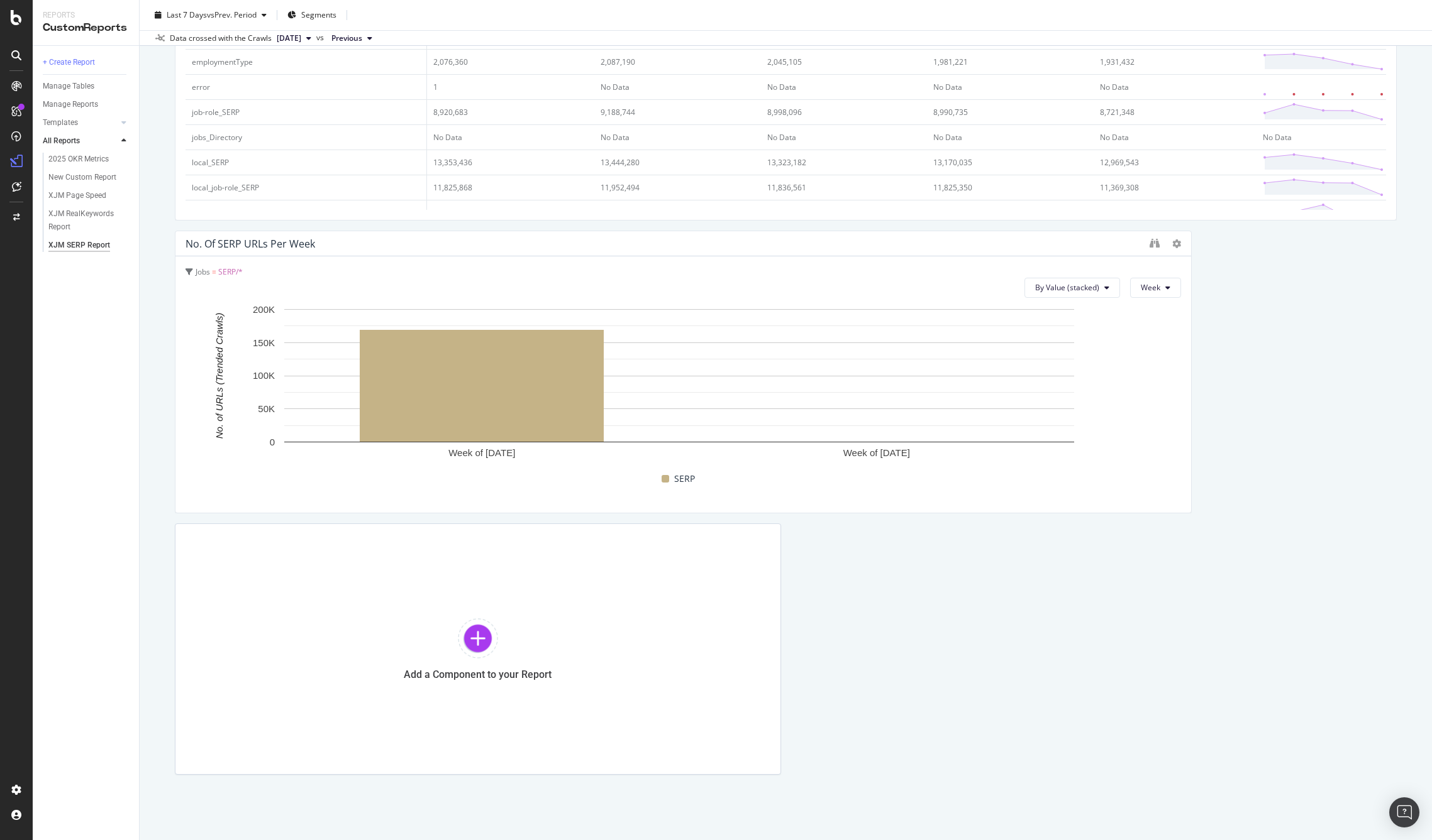
scroll to position [4247, 0]
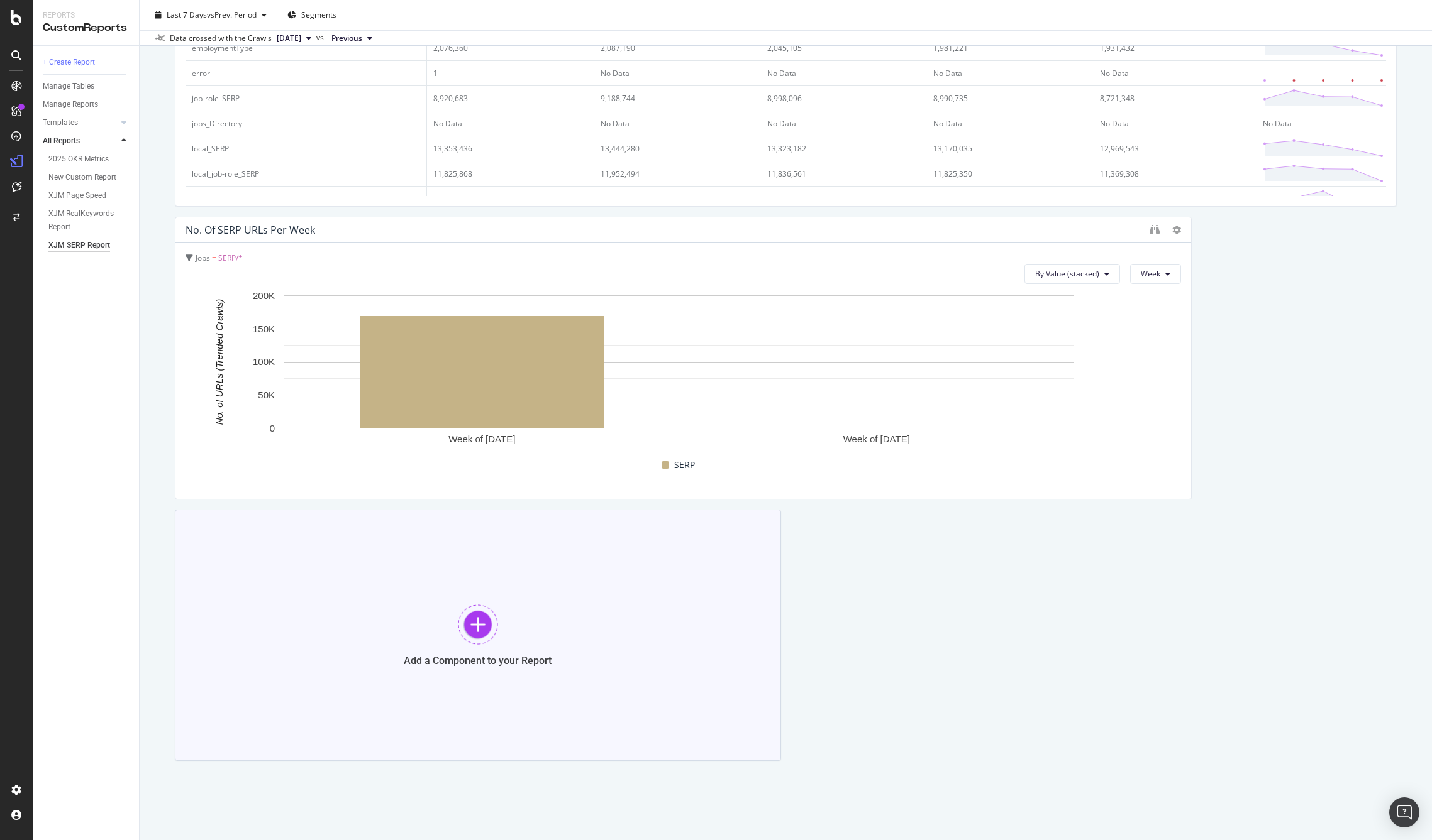
click at [478, 628] on div at bounding box center [478, 625] width 40 height 40
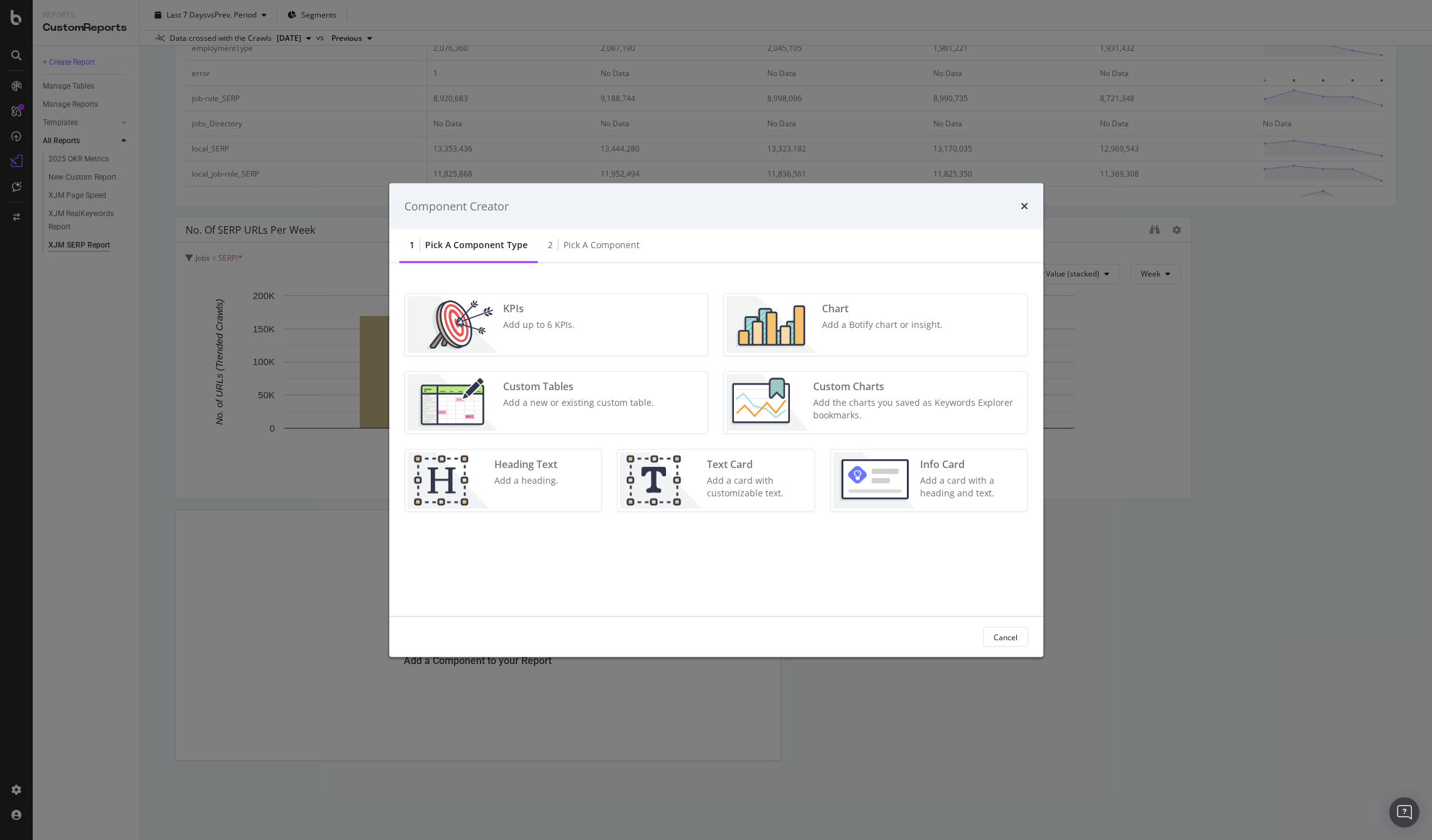
click at [532, 389] on div "Custom Tables" at bounding box center [578, 386] width 151 height 14
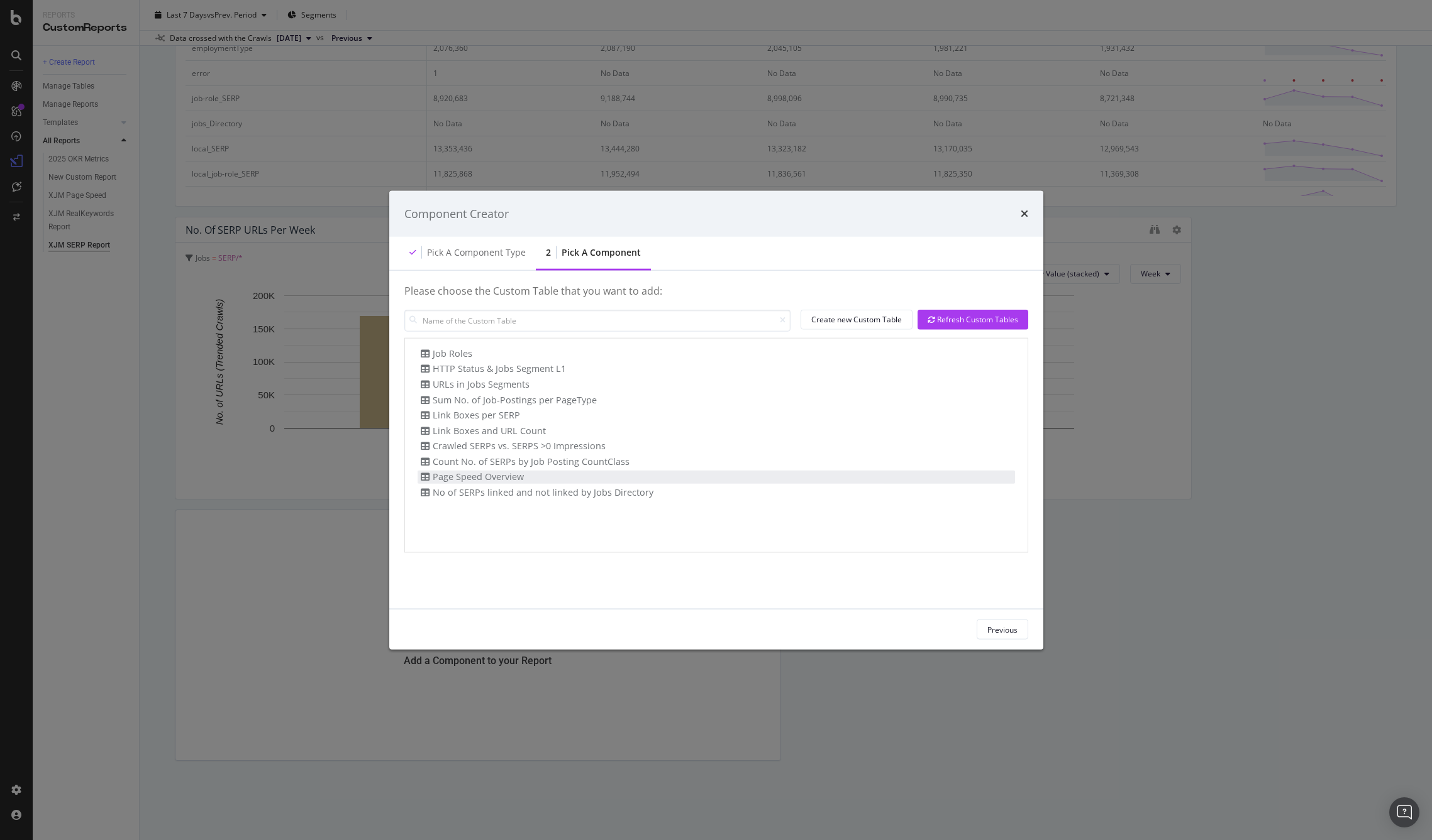
click at [525, 476] on div "Page Speed Overview" at bounding box center [716, 477] width 597 height 13
click at [982, 629] on div "Add Component" at bounding box center [989, 629] width 57 height 11
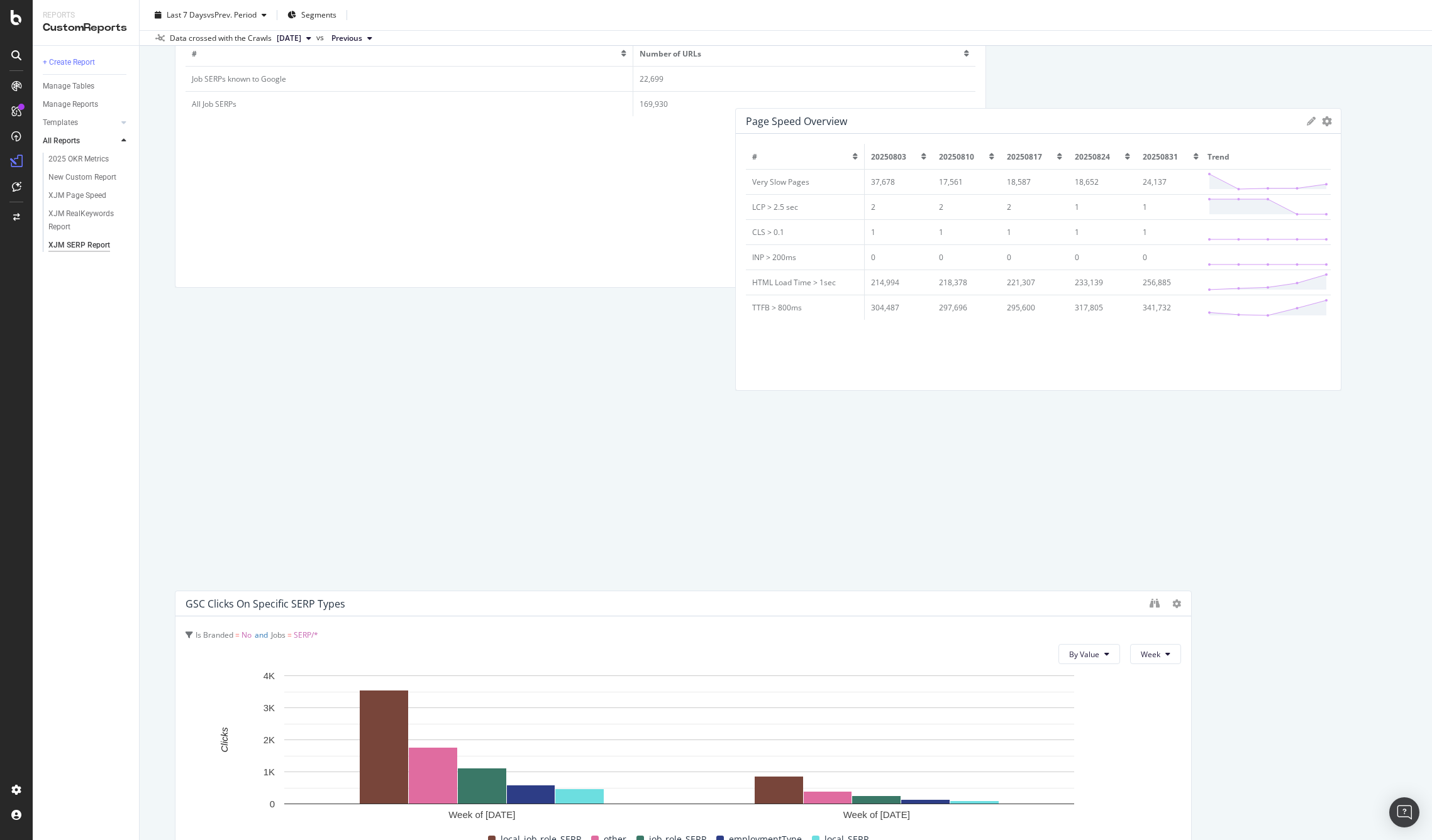
scroll to position [1110, 0]
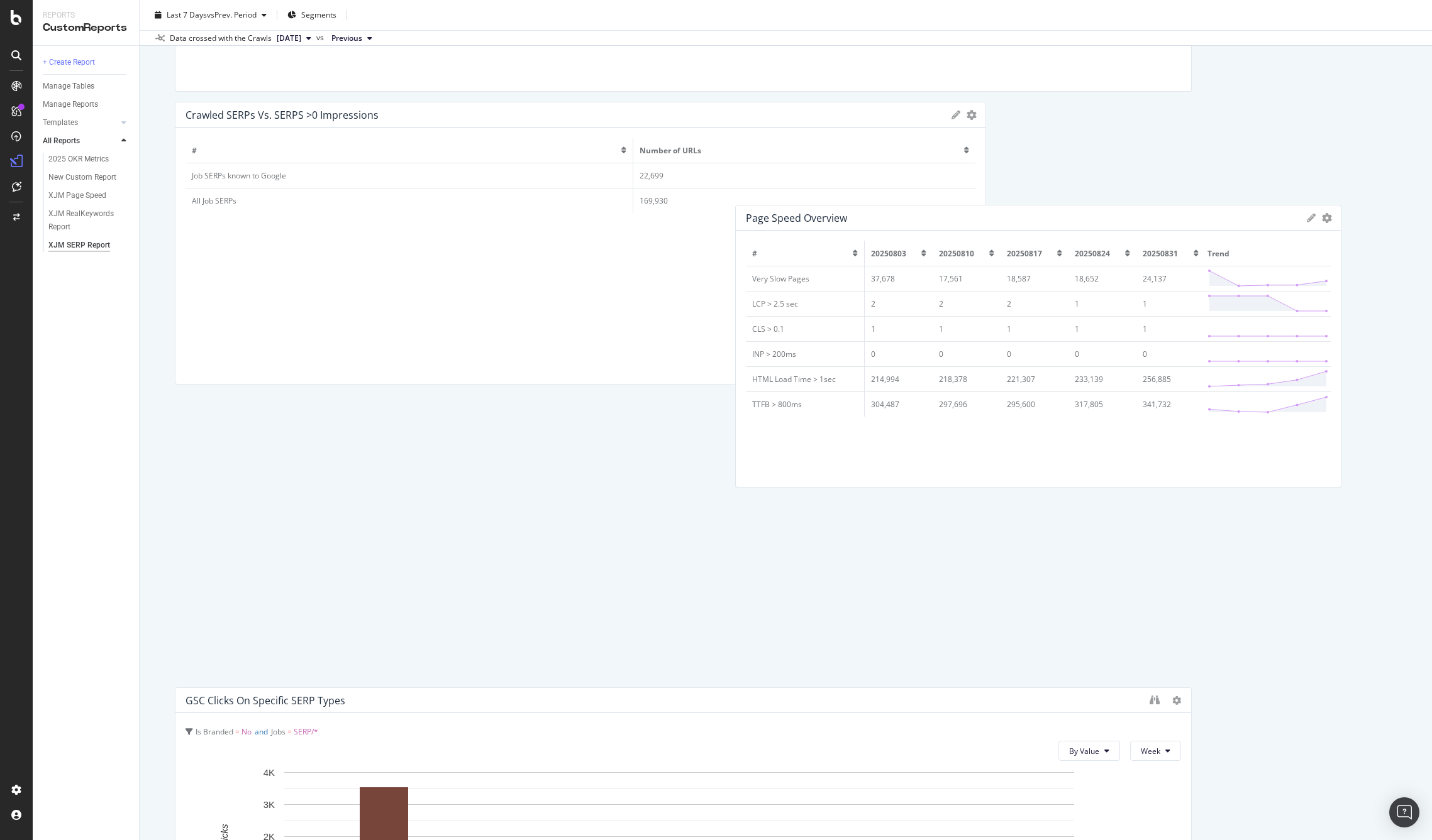
drag, startPoint x: 267, startPoint y: 515, endPoint x: 790, endPoint y: 50, distance: 699.8
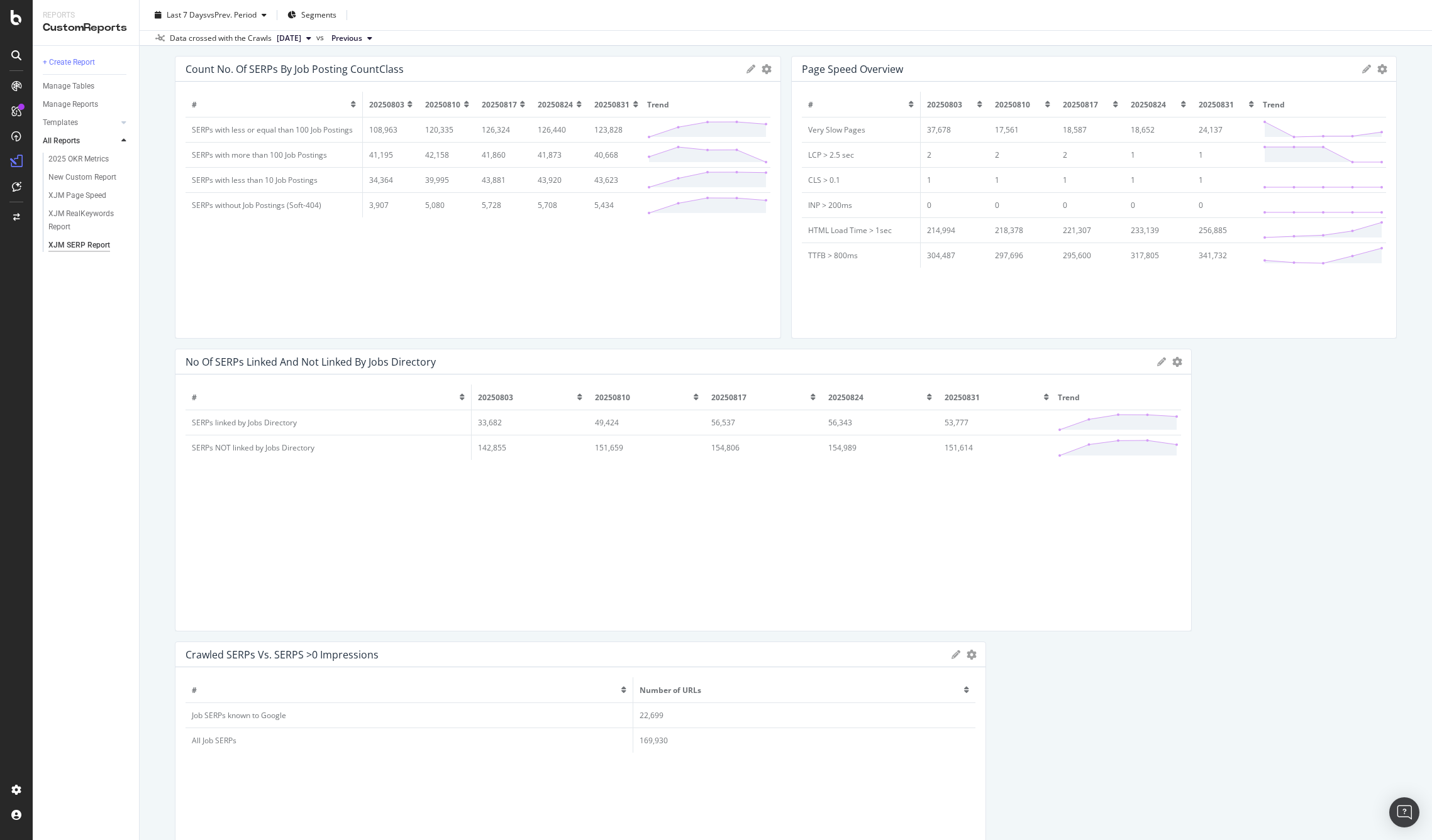
scroll to position [569, 0]
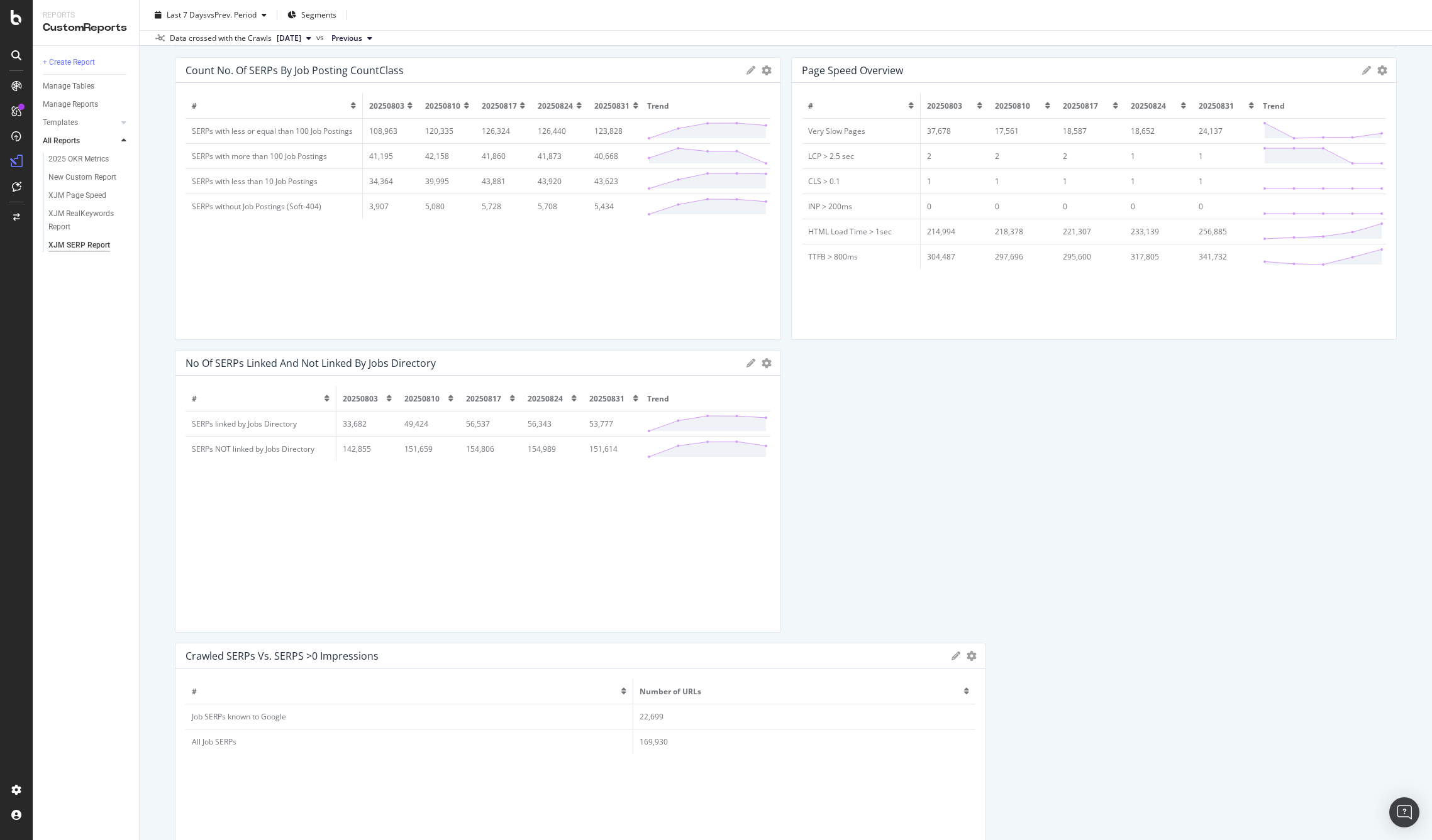
drag, startPoint x: 1183, startPoint y: 474, endPoint x: 759, endPoint y: 486, distance: 424.2
click at [759, 486] on div "No of SERPs linked and not linked by Jobs Directory Export as CSV Delete Add to…" at bounding box center [477, 492] width 606 height 283
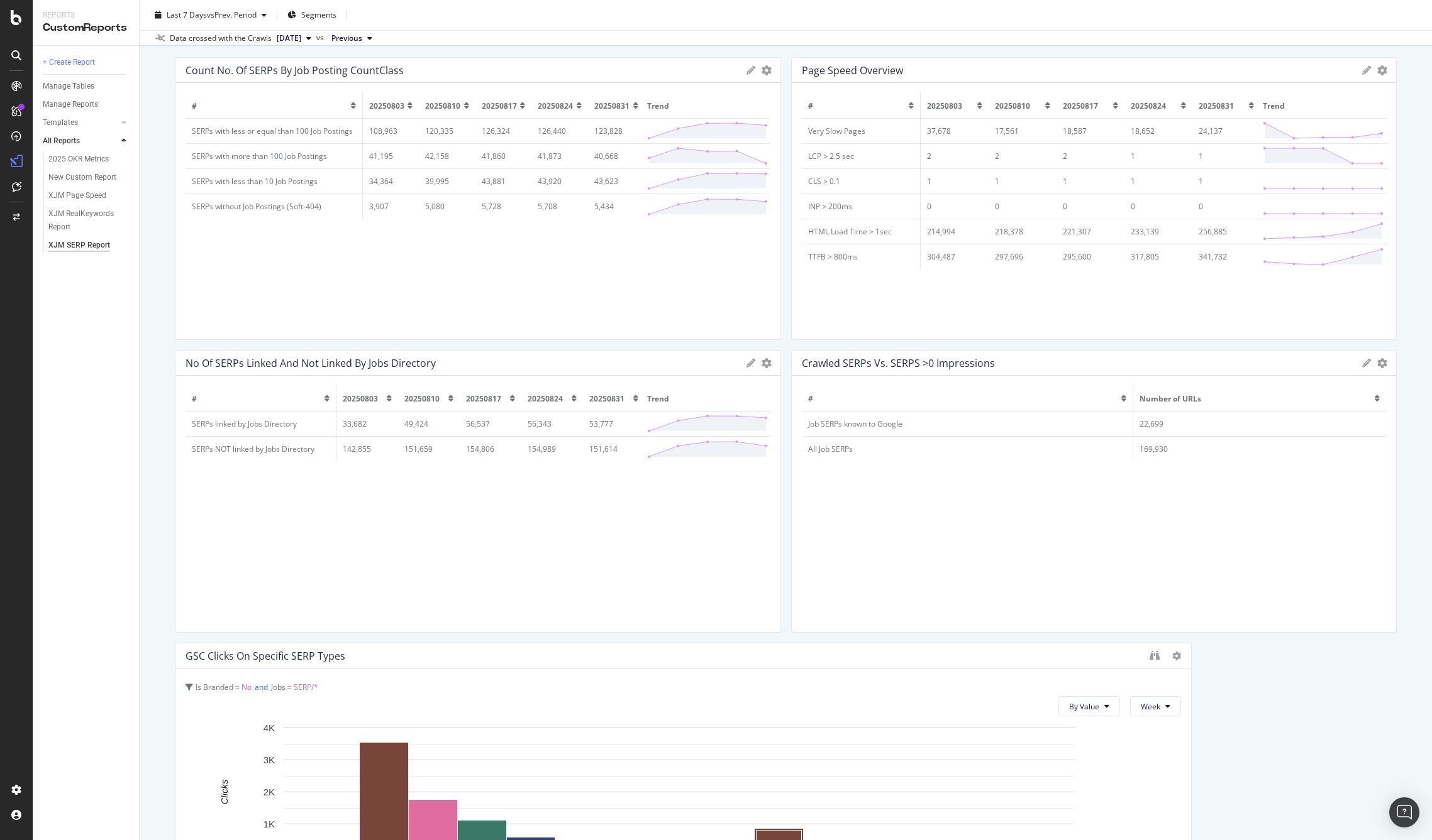
drag, startPoint x: 975, startPoint y: 722, endPoint x: 939, endPoint y: 582, distance: 144.6
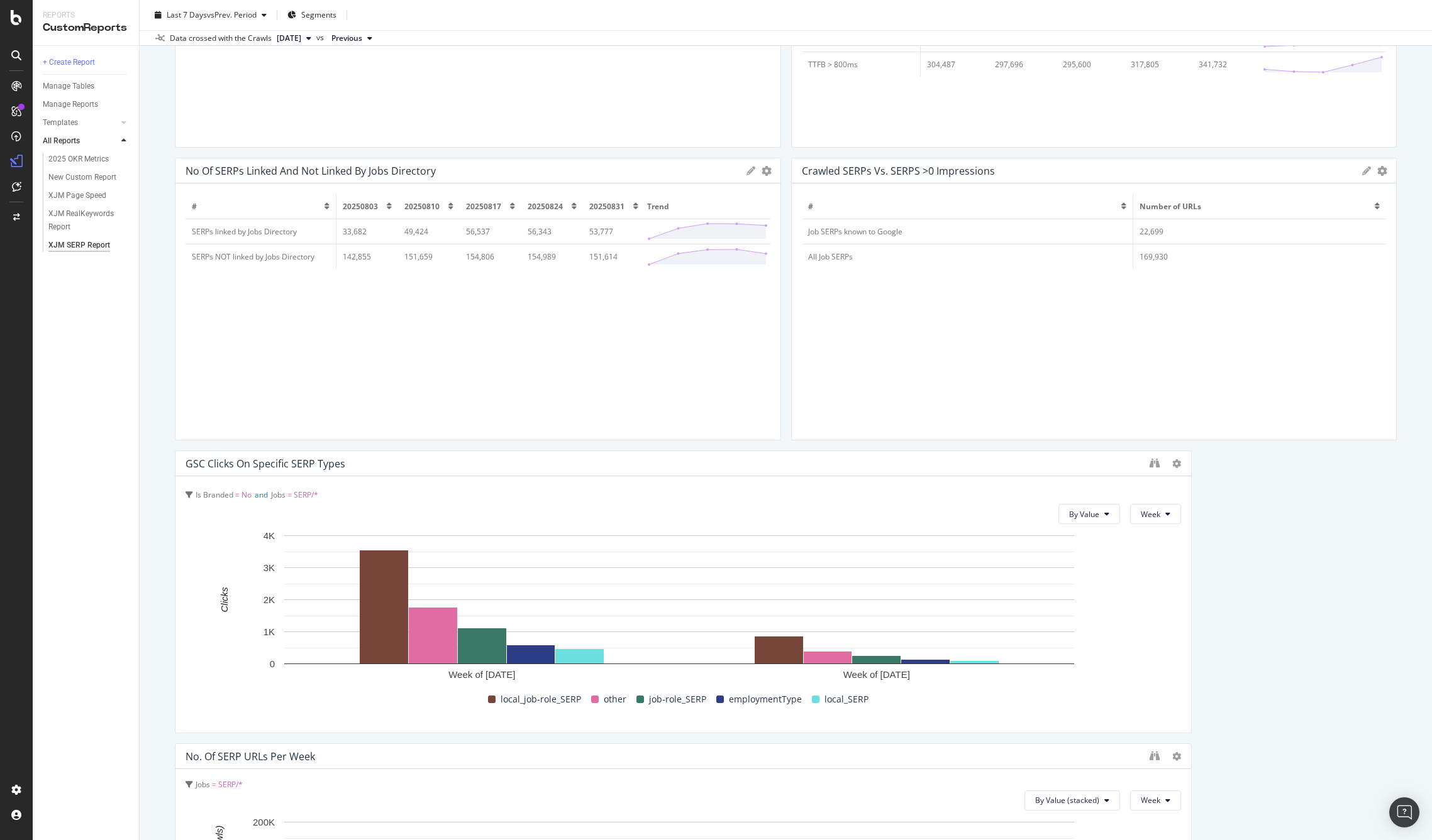
scroll to position [769, 0]
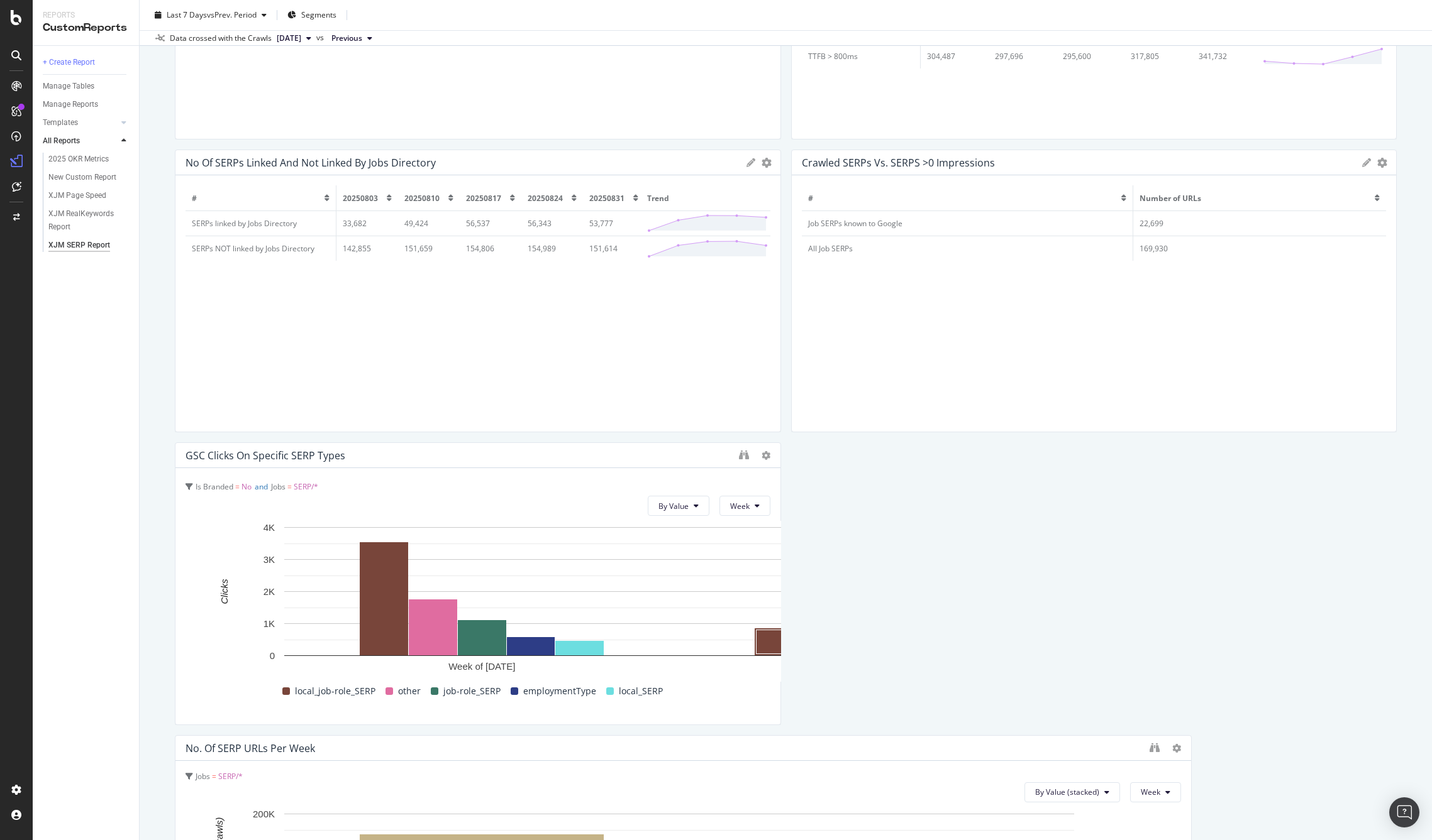
drag, startPoint x: 1180, startPoint y: 571, endPoint x: 753, endPoint y: 574, distance: 427.0
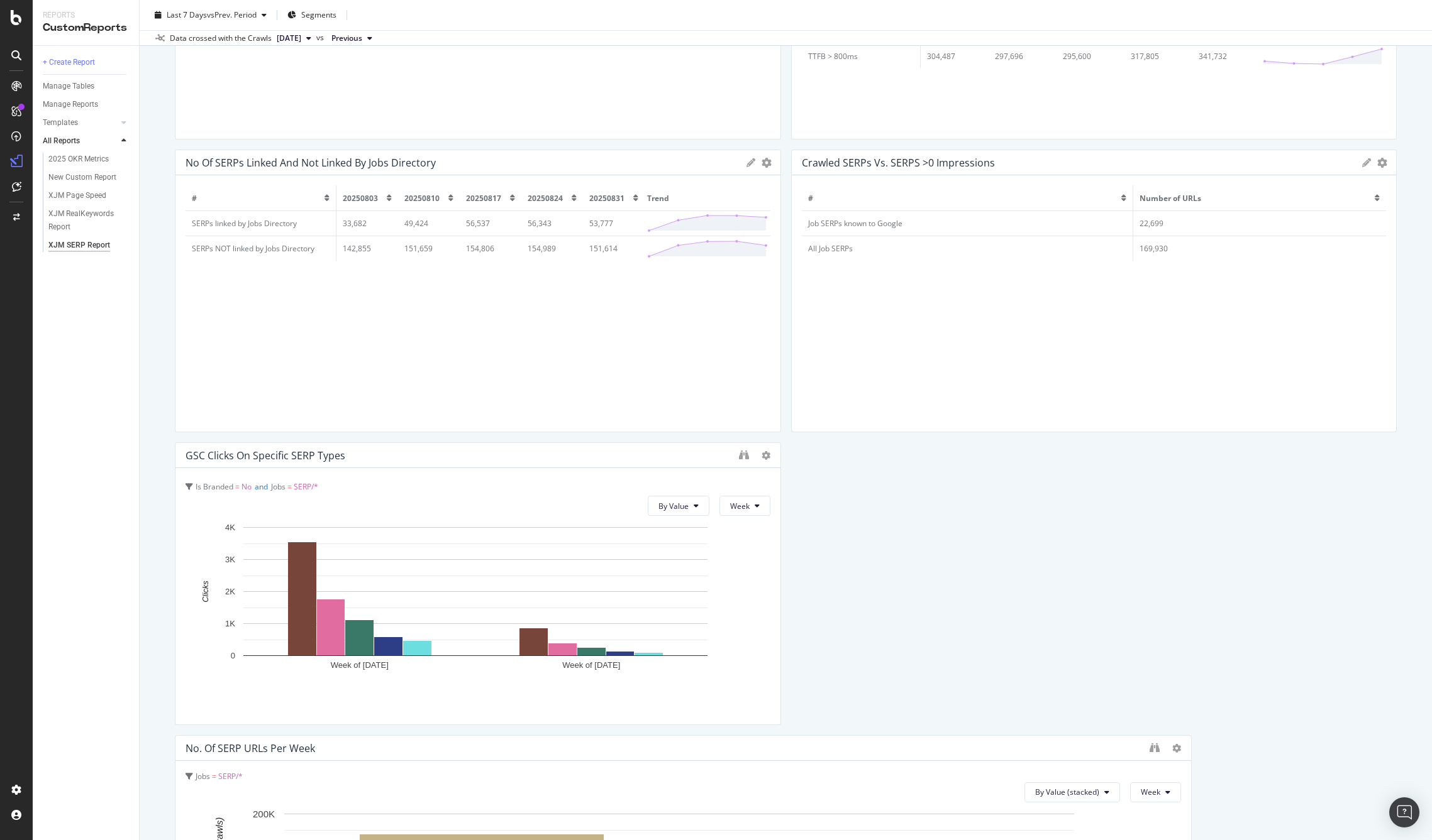
scroll to position [991, 0]
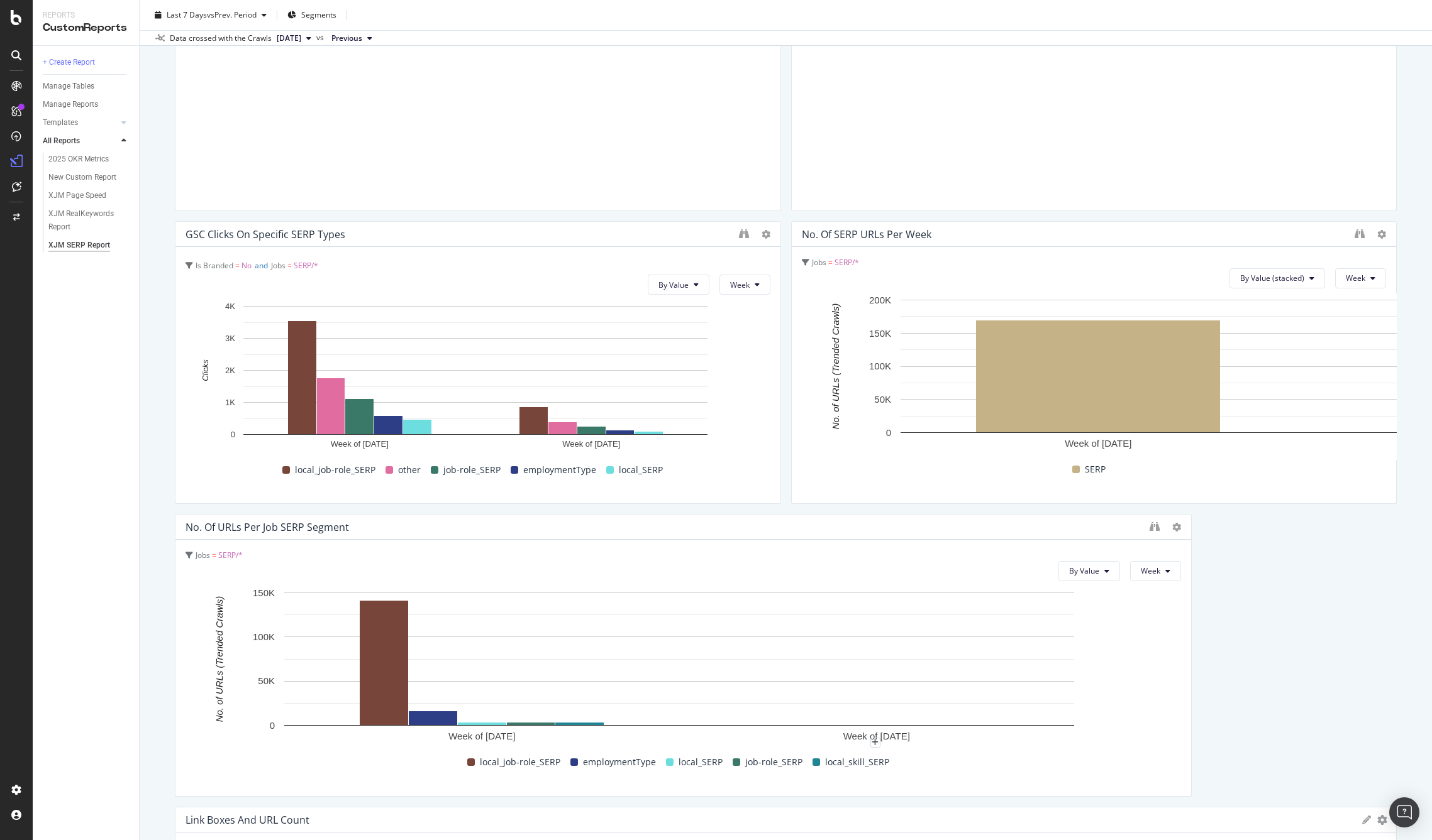
drag, startPoint x: 1181, startPoint y: 637, endPoint x: 811, endPoint y: 619, distance: 370.4
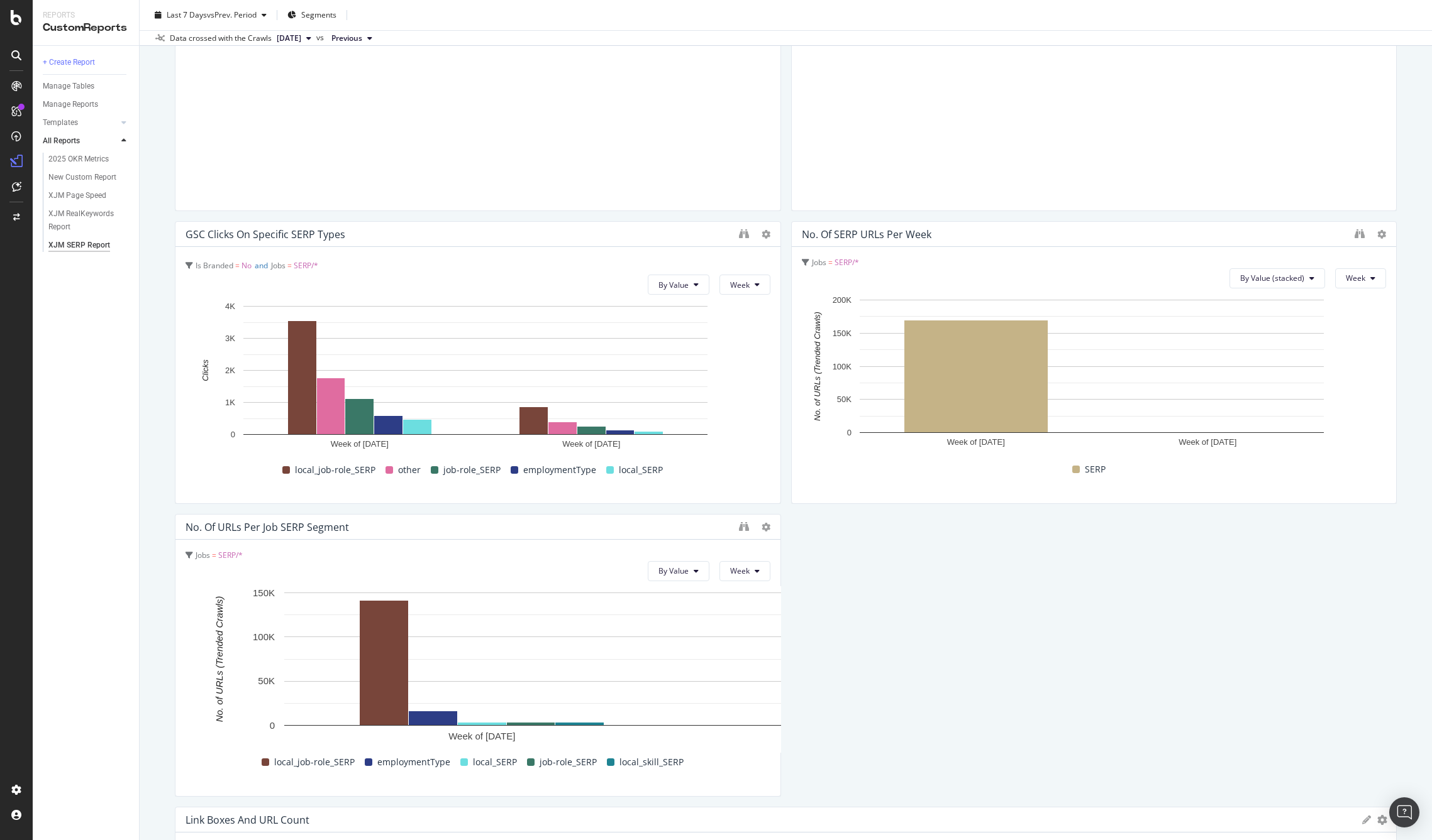
drag, startPoint x: 1181, startPoint y: 639, endPoint x: 804, endPoint y: 646, distance: 377.1
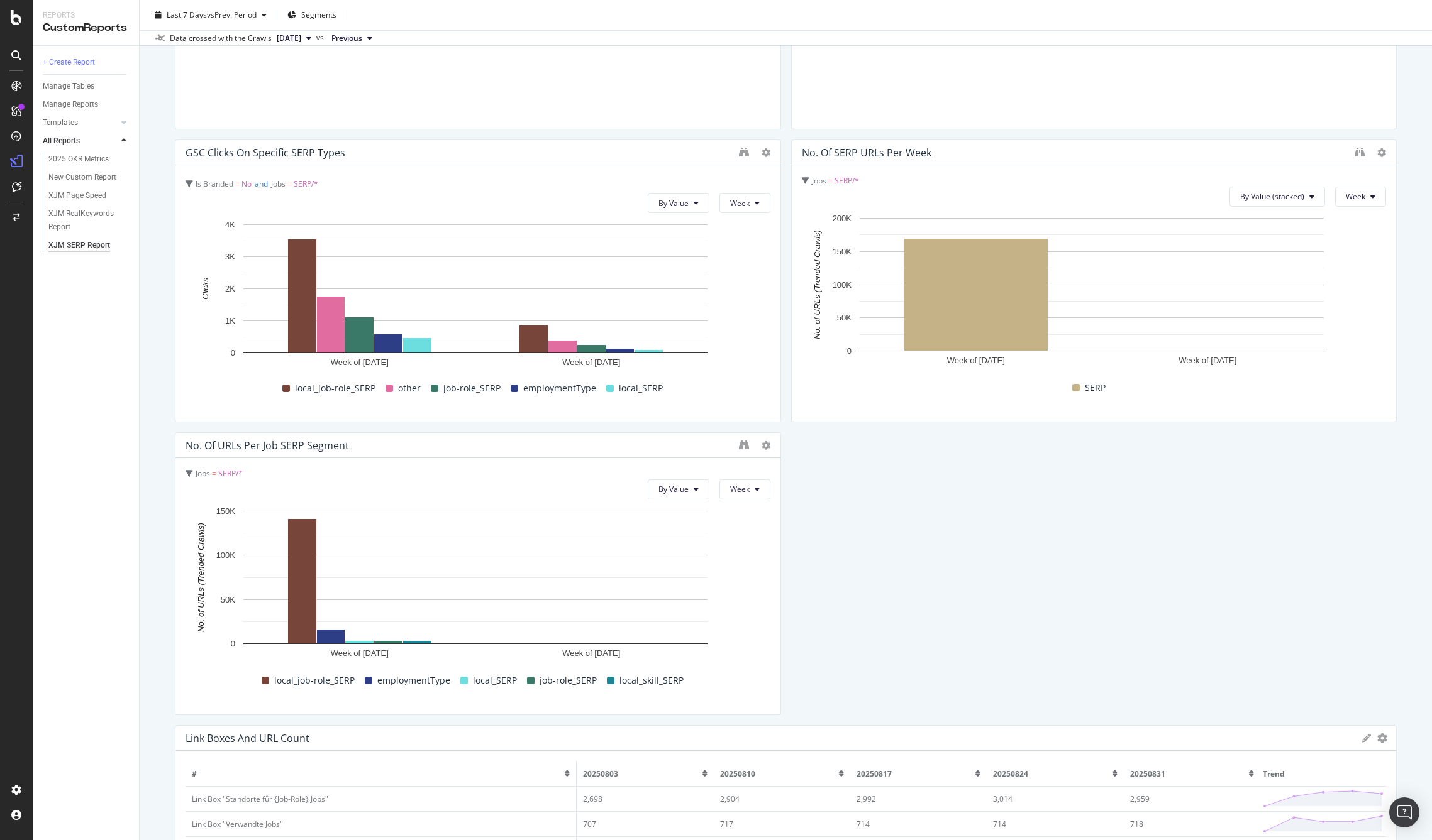
scroll to position [0, 0]
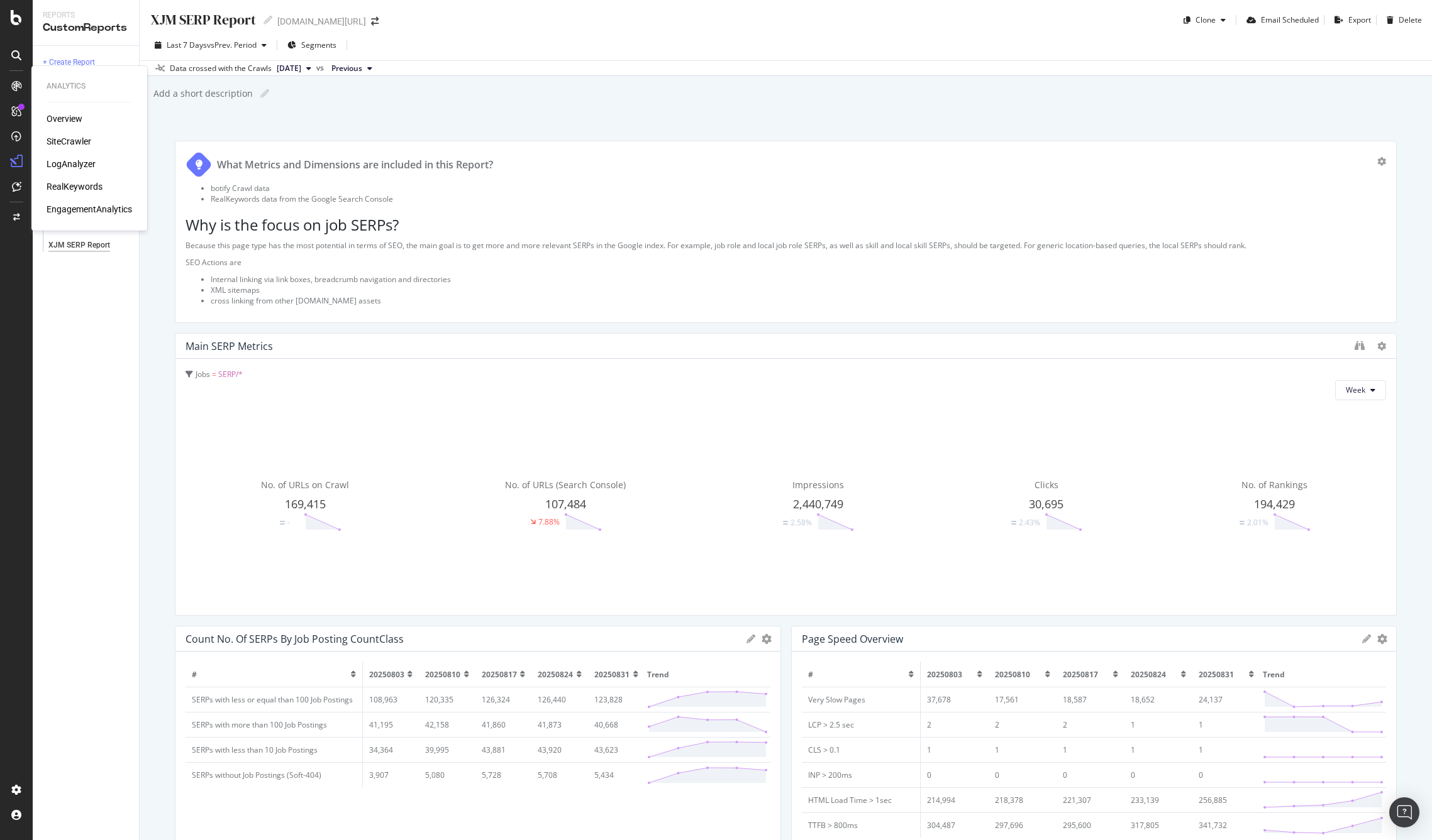
click at [69, 136] on div "SiteCrawler" at bounding box center [68, 141] width 44 height 12
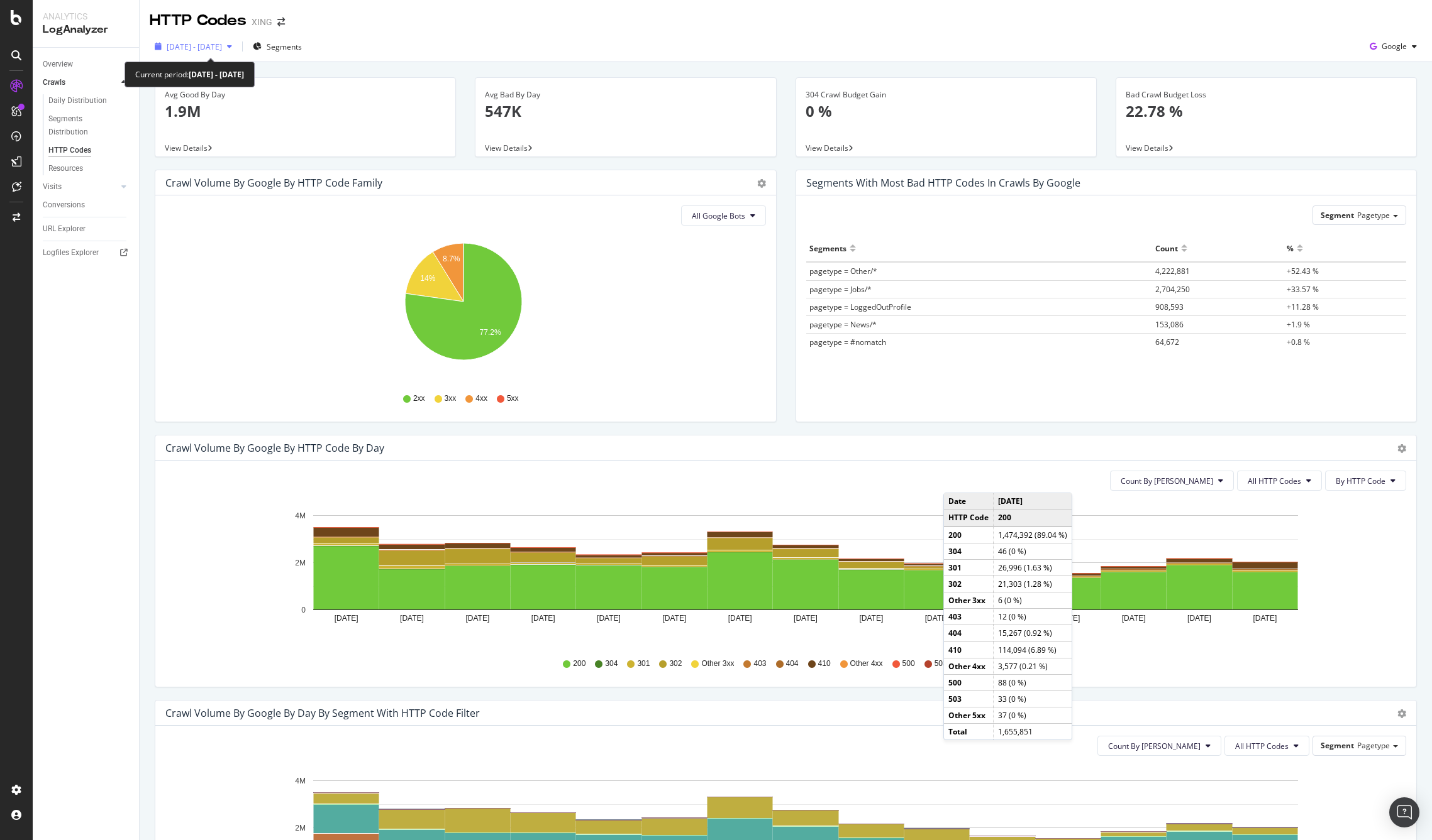
click at [222, 44] on span "[DATE] - [DATE]" at bounding box center [195, 46] width 56 height 11
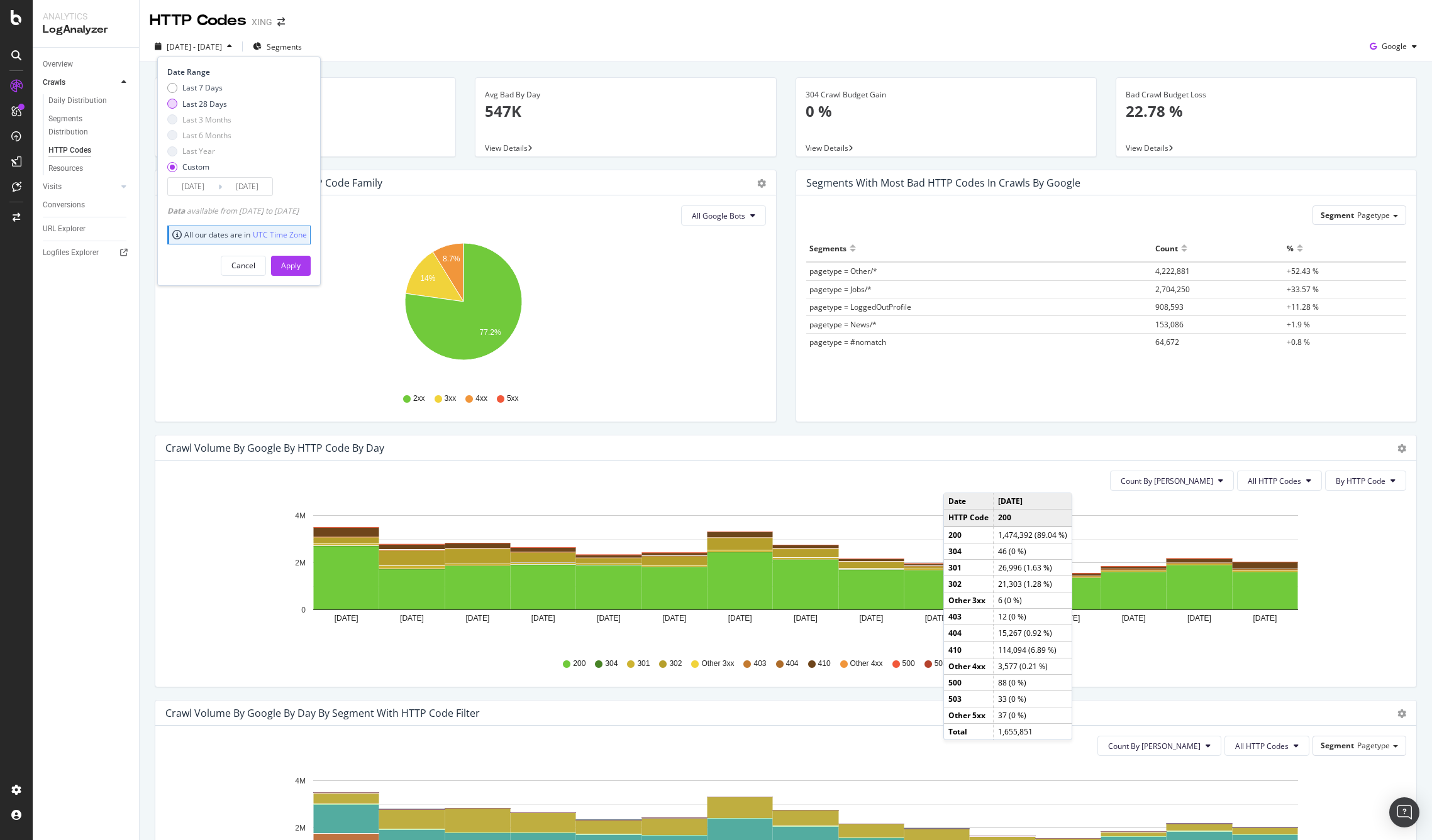
click at [168, 102] on div "Last 28 Days" at bounding box center [172, 104] width 10 height 10
type input "2025/08/06"
type input "2025/09/02"
click at [301, 263] on div "Apply" at bounding box center [291, 265] width 19 height 11
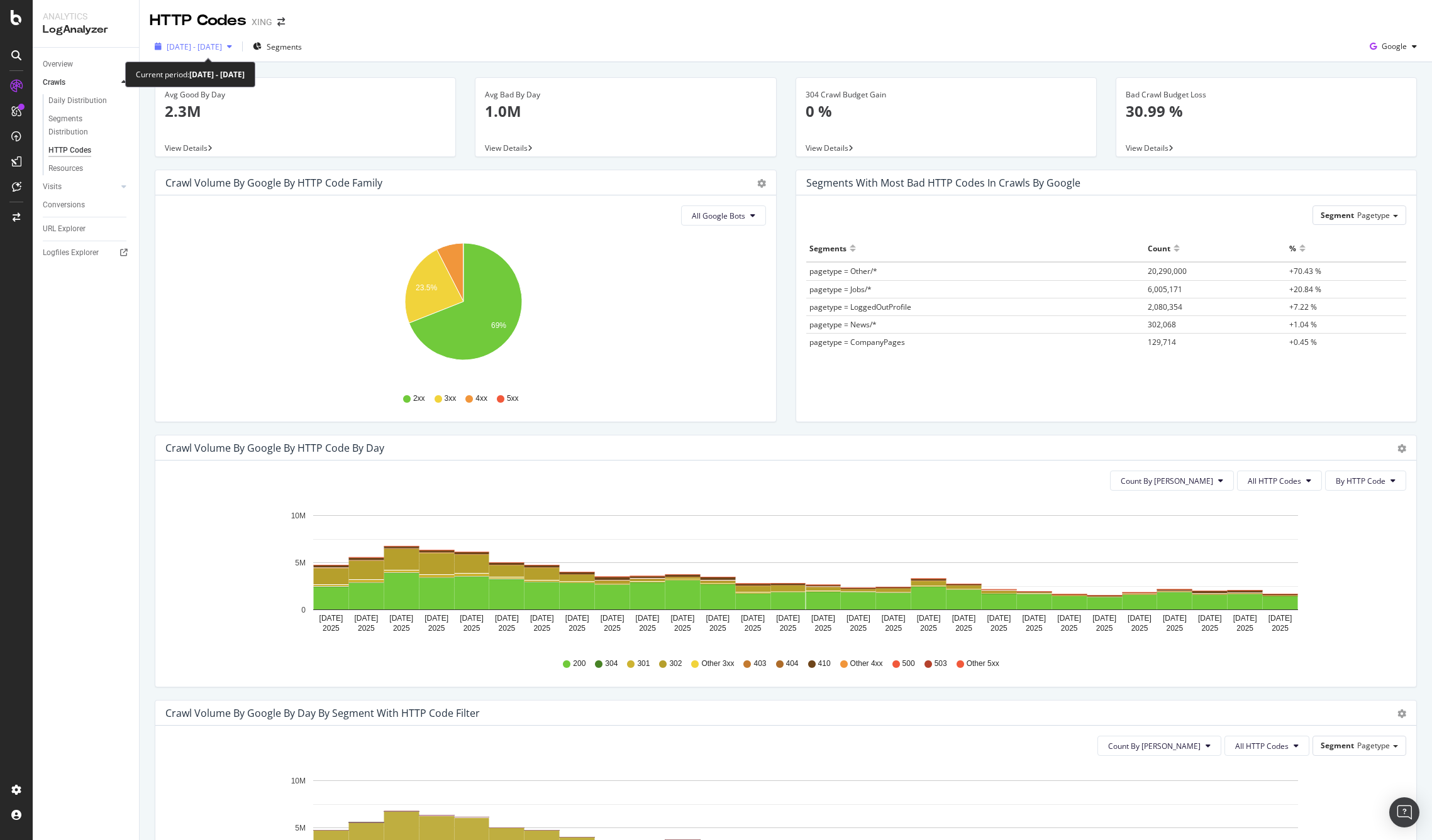
click at [217, 51] on span "2025 Aug. 6th - Sep. 2nd" at bounding box center [195, 46] width 56 height 11
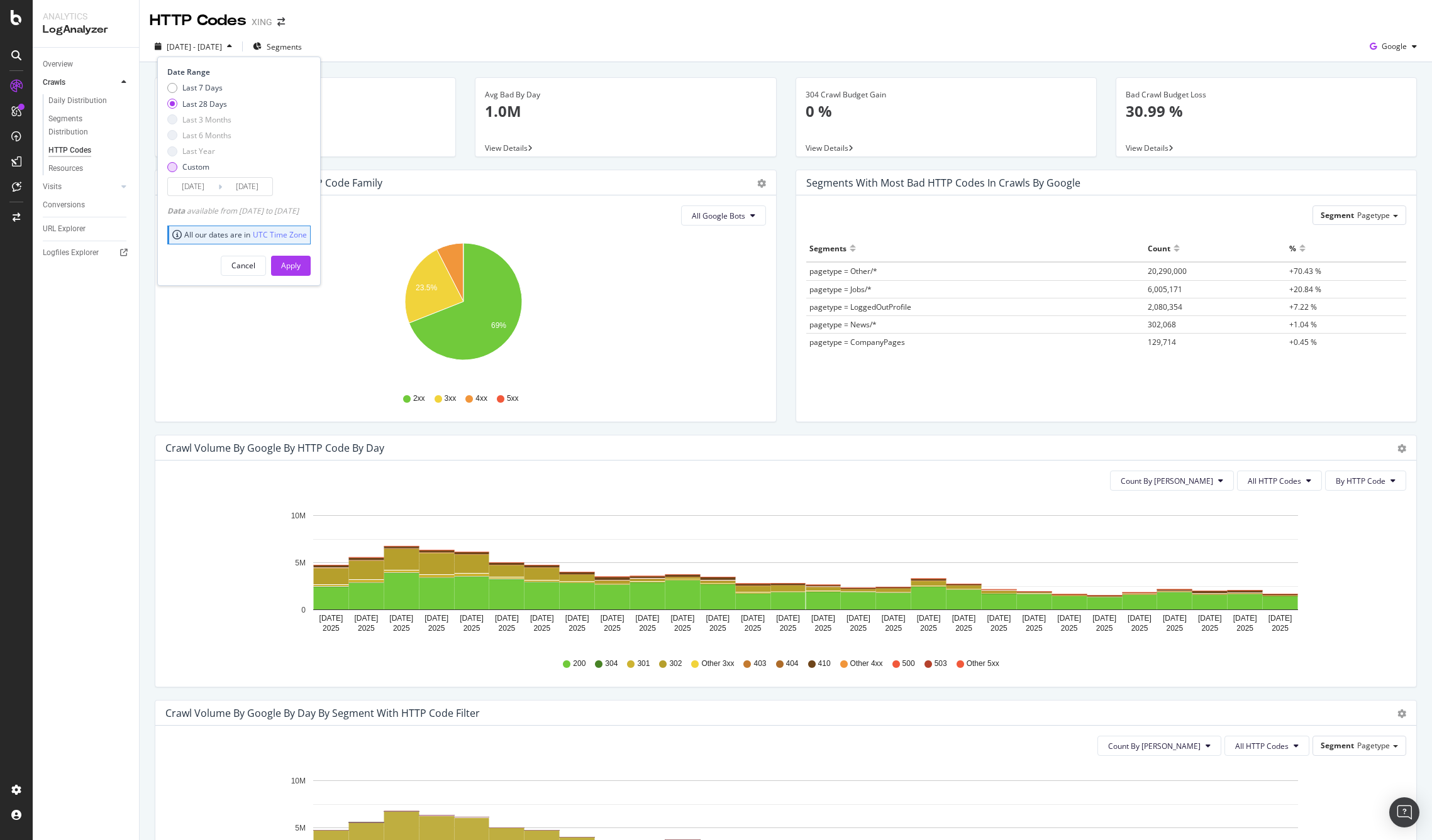
click at [171, 168] on div "Custom" at bounding box center [172, 167] width 10 height 10
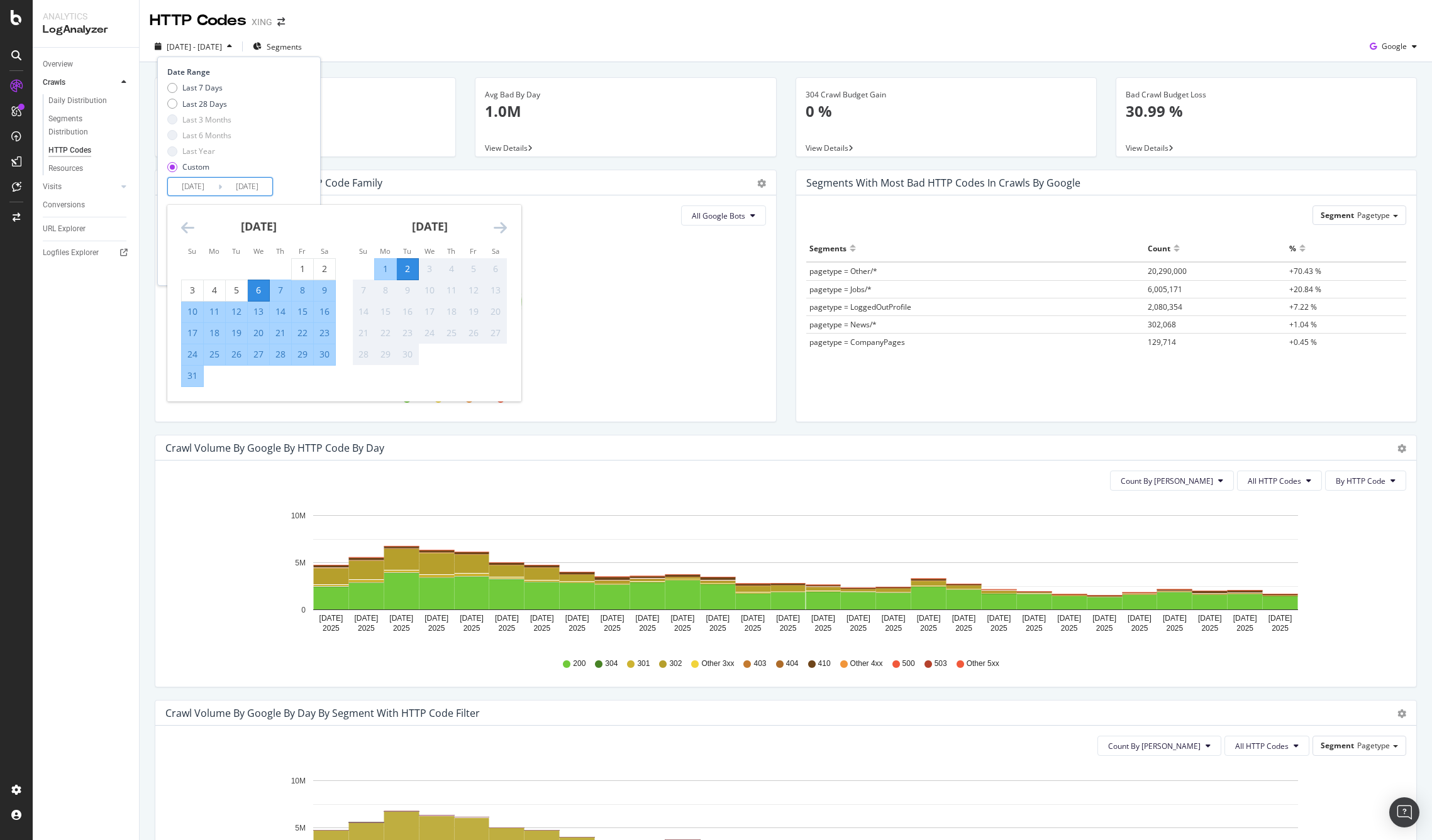
click at [186, 188] on input "2025/08/06" at bounding box center [193, 186] width 50 height 17
click at [101, 427] on div "Overview Crawls Daily Distribution Segments Distribution HTTP Codes Resources V…" at bounding box center [85, 444] width 107 height 793
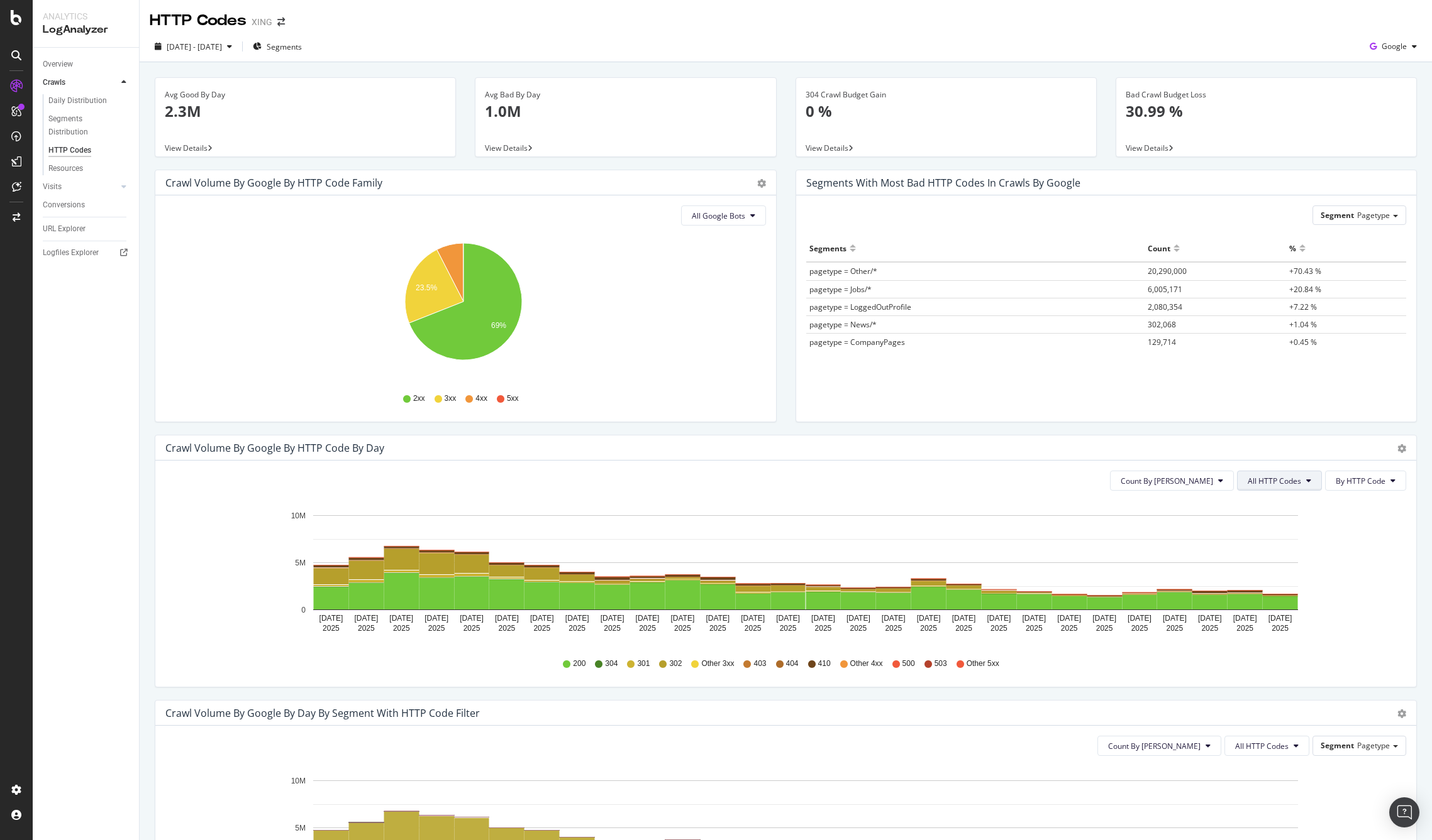
click at [1298, 475] on button "All HTTP Codes" at bounding box center [1279, 480] width 85 height 20
click at [1265, 601] on span "4xx family" at bounding box center [1272, 599] width 63 height 12
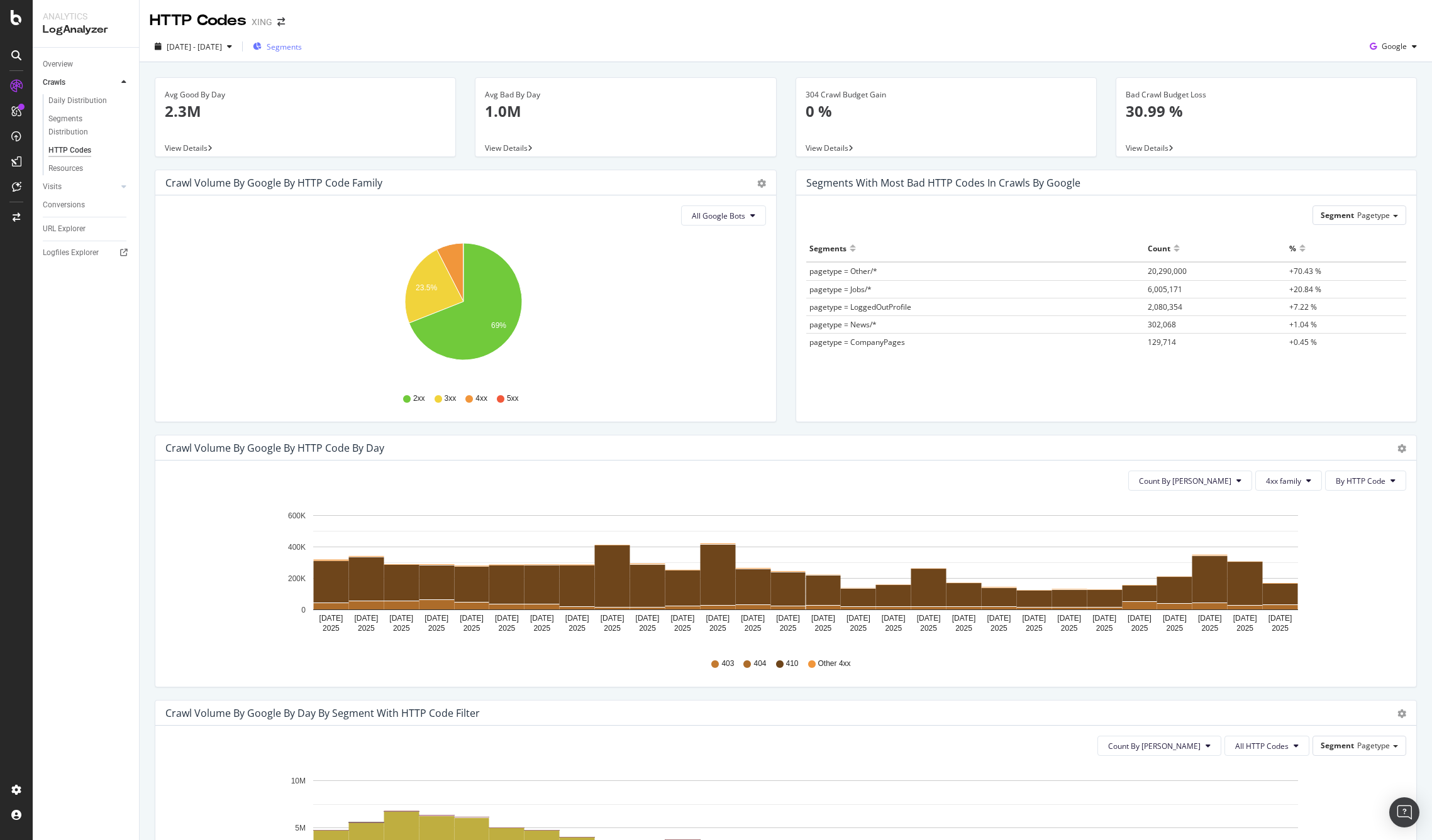
click at [302, 46] on span "Segments" at bounding box center [284, 46] width 36 height 11
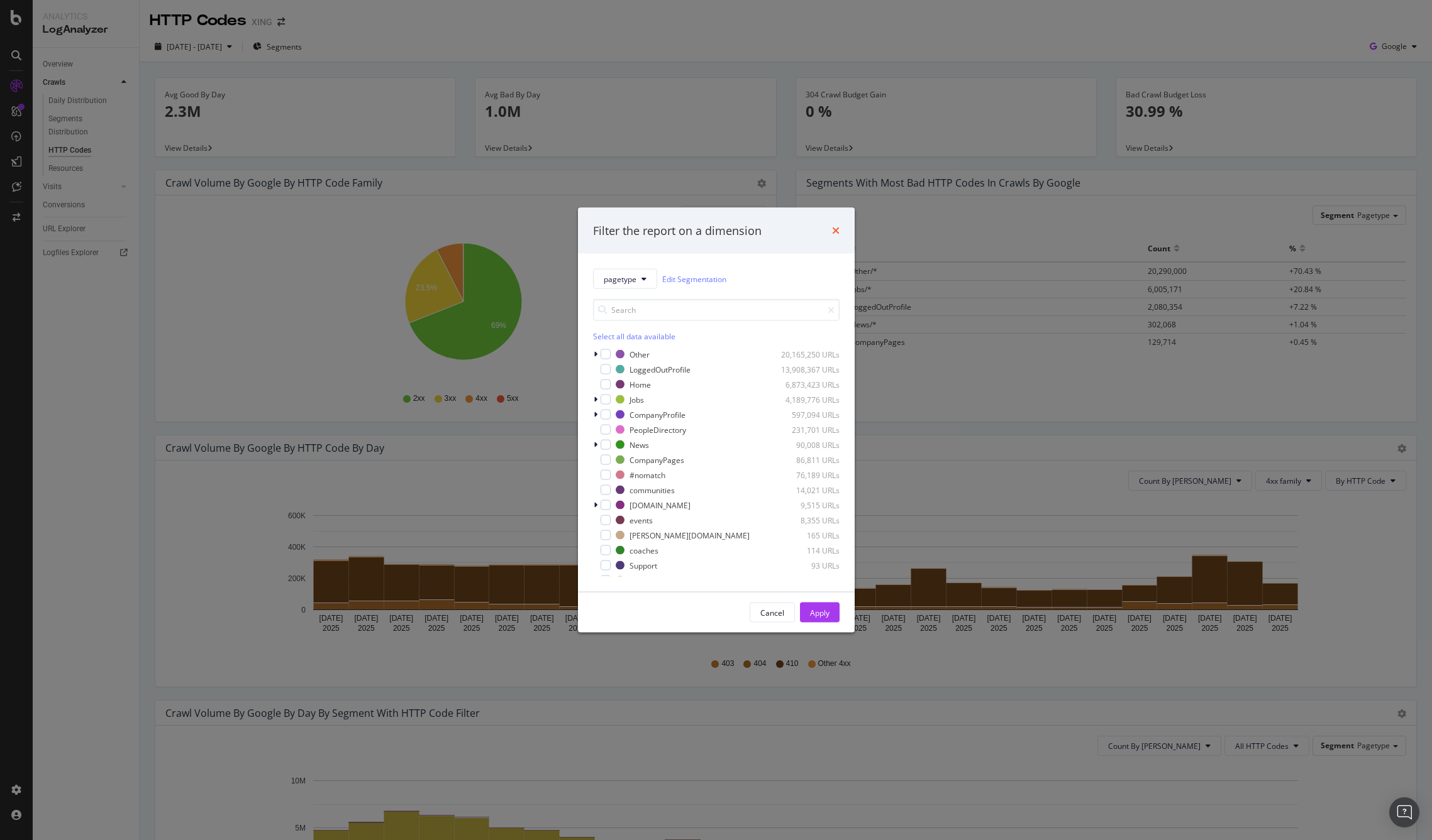
click at [832, 227] on icon "times" at bounding box center [836, 230] width 8 height 10
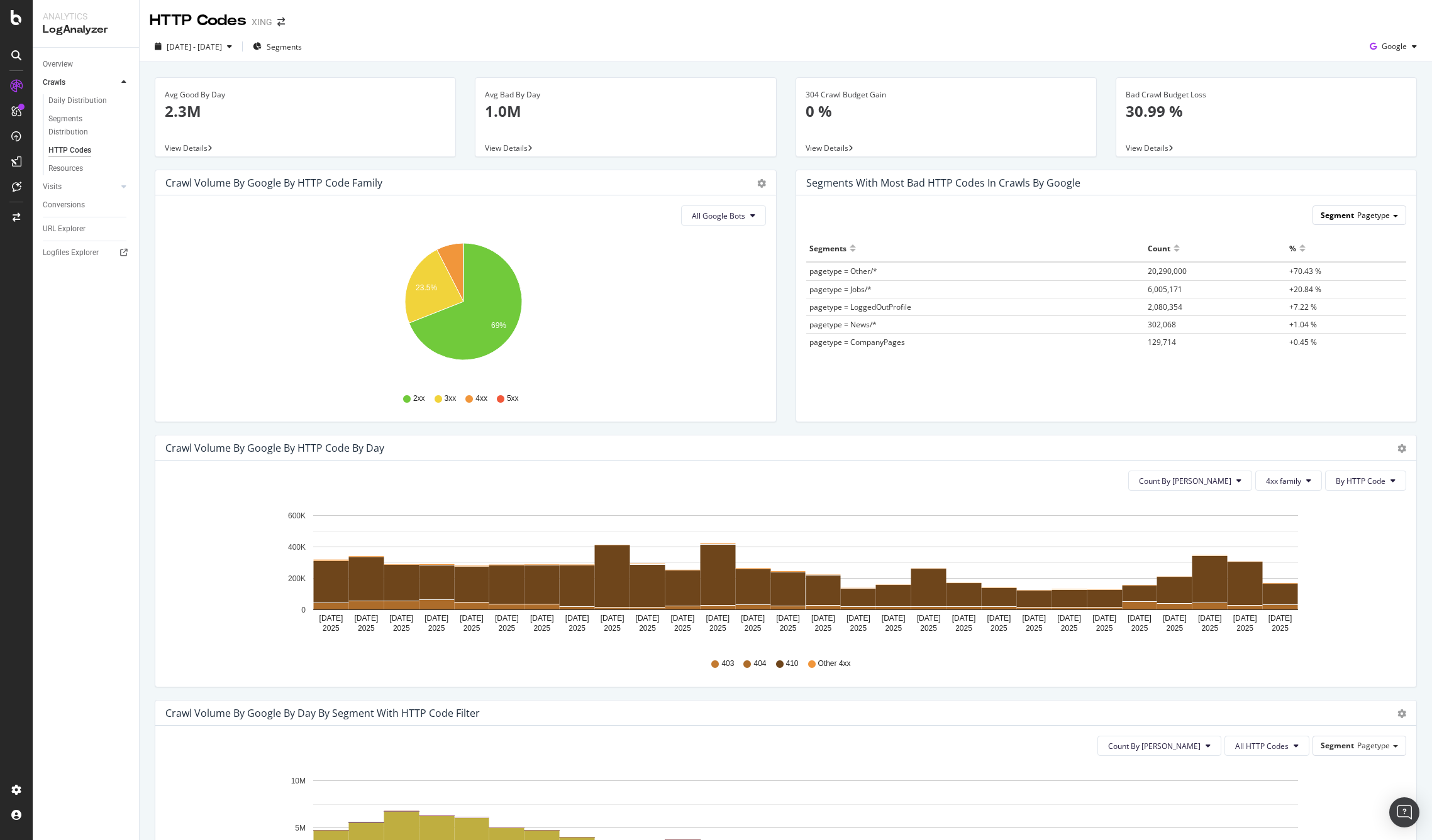
click at [1357, 217] on span "Pagetype" at bounding box center [1373, 215] width 33 height 11
click at [1230, 196] on div "Segment Pagetype Pagetype Jobs Lower_Case_Profiles News S_URL_Protocol S_Parame…" at bounding box center [1106, 309] width 620 height 227
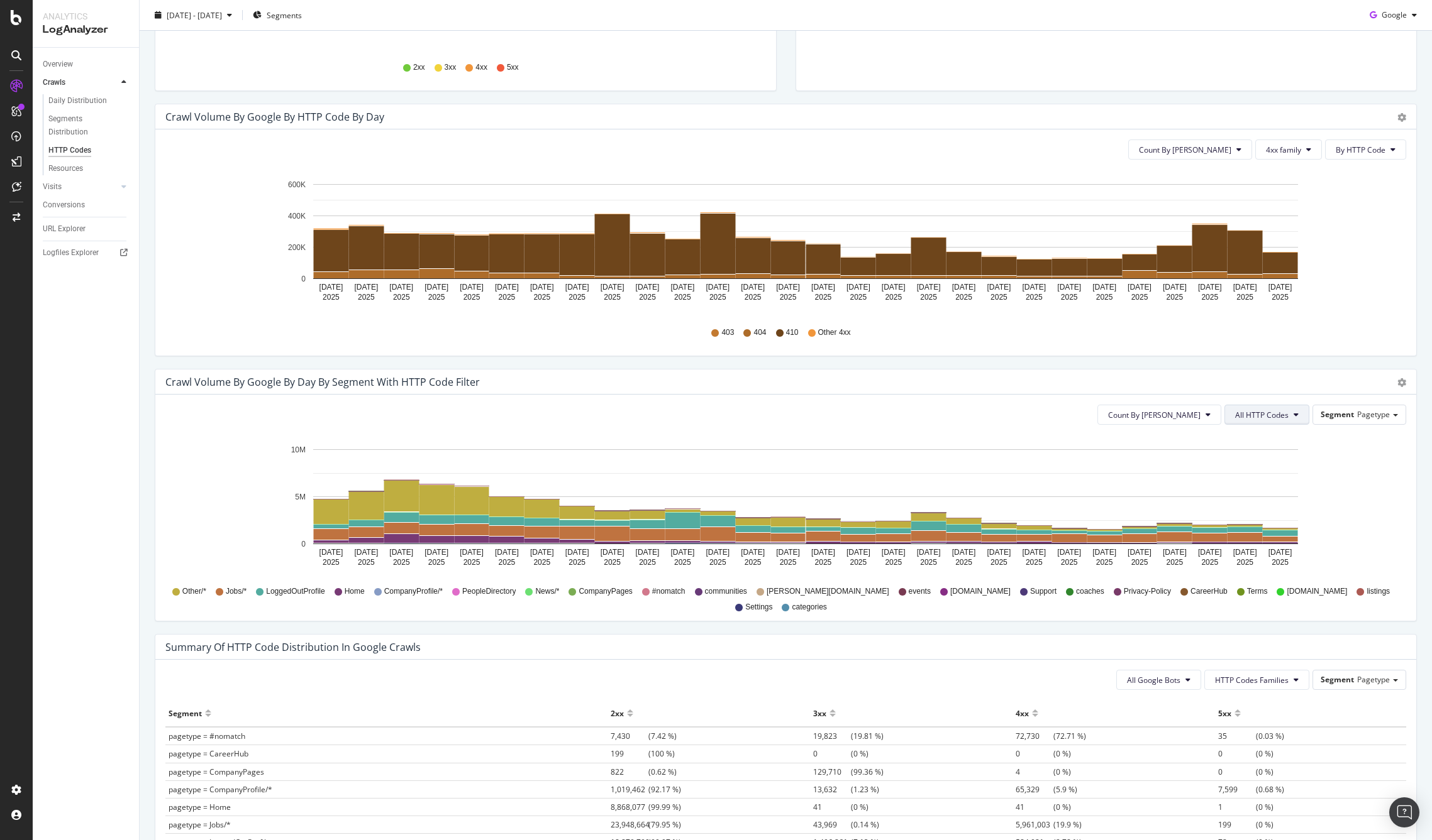
click at [1245, 409] on button "All HTTP Codes" at bounding box center [1267, 415] width 85 height 20
click at [1256, 509] on span "4xx family" at bounding box center [1259, 511] width 63 height 12
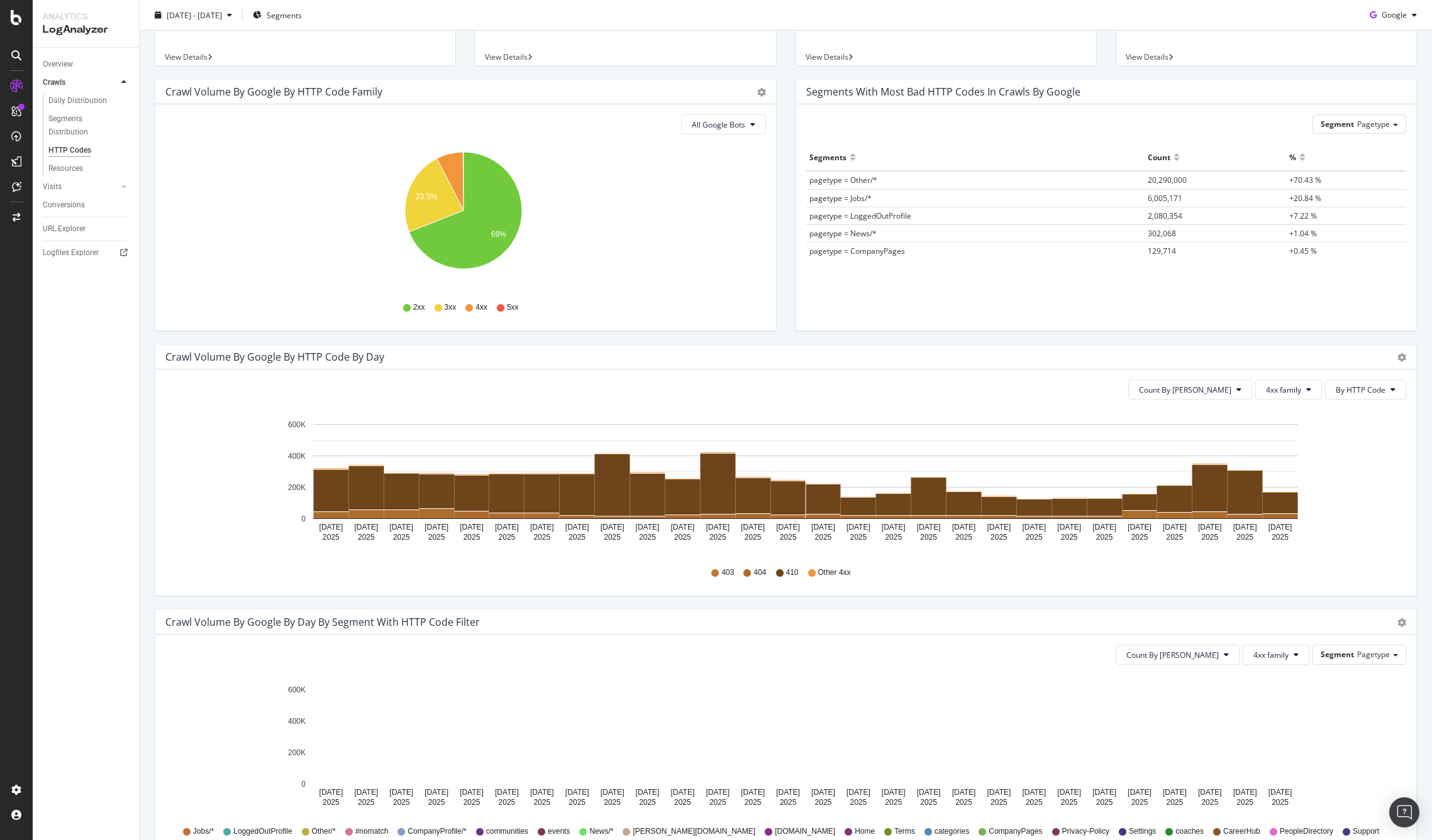
scroll to position [0, 0]
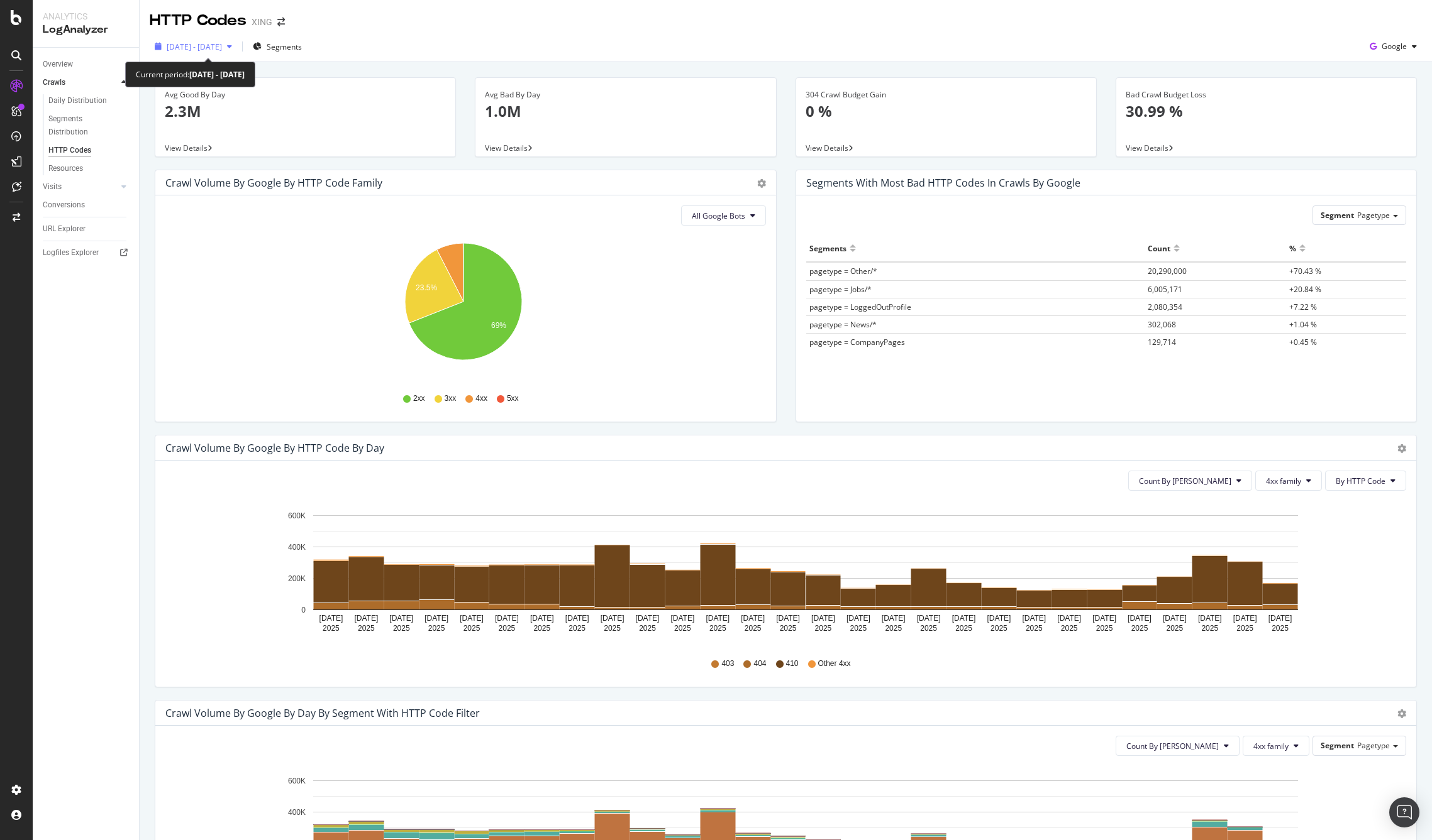
click at [215, 46] on span "2025 Aug. 6th - Sep. 2nd" at bounding box center [195, 46] width 56 height 11
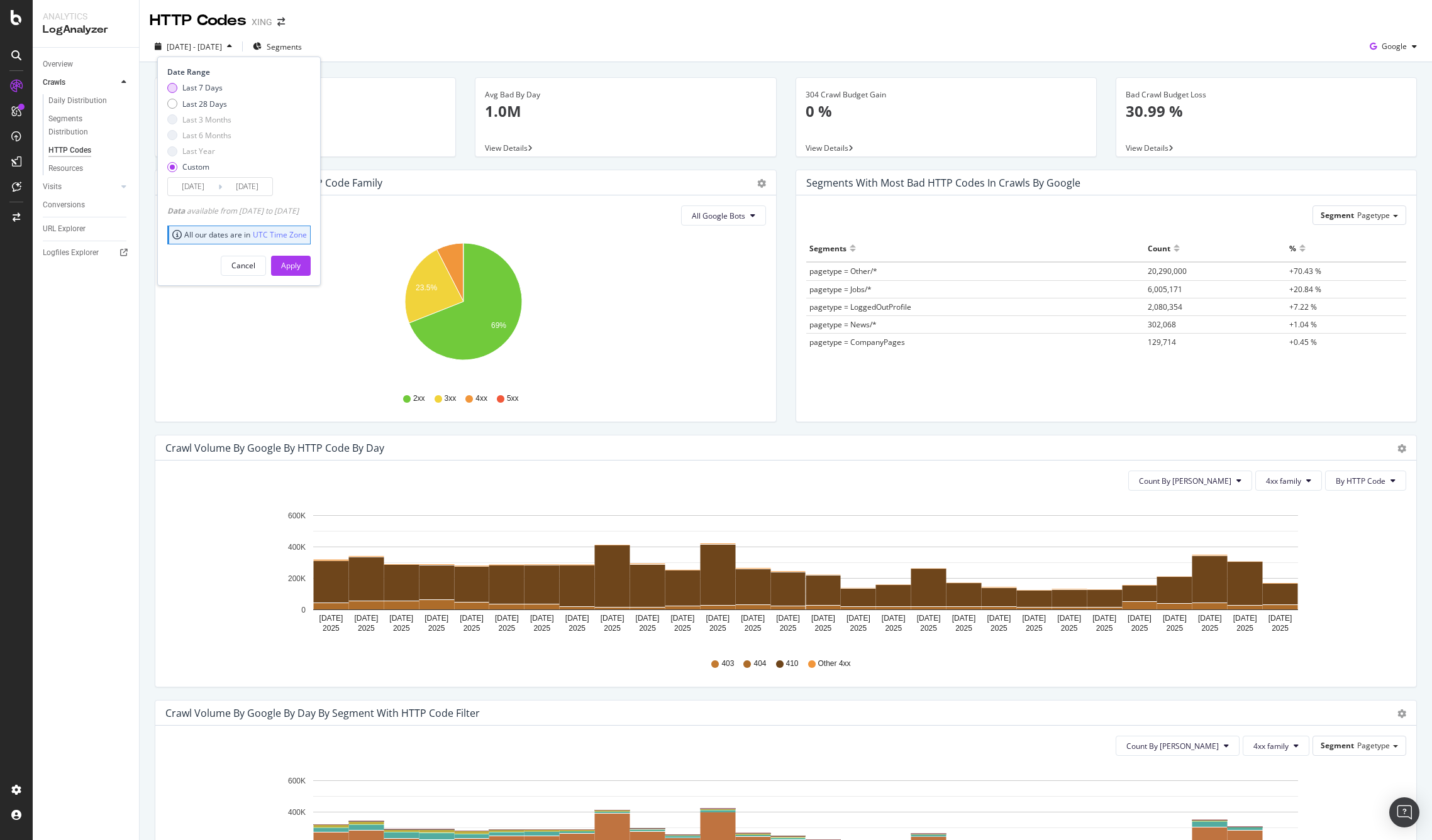
click at [195, 85] on div "Last 7 Days" at bounding box center [203, 87] width 40 height 11
type input "2025/08/27"
click at [301, 264] on div "Apply" at bounding box center [291, 265] width 19 height 11
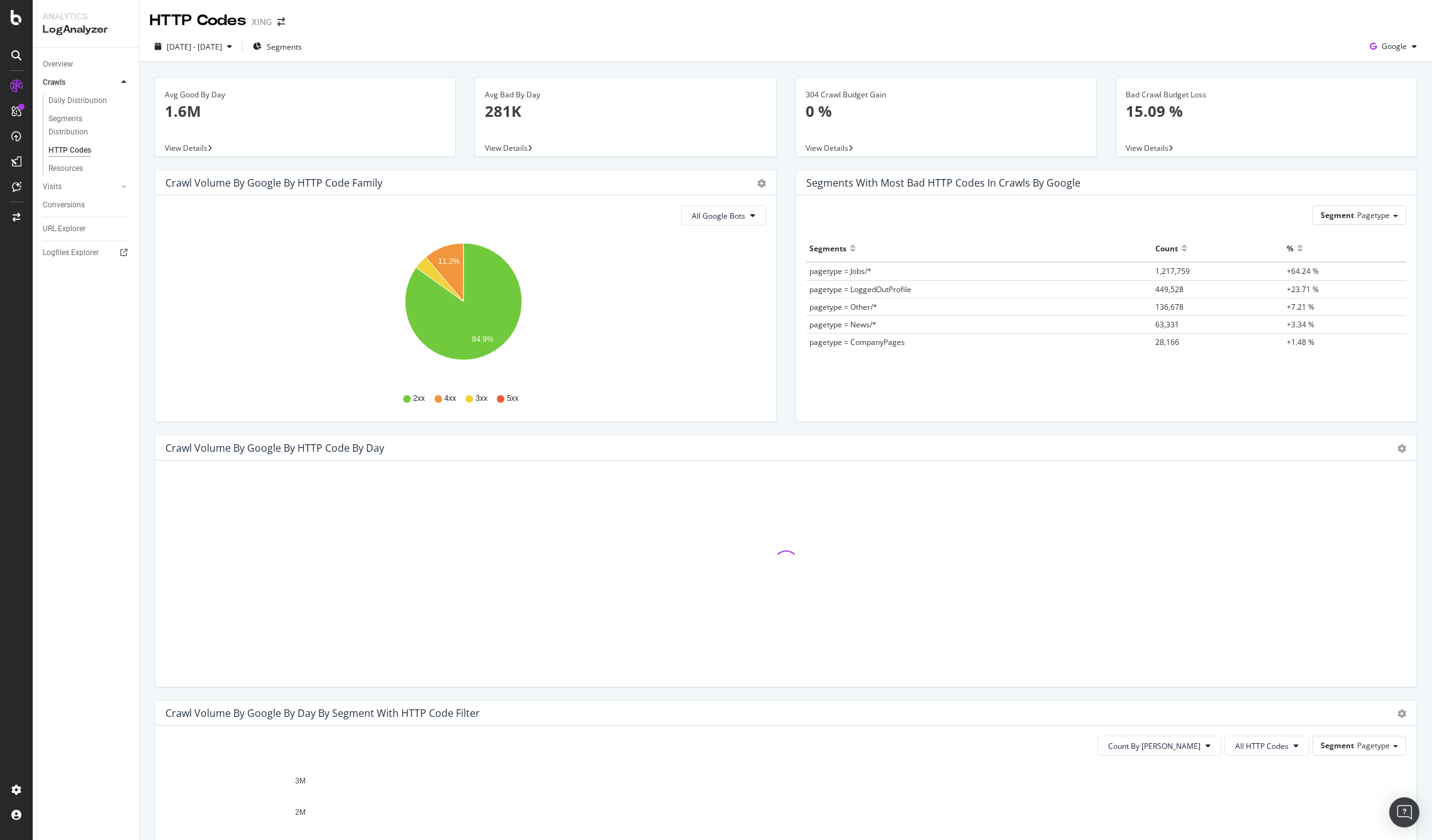
scroll to position [210, 0]
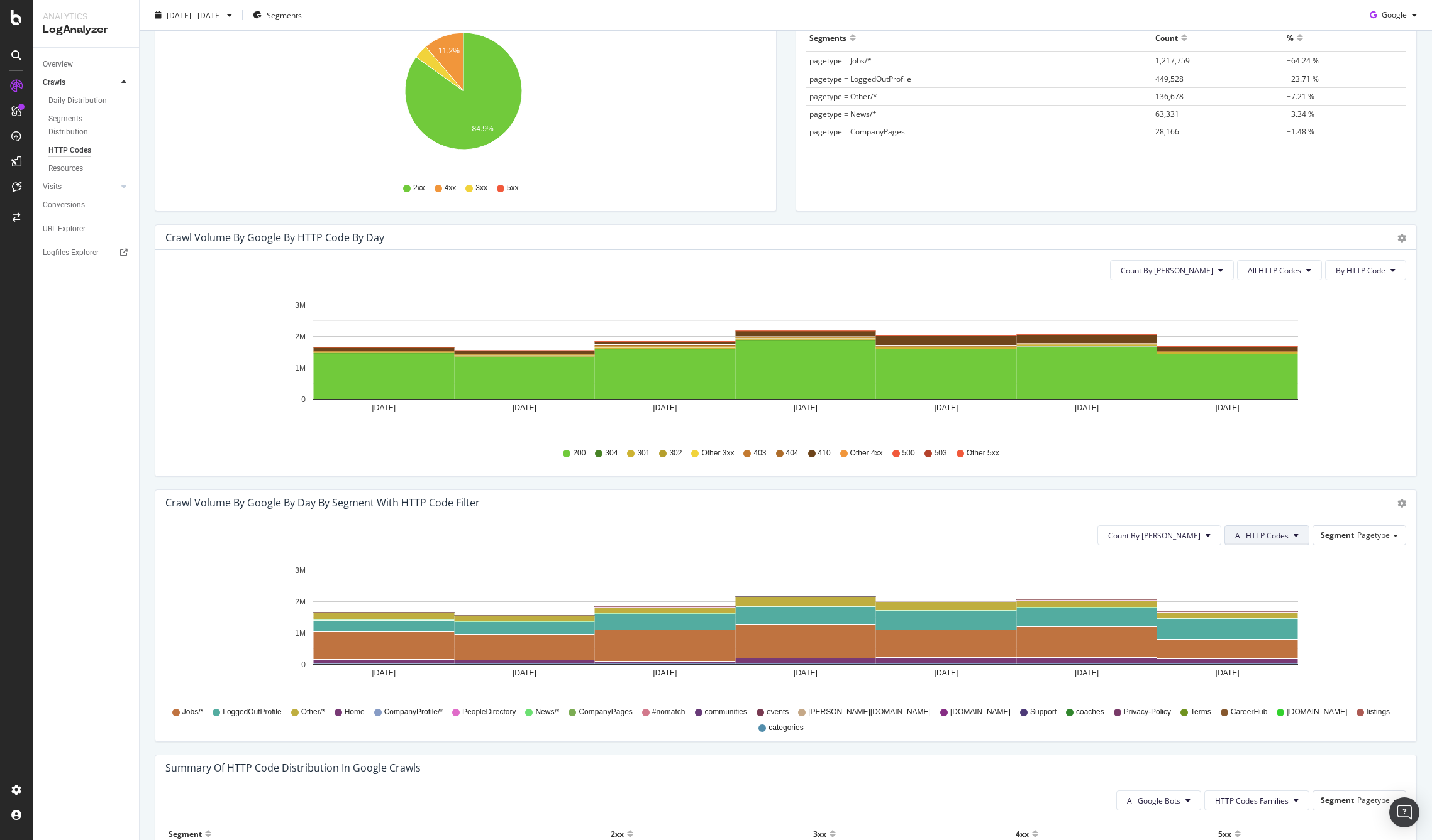
click at [1260, 531] on span "All HTTP Codes" at bounding box center [1262, 536] width 54 height 11
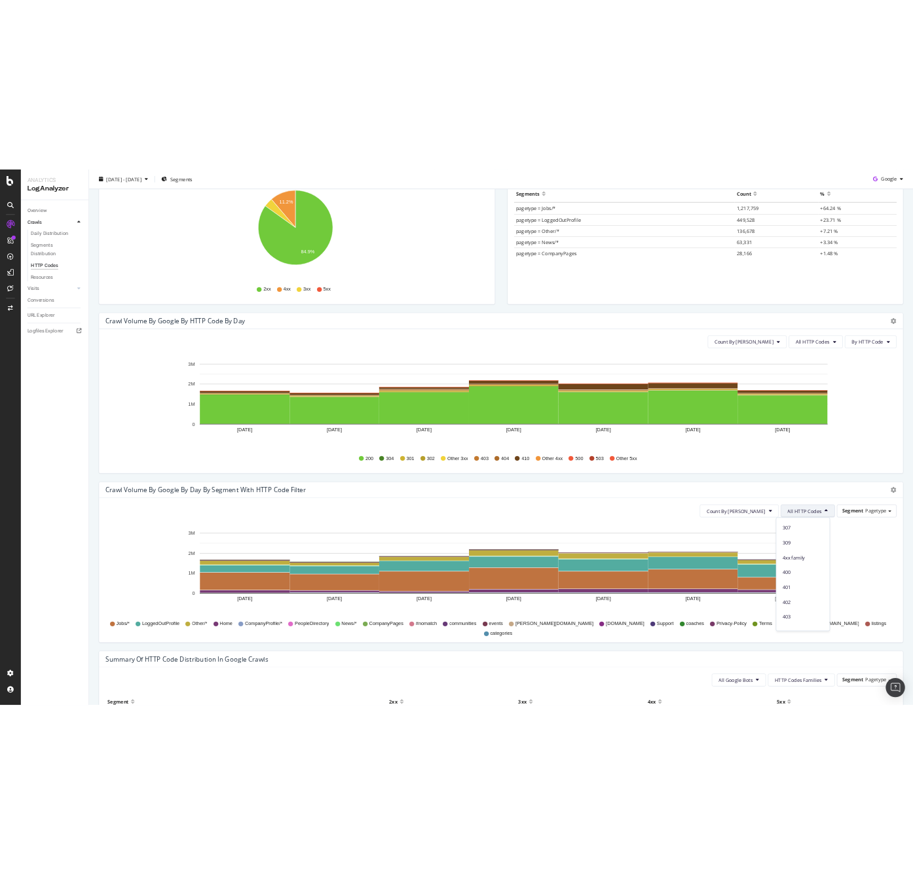
scroll to position [217, 0]
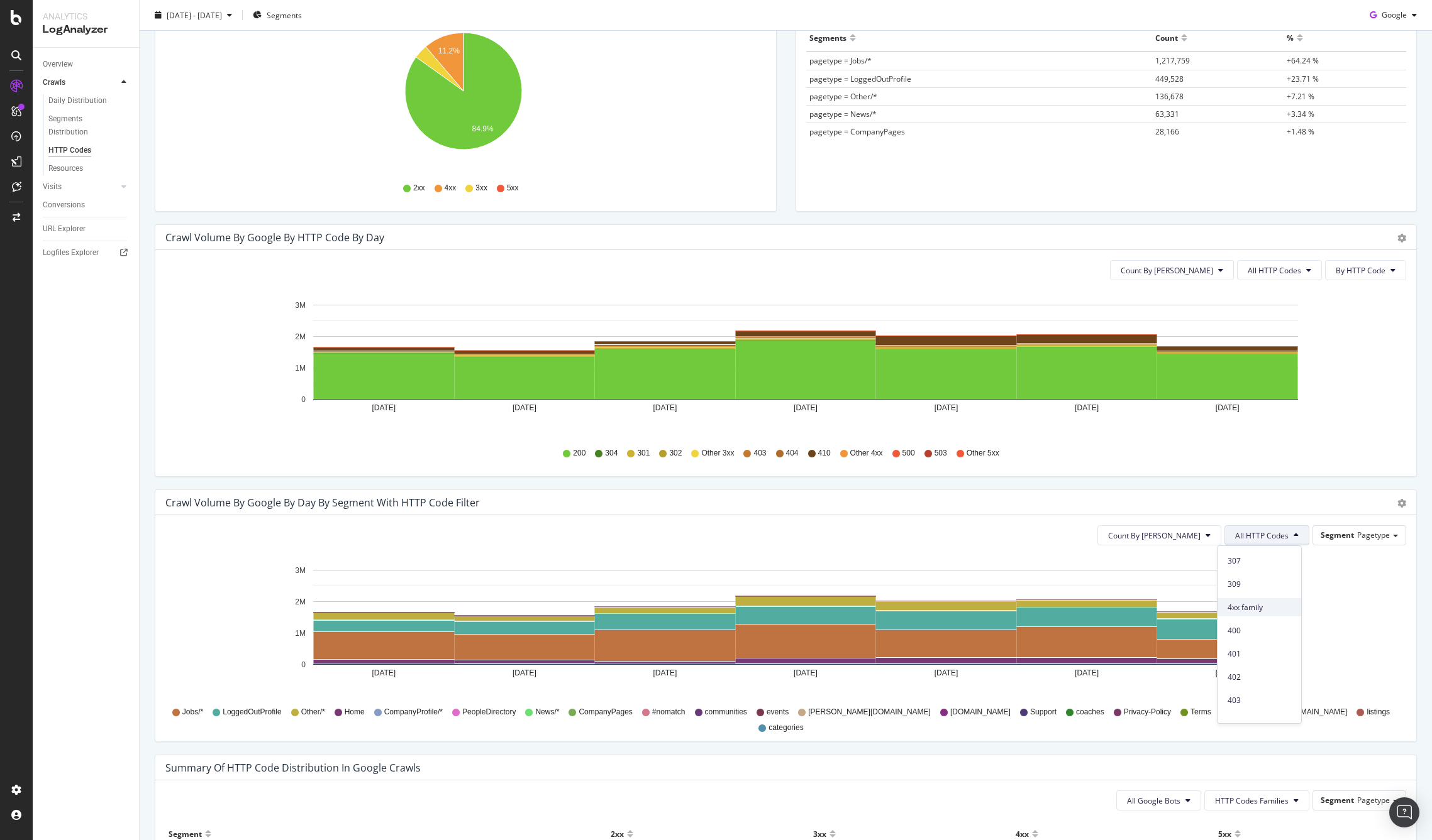
click at [1257, 606] on span "4xx family" at bounding box center [1259, 608] width 63 height 12
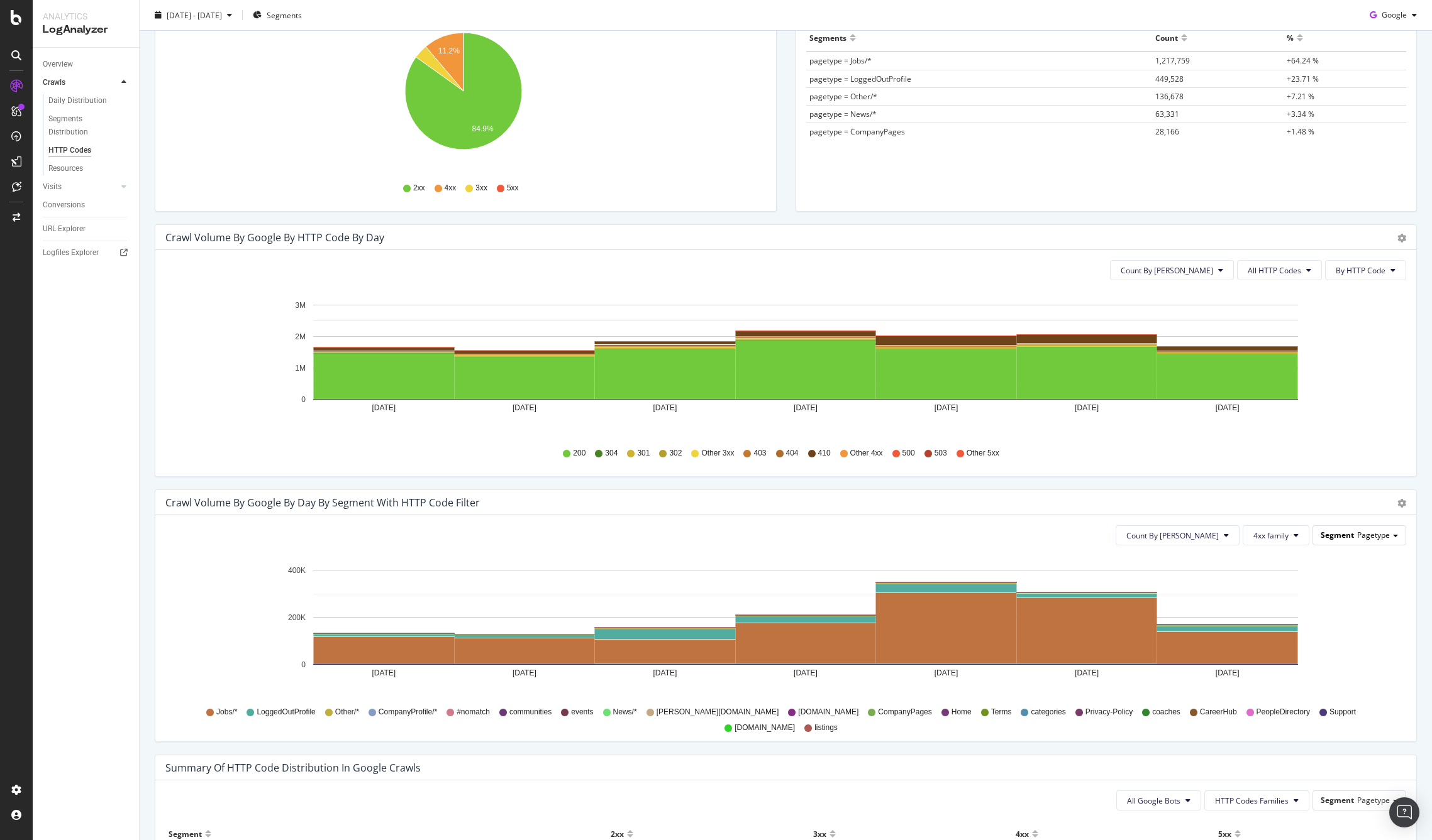
click at [1364, 538] on span "Pagetype" at bounding box center [1373, 535] width 33 height 11
click at [1348, 569] on div "Jobs" at bounding box center [1349, 571] width 101 height 17
